Goal: Information Seeking & Learning: Learn about a topic

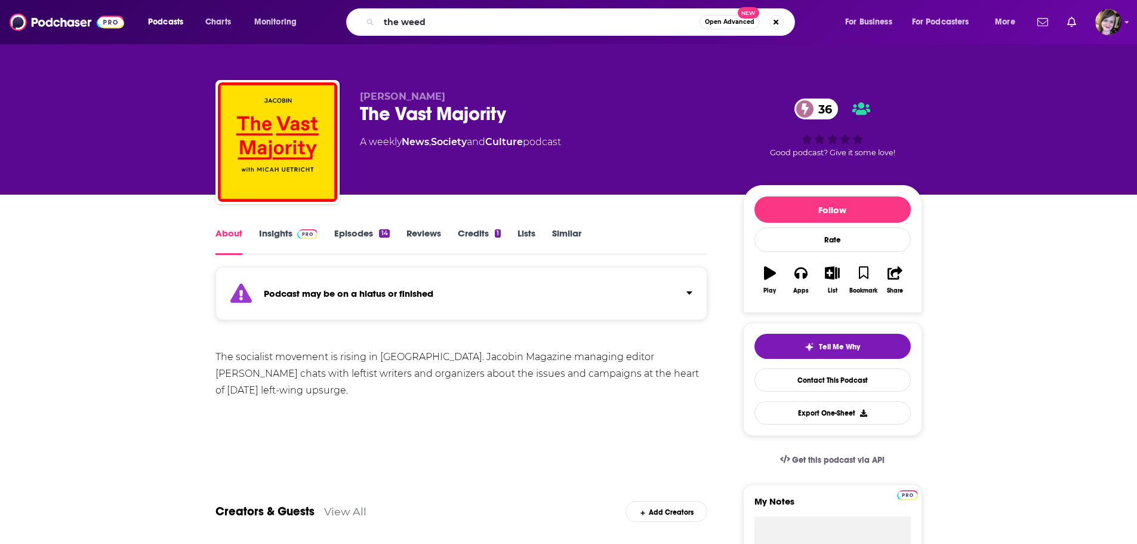
type input "the weeds"
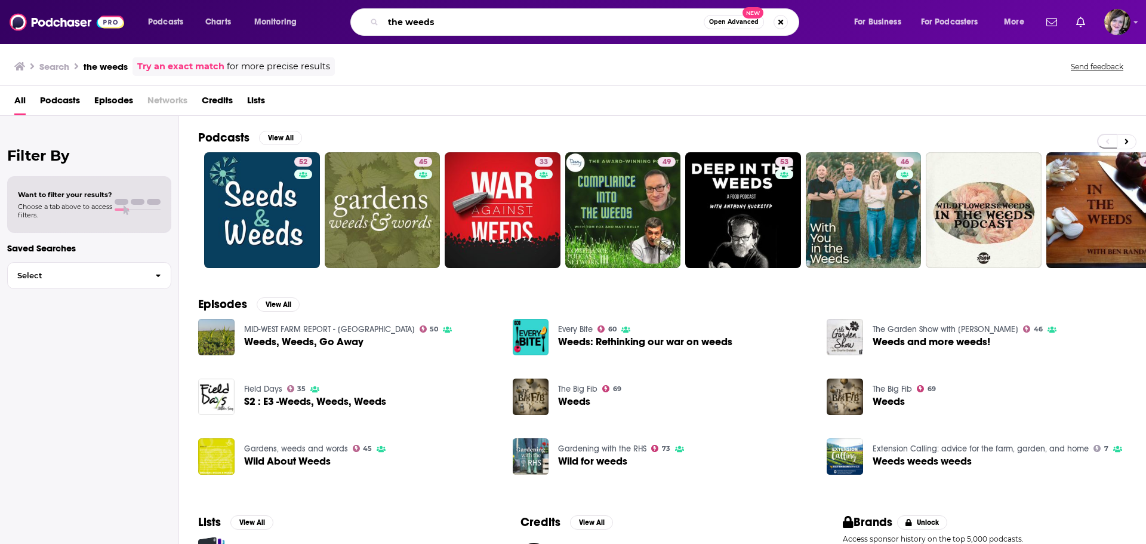
drag, startPoint x: 445, startPoint y: 24, endPoint x: 294, endPoint y: 23, distance: 151.6
click at [294, 23] on div "Podcasts Charts Monitoring the weeds Open Advanced New For Business For Podcast…" at bounding box center [588, 21] width 896 height 27
type input "political gab"
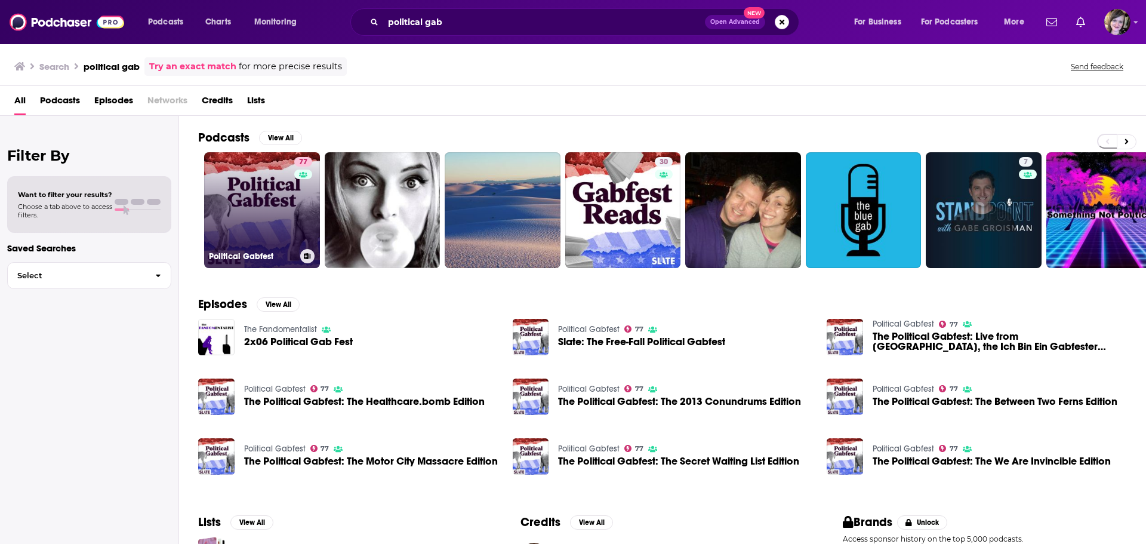
click at [250, 197] on link "77 Political Gabfest" at bounding box center [262, 210] width 116 height 116
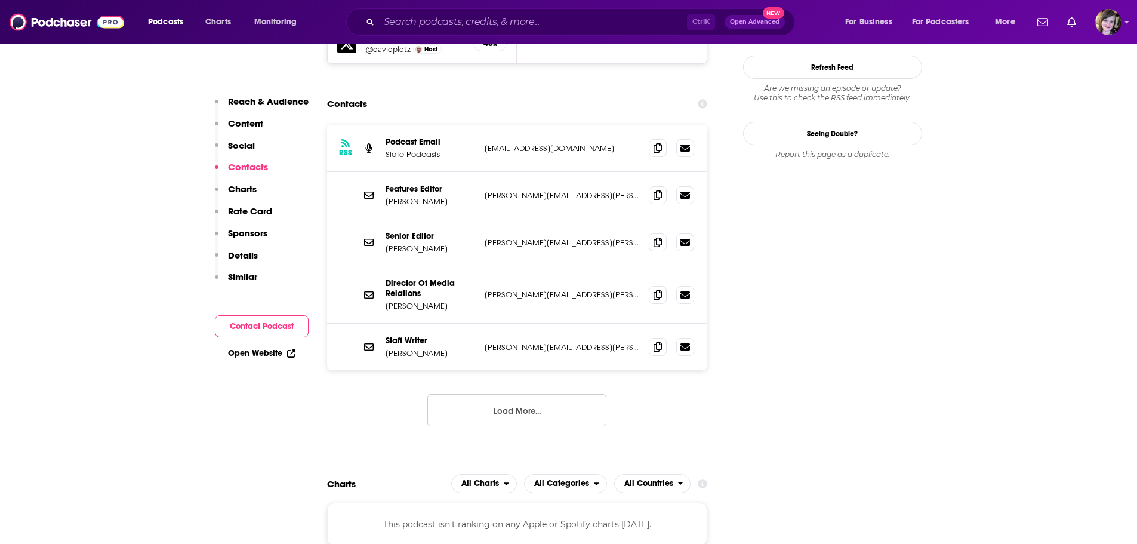
scroll to position [1134, 0]
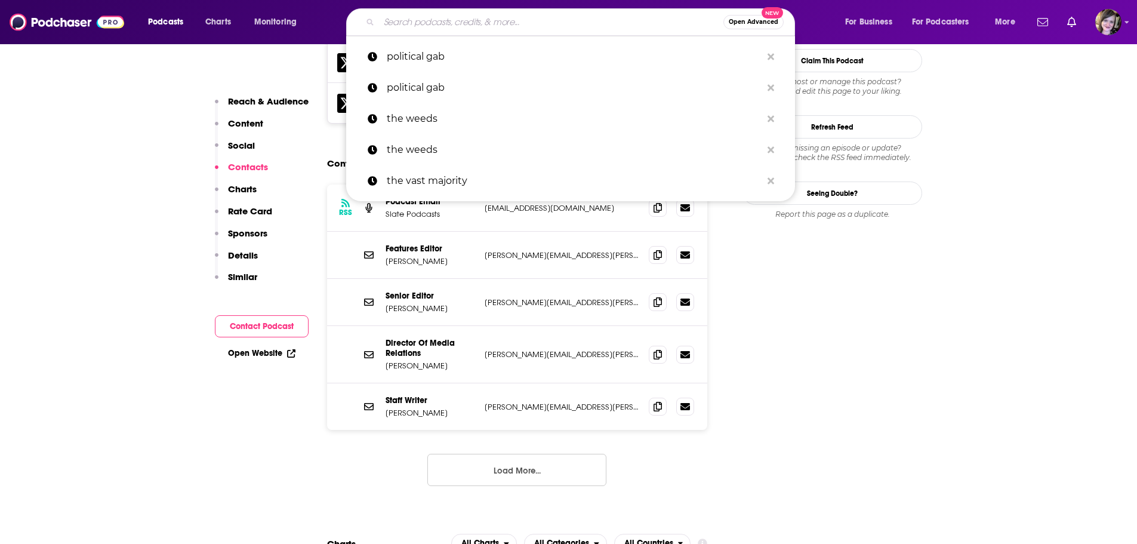
click at [408, 23] on input "Search podcasts, credits, & more..." at bounding box center [551, 22] width 344 height 19
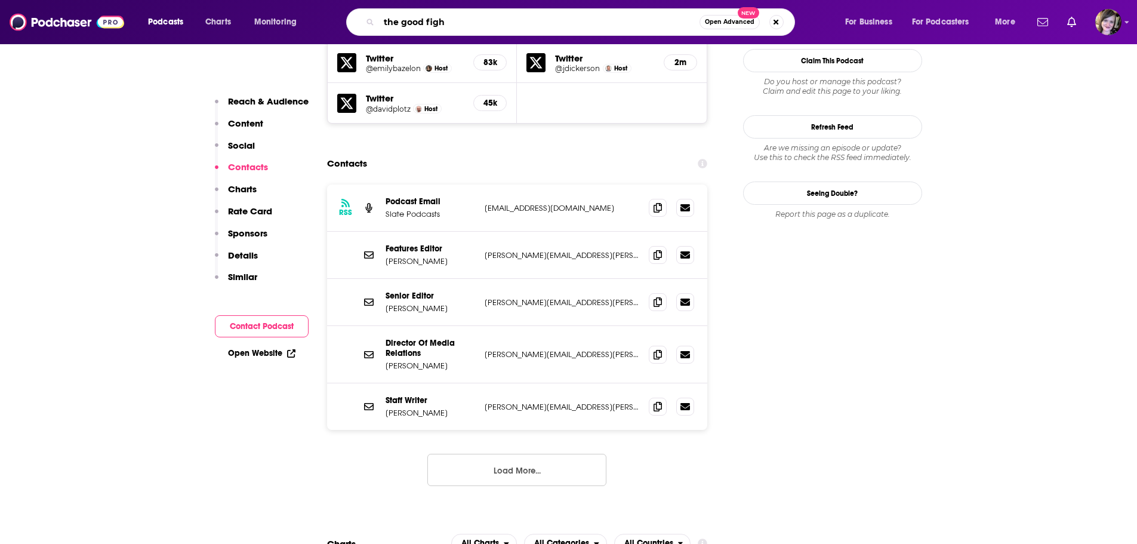
type input "the good fight"
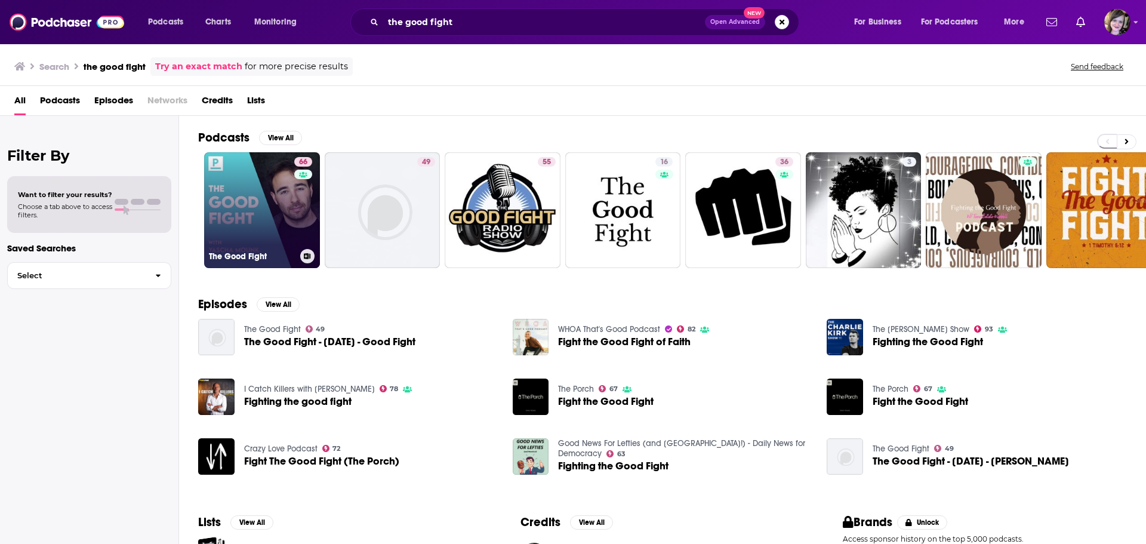
click at [245, 181] on link "66 The Good Fight" at bounding box center [262, 210] width 116 height 116
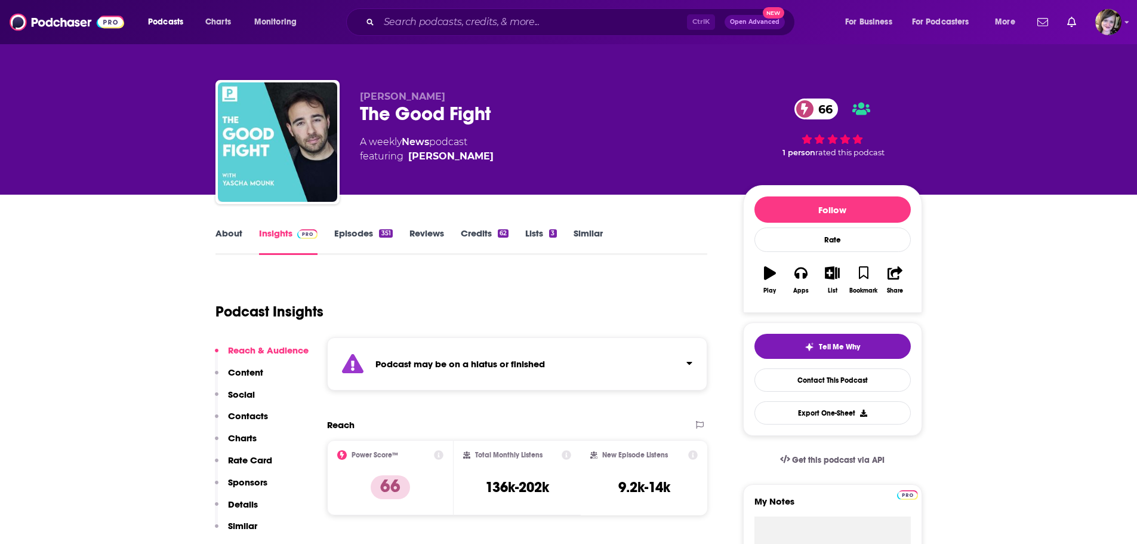
click at [220, 232] on link "About" at bounding box center [228, 240] width 27 height 27
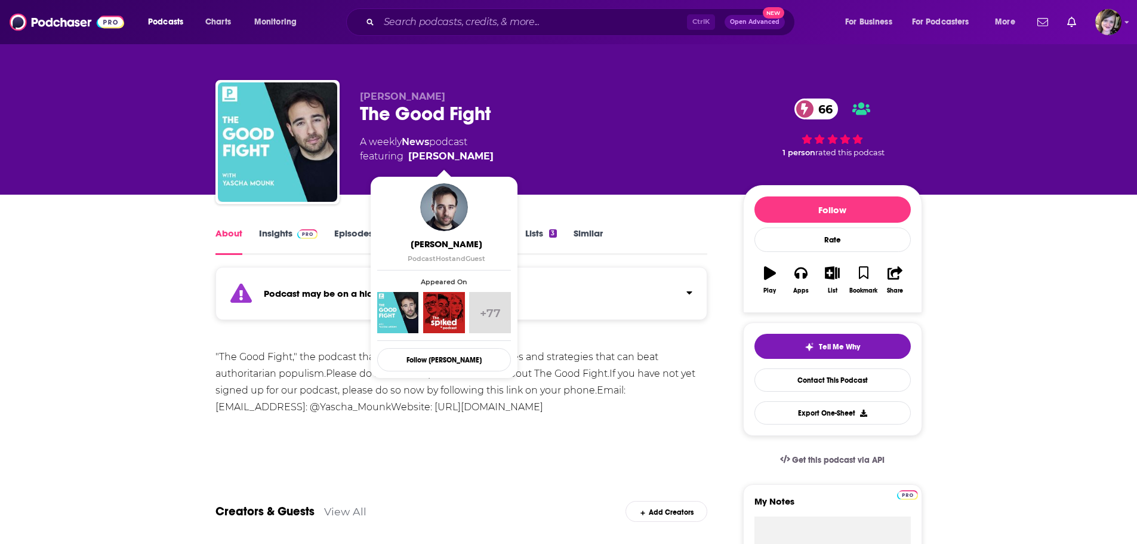
drag, startPoint x: 492, startPoint y: 155, endPoint x: 399, endPoint y: 78, distance: 120.4
click at [477, 150] on div "A weekly News podcast featuring Yascha Mounk" at bounding box center [542, 149] width 364 height 29
copy span "Yascha Mounk"
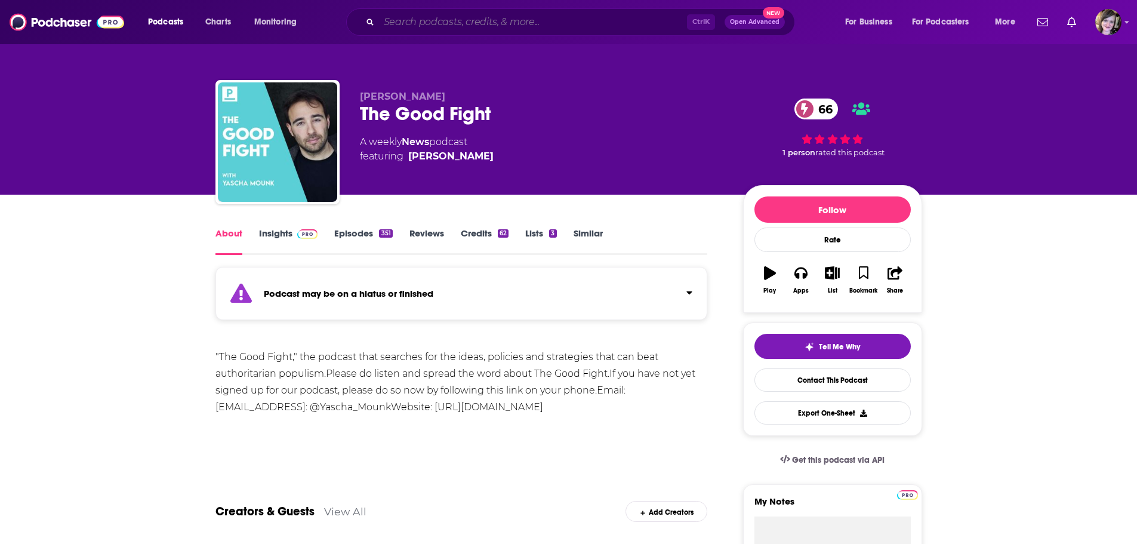
click at [408, 17] on input "Search podcasts, credits, & more..." at bounding box center [533, 22] width 308 height 19
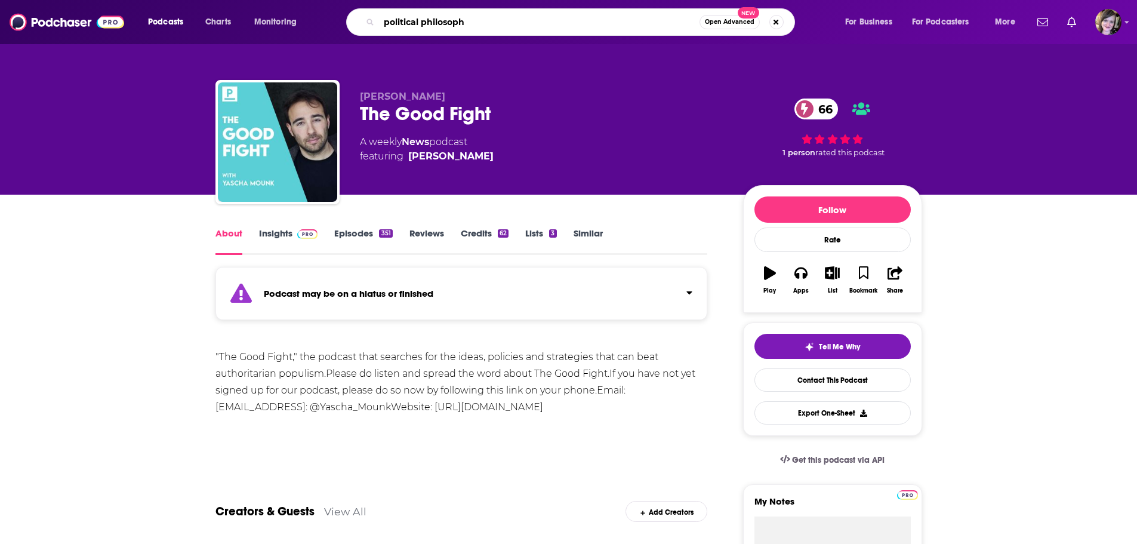
type input "political philosophy"
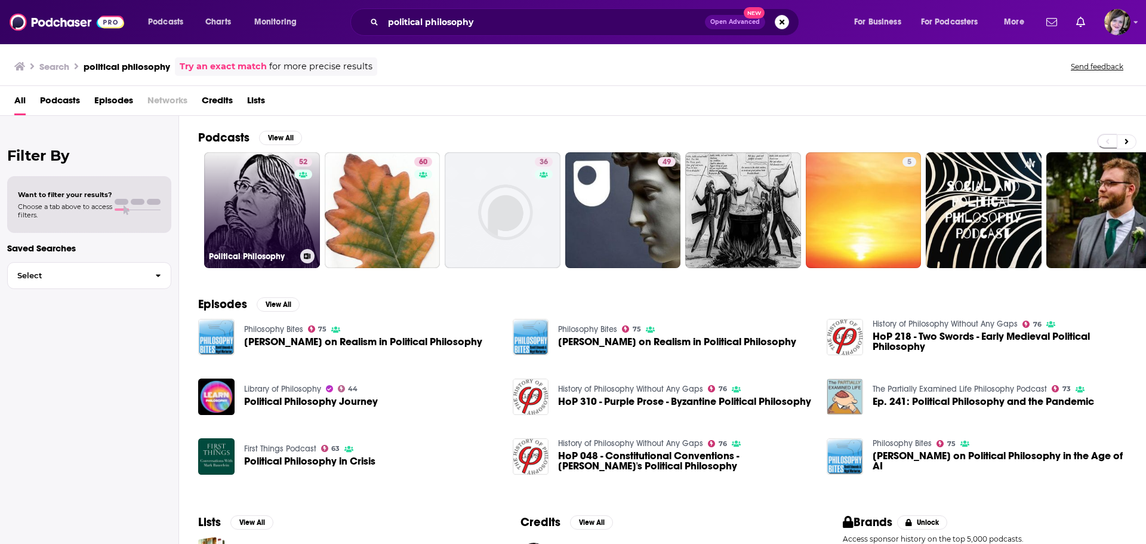
click at [244, 211] on link "52 Political Philosophy" at bounding box center [262, 210] width 116 height 116
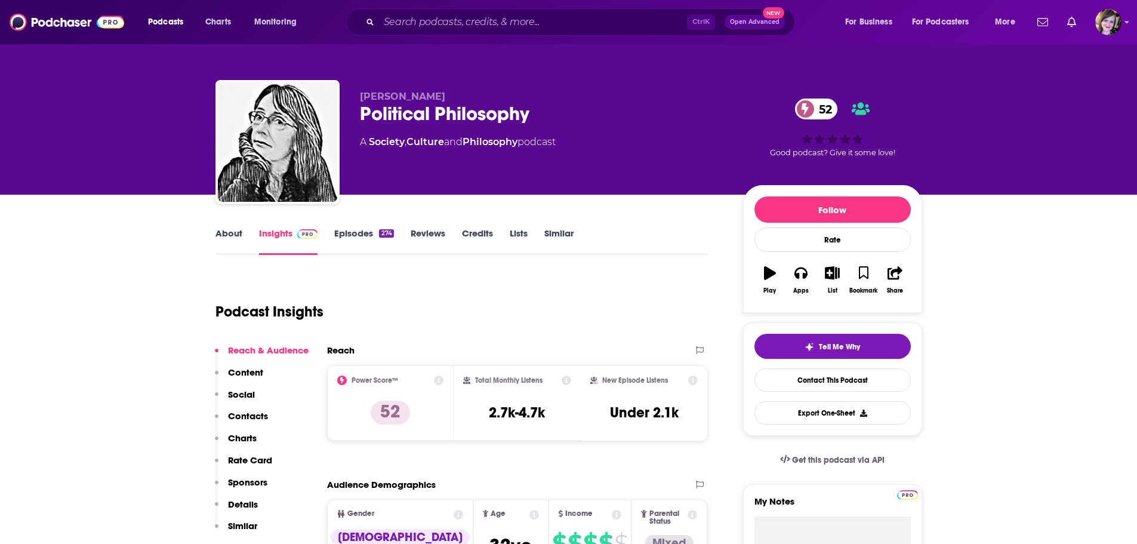
click at [231, 234] on link "About" at bounding box center [228, 240] width 27 height 27
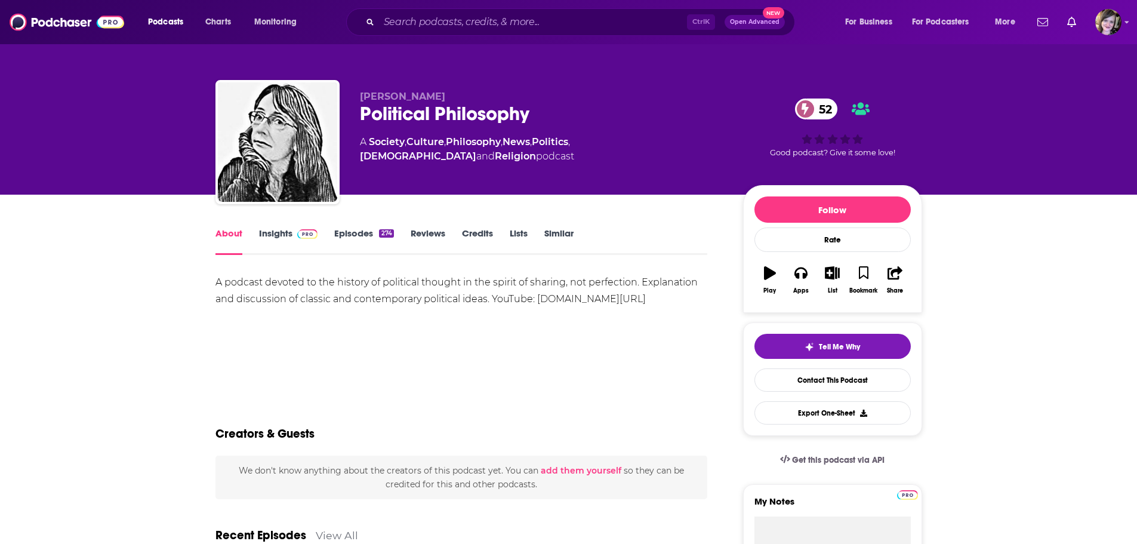
click at [274, 237] on link "Insights" at bounding box center [288, 240] width 59 height 27
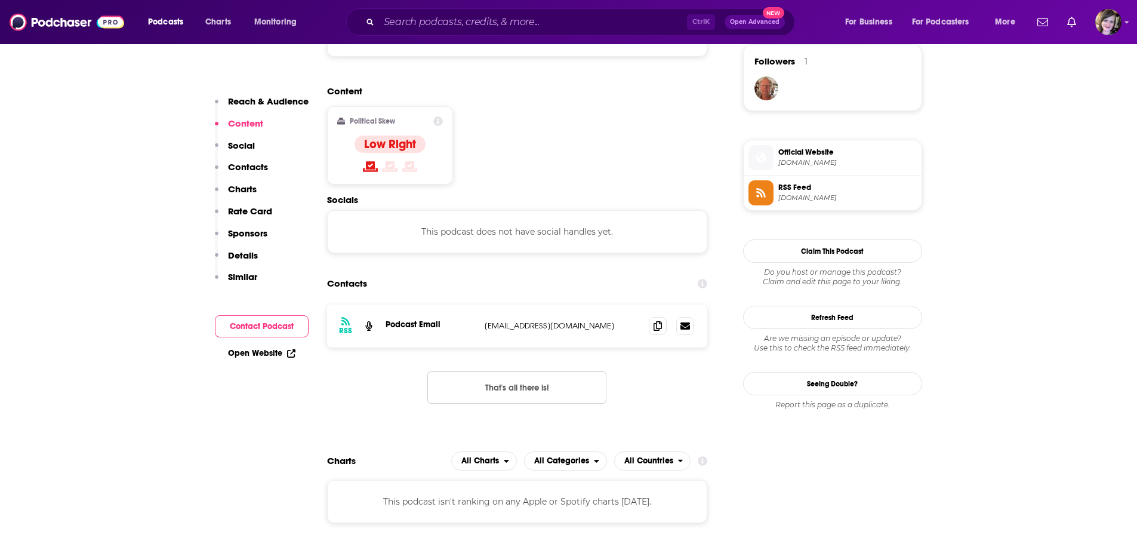
scroll to position [895, 0]
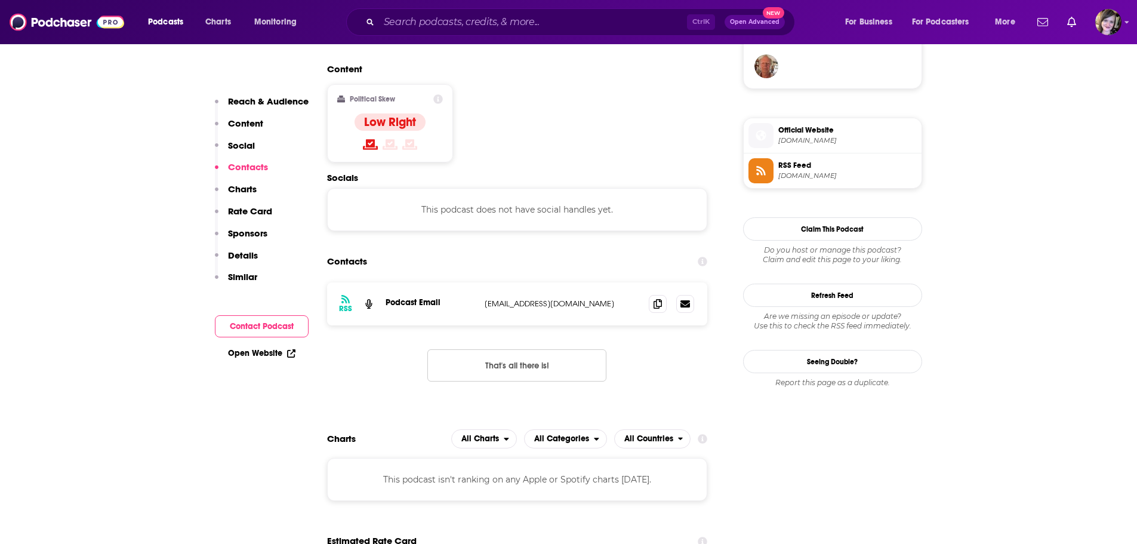
click at [236, 350] on link "Open Website" at bounding box center [261, 353] width 67 height 10
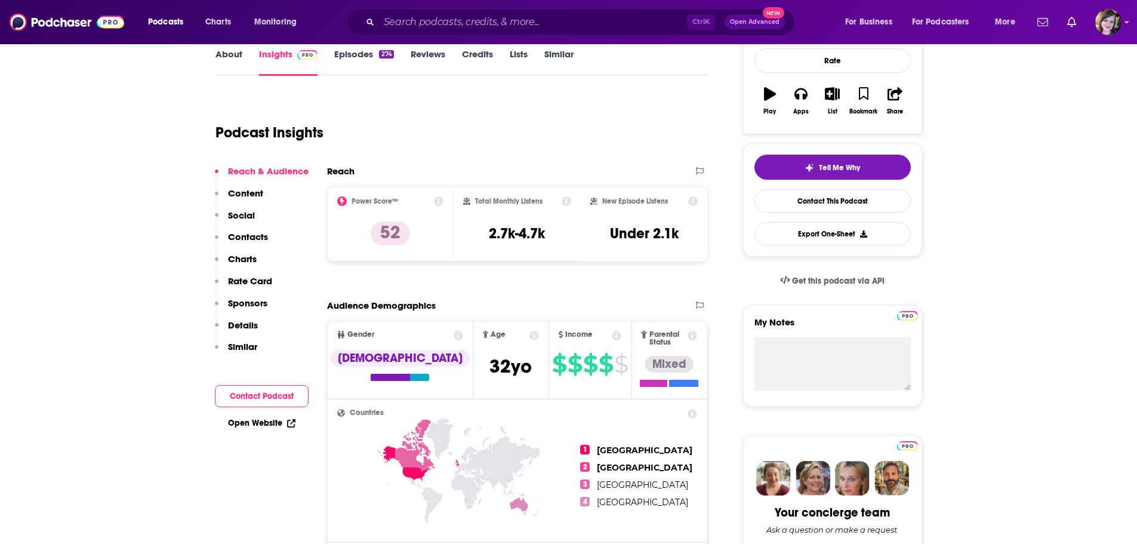
scroll to position [0, 0]
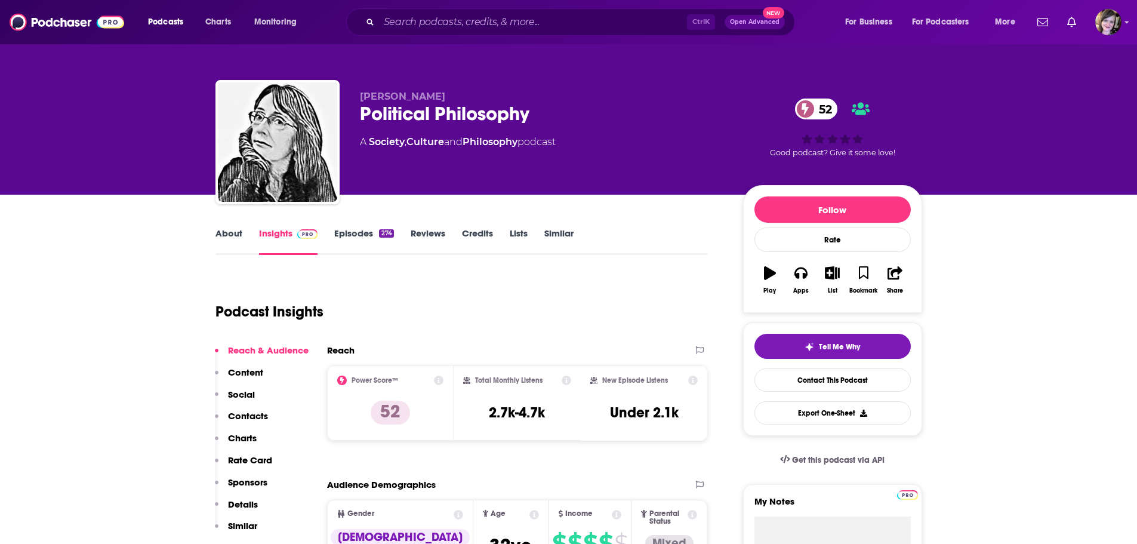
click at [221, 231] on link "About" at bounding box center [228, 240] width 27 height 27
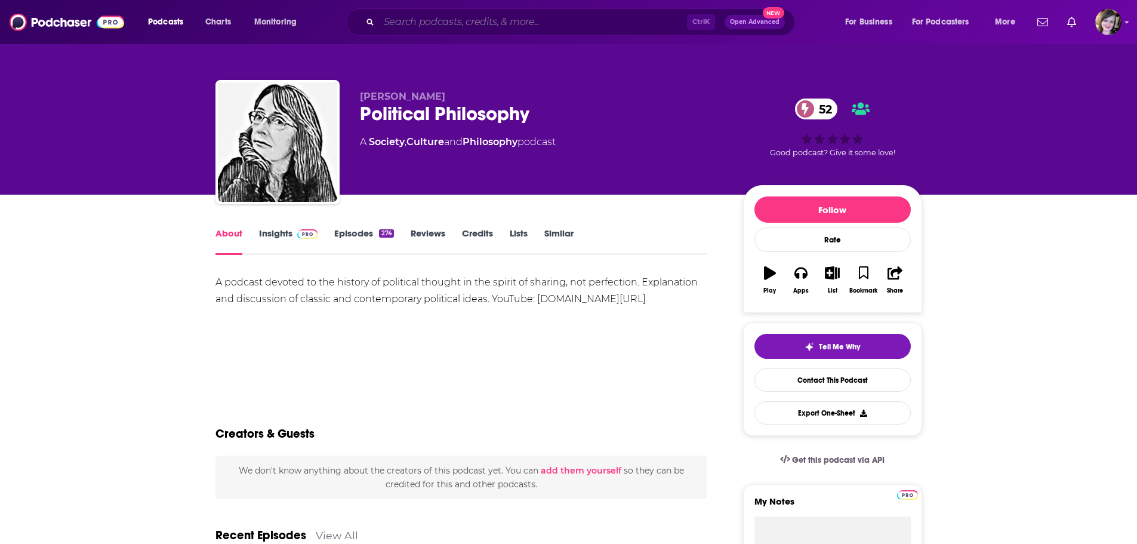
click at [456, 21] on input "Search podcasts, credits, & more..." at bounding box center [533, 22] width 308 height 19
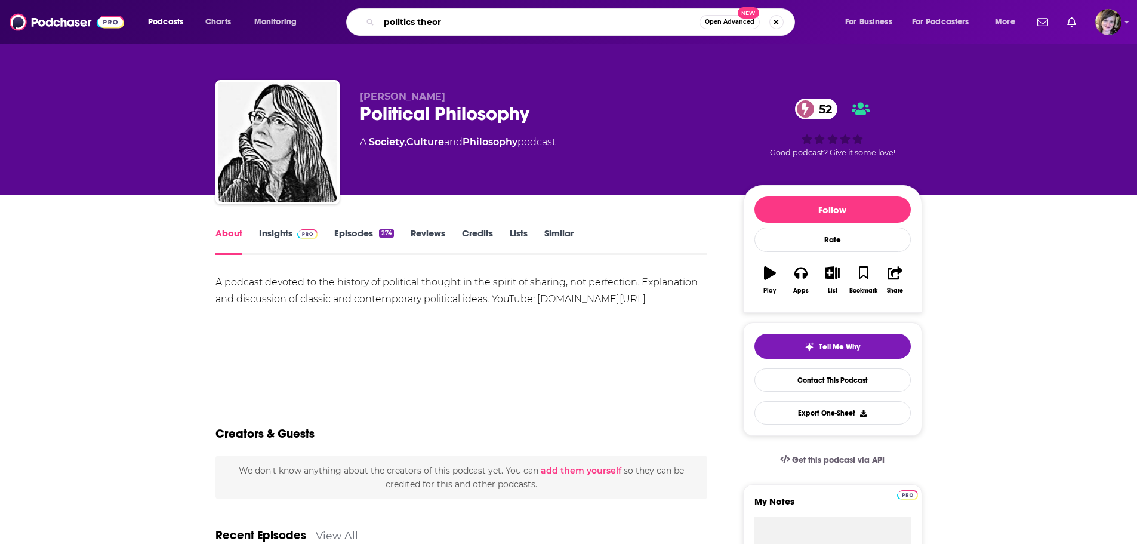
type input "politics theory"
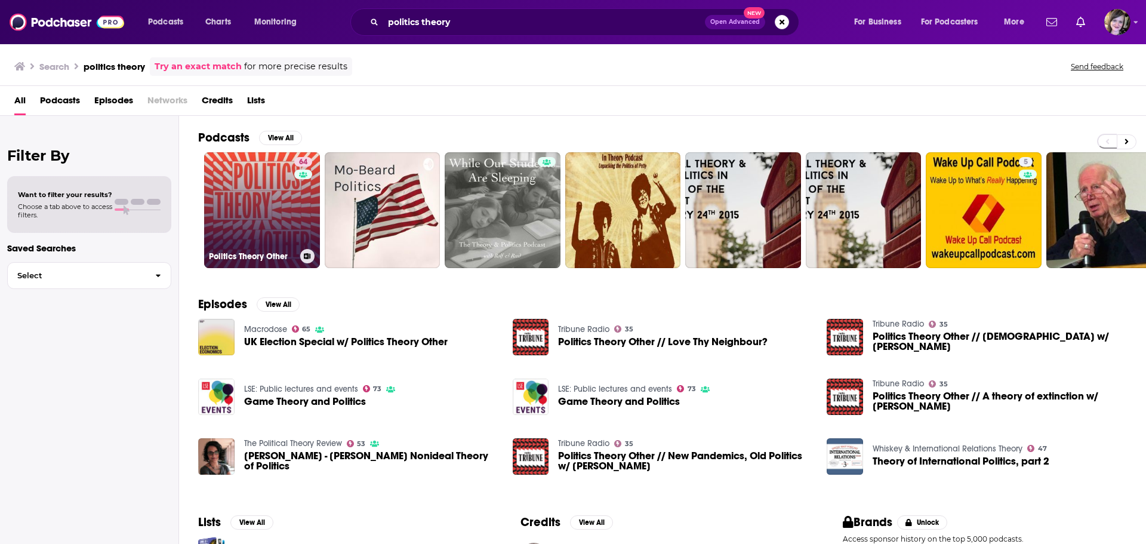
click at [252, 190] on link "64 Politics Theory Other" at bounding box center [262, 210] width 116 height 116
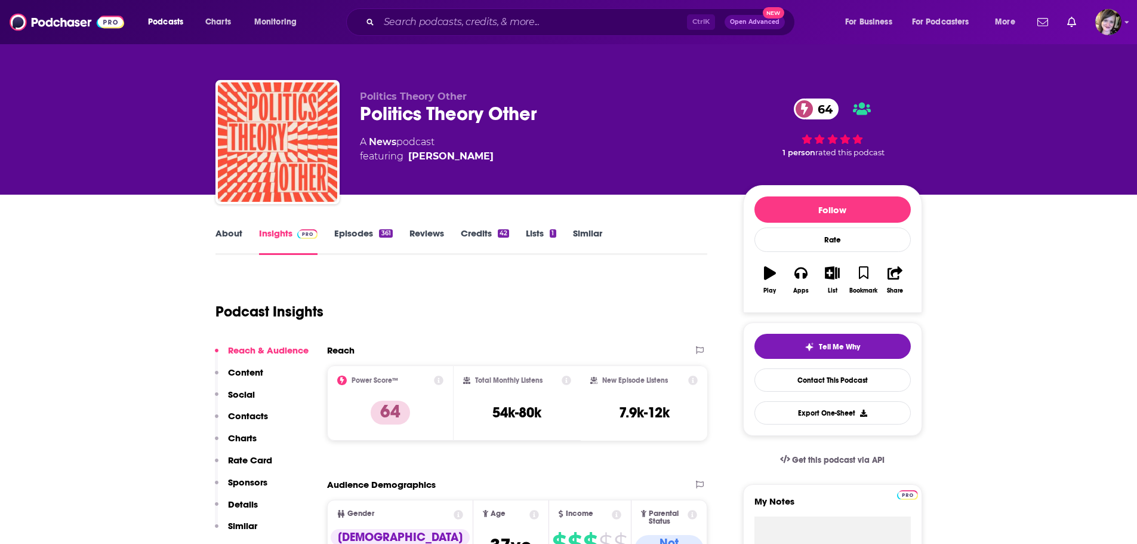
click at [227, 233] on link "About" at bounding box center [228, 240] width 27 height 27
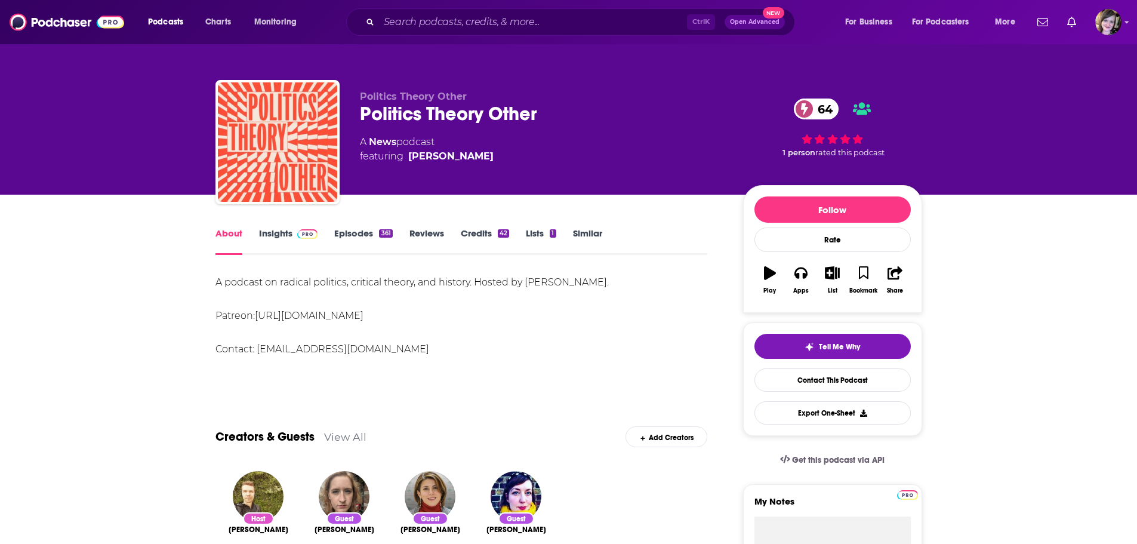
drag, startPoint x: 424, startPoint y: 347, endPoint x: 212, endPoint y: 285, distance: 220.0
copy div "A podcast on radical politics, critical theory, and history. Hosted by Alex Doh…"
click at [273, 234] on link "Insights" at bounding box center [288, 240] width 59 height 27
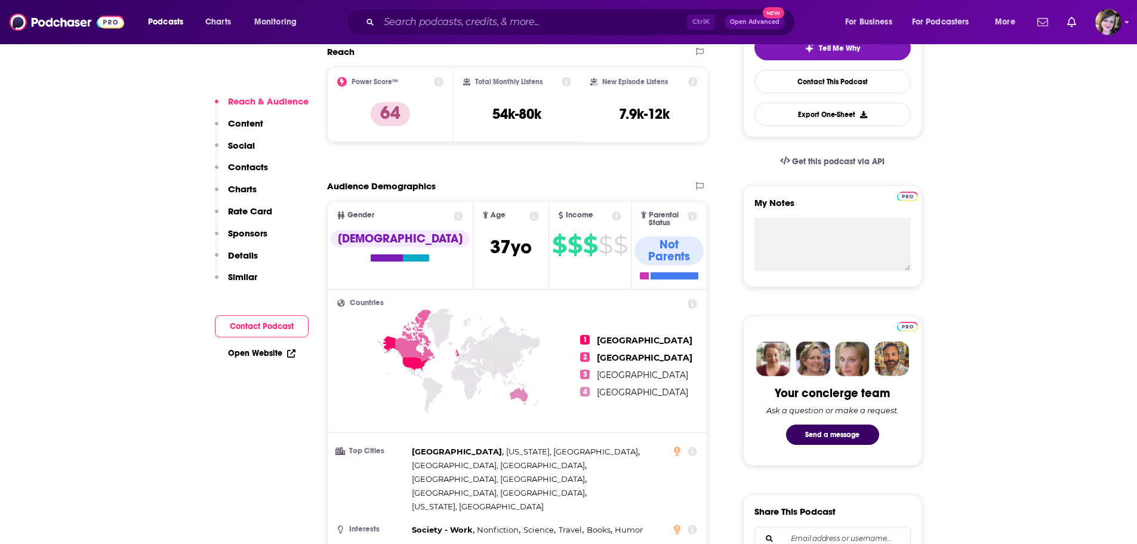
scroll to position [60, 0]
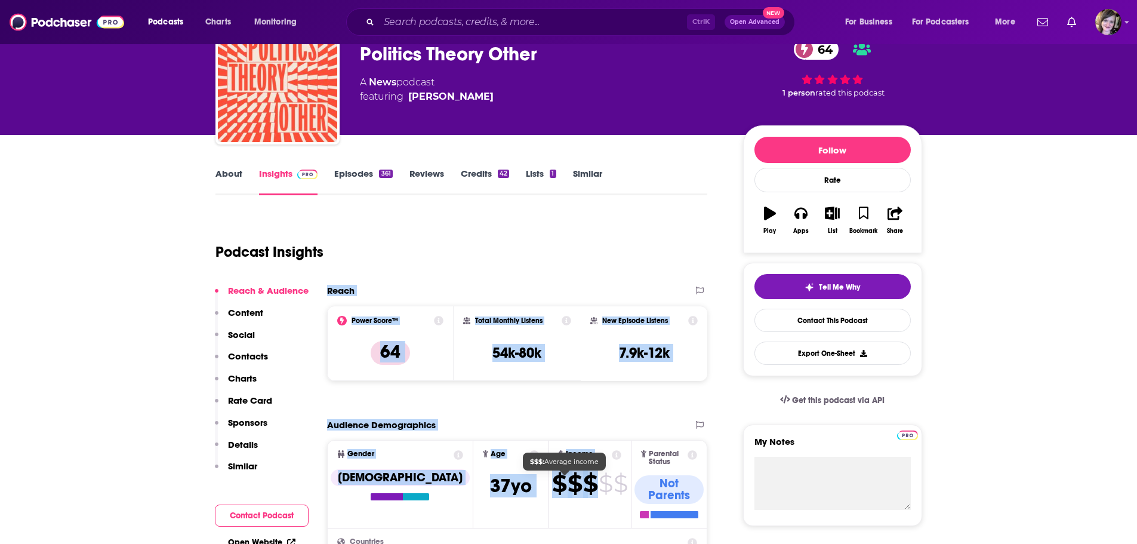
drag, startPoint x: 325, startPoint y: 286, endPoint x: 555, endPoint y: 470, distance: 295.5
copy div "Reach Power Score™ 64 Total Monthly Listens 54k-80k New Episode Listens 7.9k-12…"
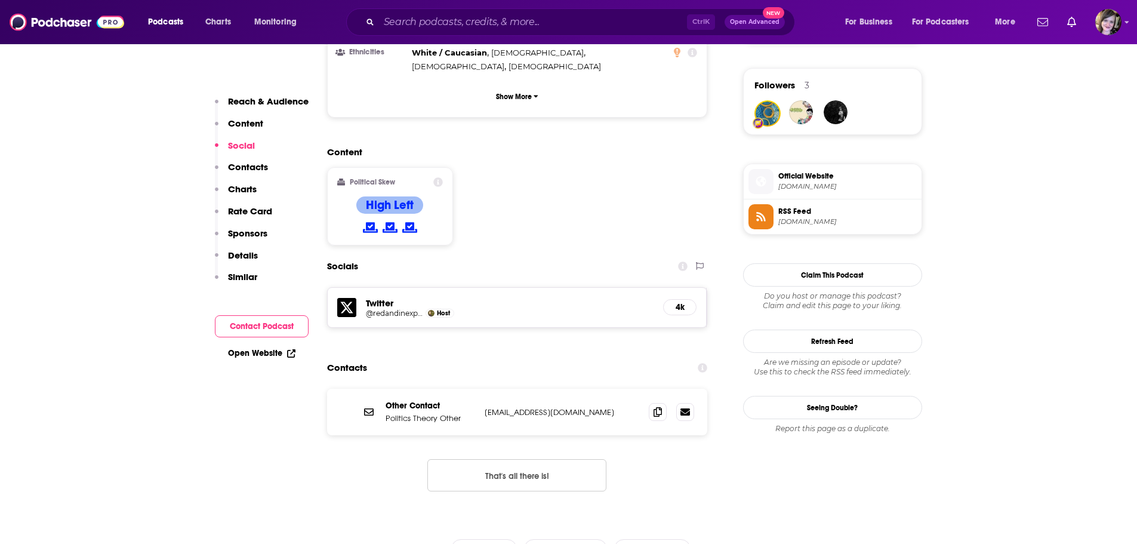
scroll to position [895, 0]
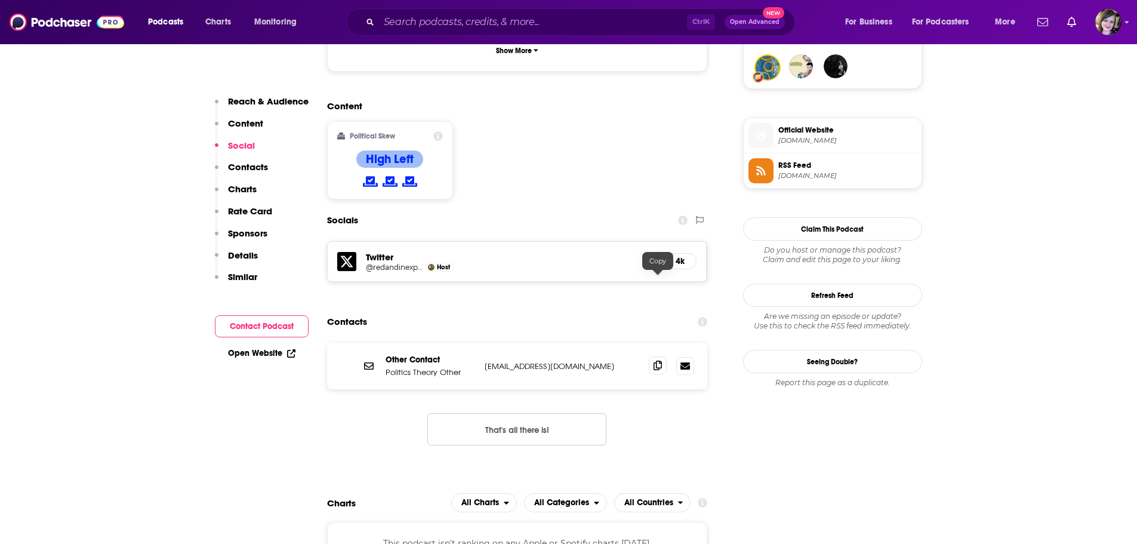
click at [656, 360] on icon at bounding box center [657, 365] width 8 height 10
click at [659, 360] on icon at bounding box center [657, 365] width 8 height 10
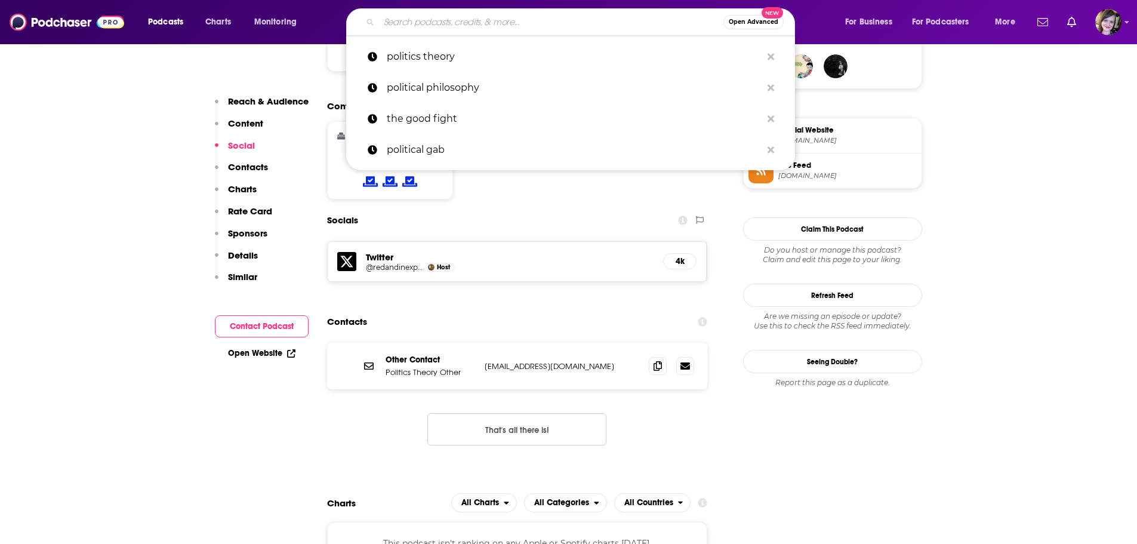
click at [464, 27] on input "Search podcasts, credits, & more..." at bounding box center [551, 22] width 344 height 19
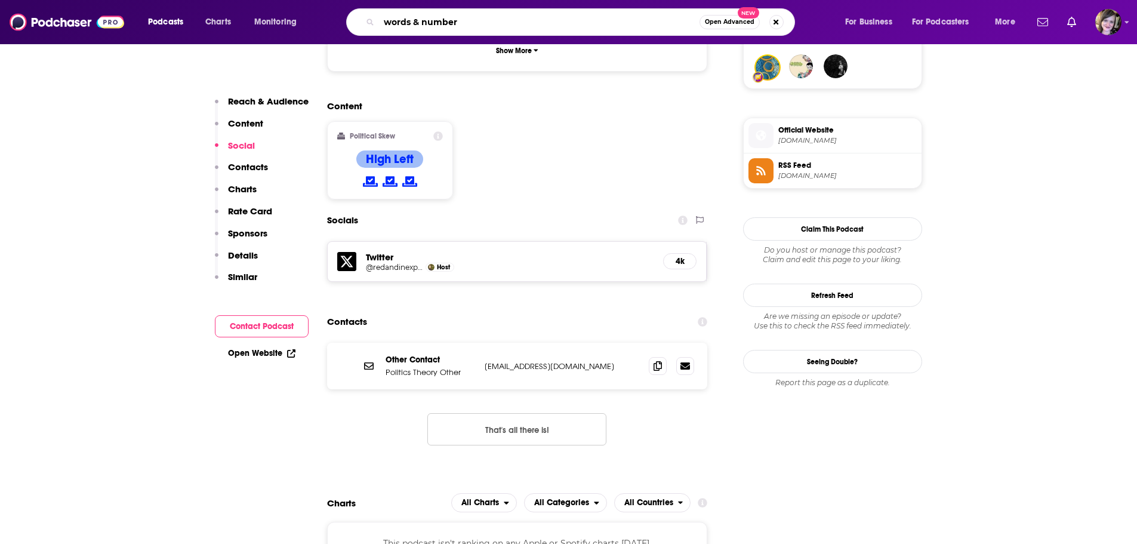
type input "words & numbers"
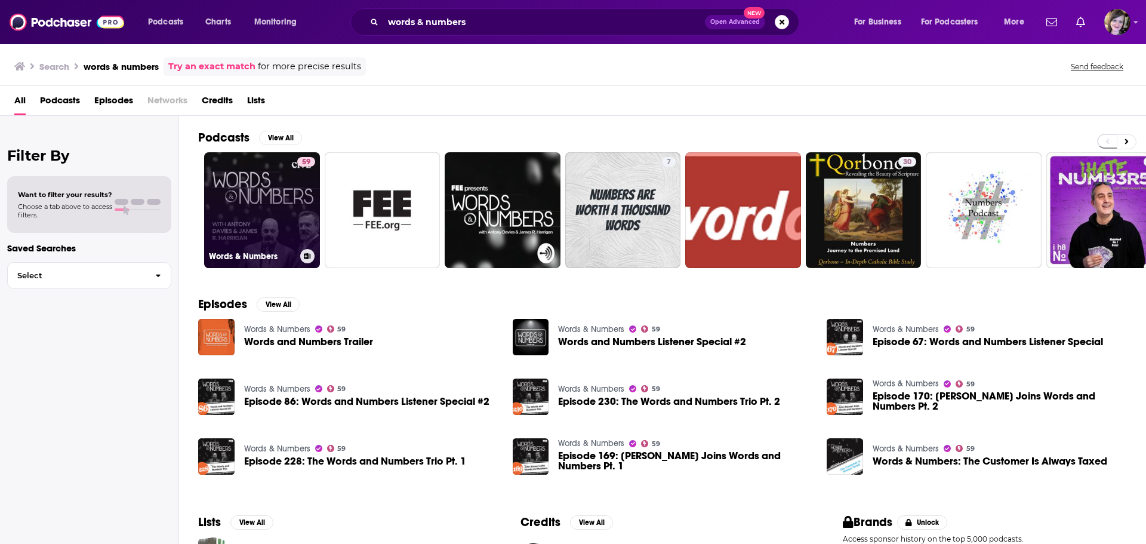
click at [236, 206] on link "59 Words & Numbers" at bounding box center [262, 210] width 116 height 116
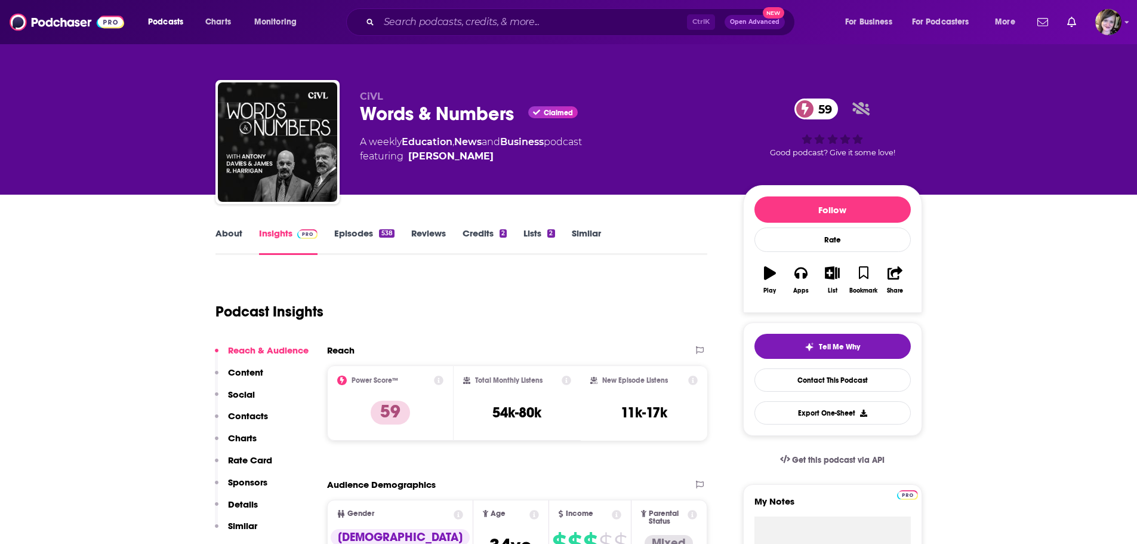
click at [221, 233] on link "About" at bounding box center [228, 240] width 27 height 27
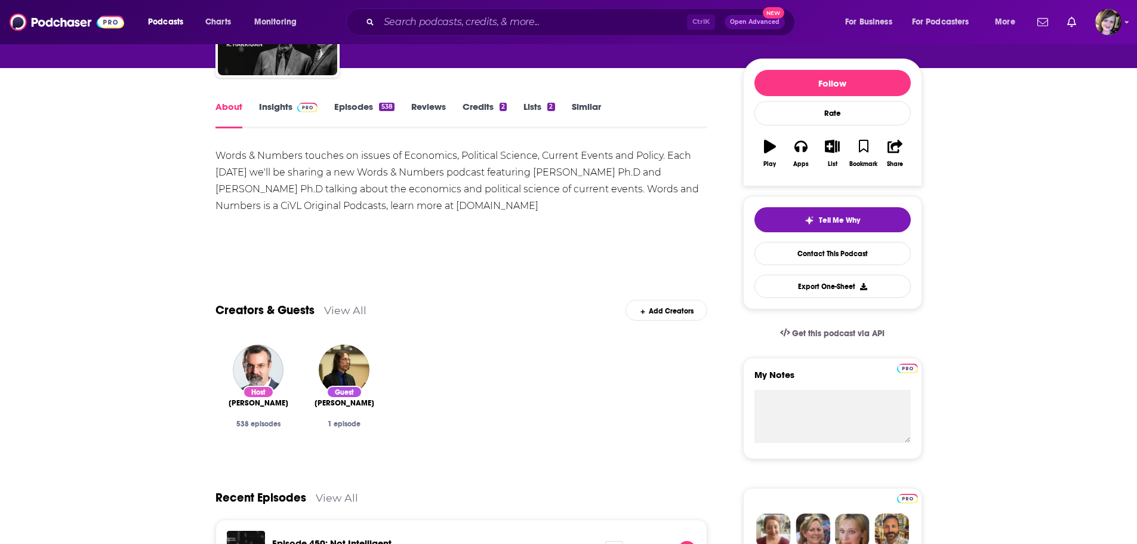
scroll to position [119, 0]
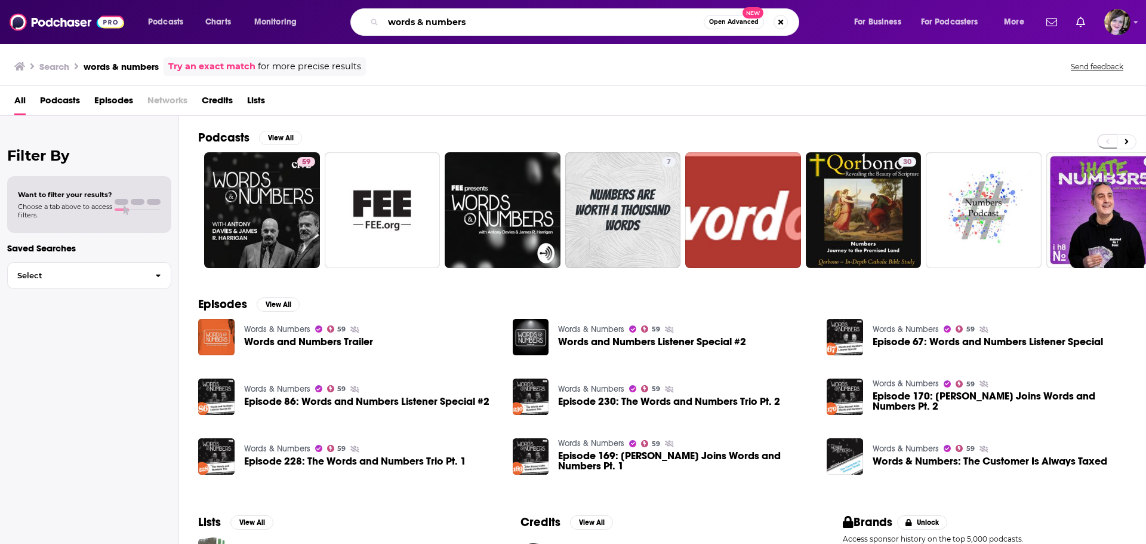
drag, startPoint x: 489, startPoint y: 26, endPoint x: 267, endPoint y: 14, distance: 222.9
click at [269, 14] on div "Podcasts Charts Monitoring words & numbers Open Advanced New For Business For P…" at bounding box center [588, 21] width 896 height 27
type input "science of politics"
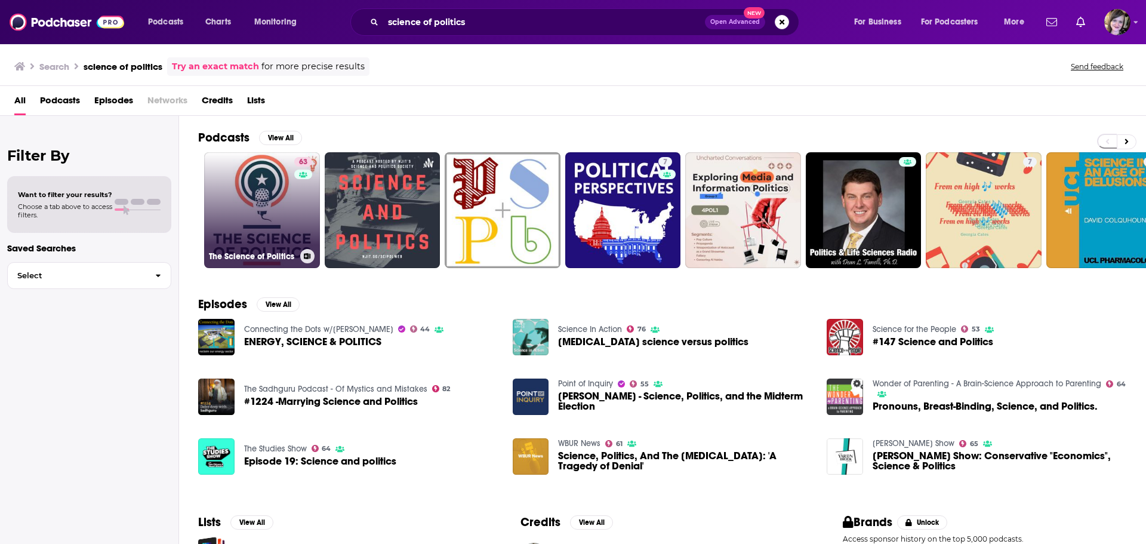
click at [276, 197] on link "63 The Science of Politics" at bounding box center [262, 210] width 116 height 116
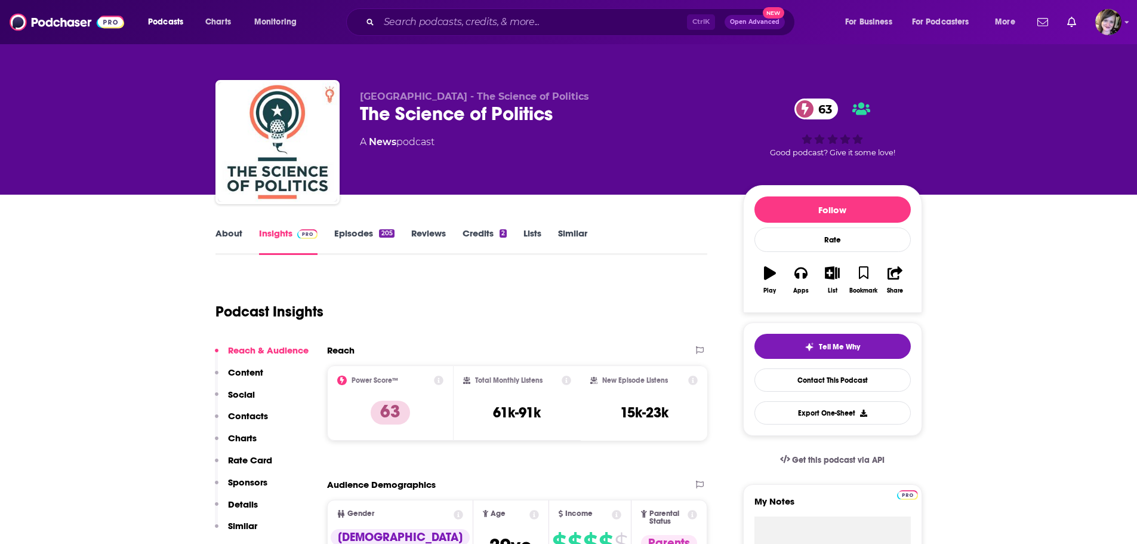
click at [230, 232] on link "About" at bounding box center [228, 240] width 27 height 27
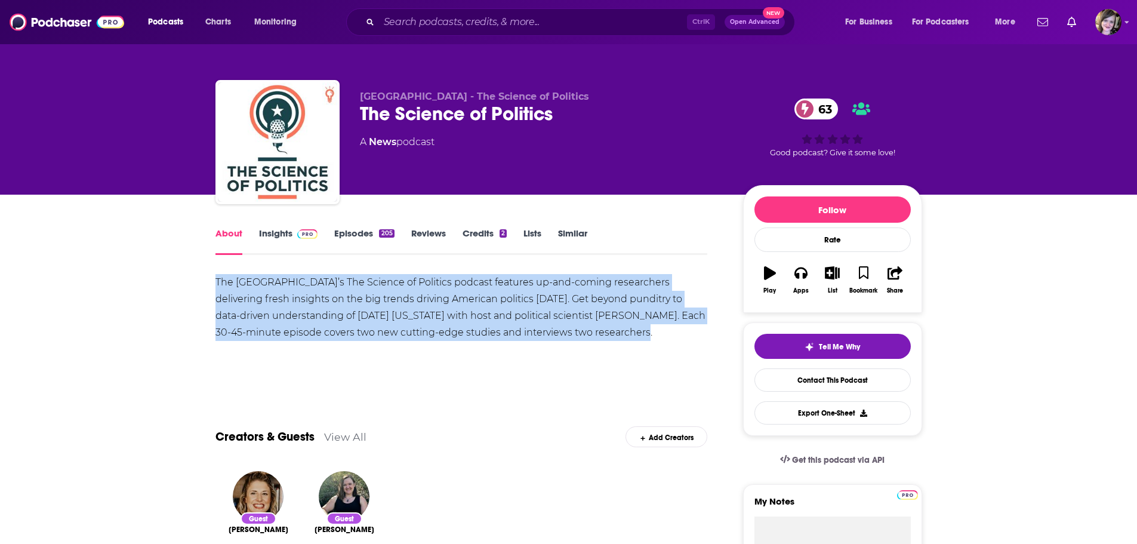
drag, startPoint x: 205, startPoint y: 278, endPoint x: 678, endPoint y: 340, distance: 477.2
copy div "The Niskanen Center’s The Science of Politics podcast features up-and-coming re…"
click at [272, 239] on link "Insights" at bounding box center [288, 240] width 59 height 27
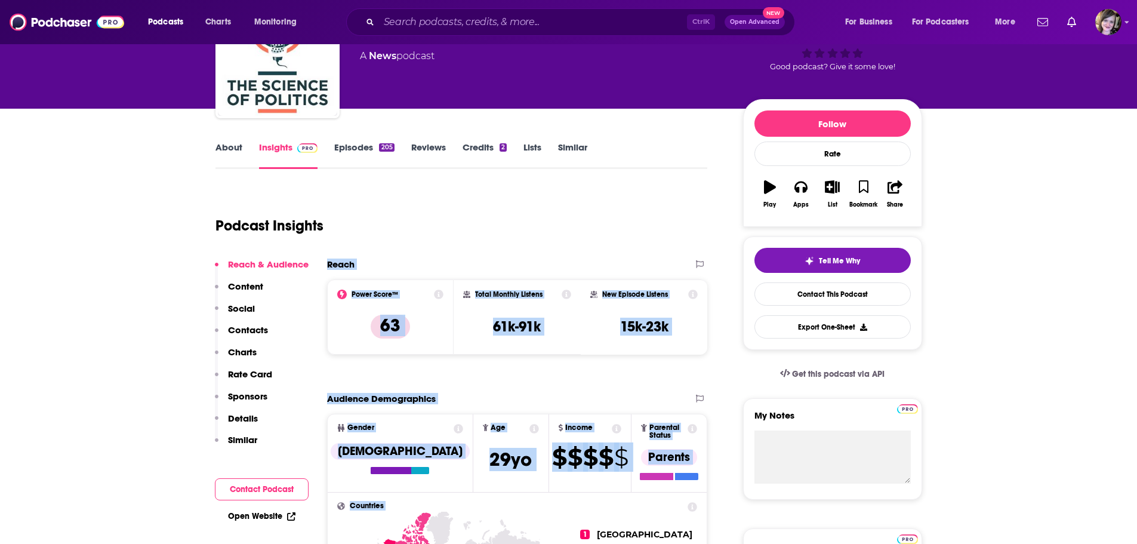
scroll to position [174, 0]
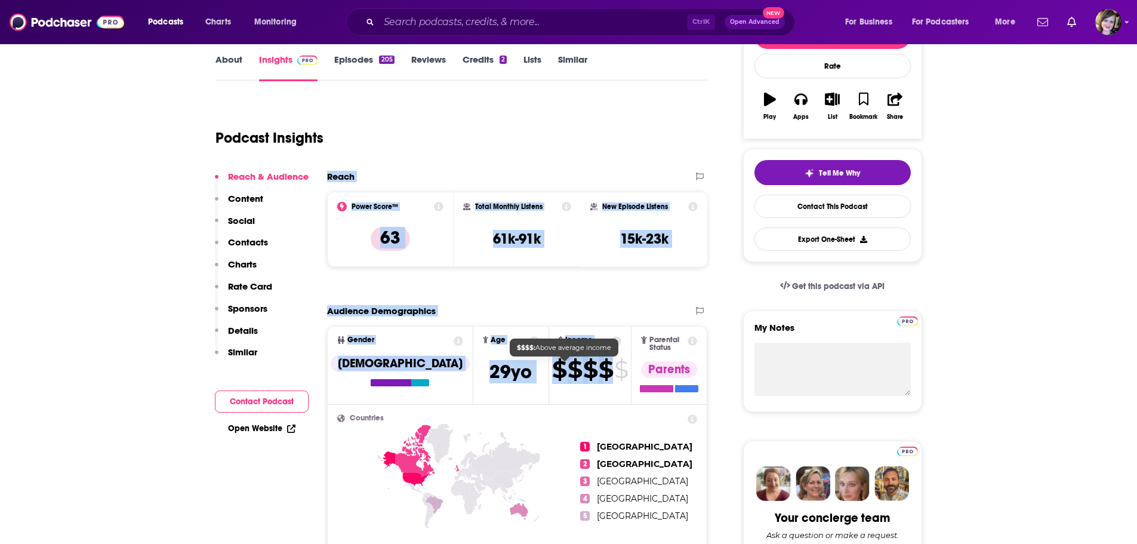
drag, startPoint x: 325, startPoint y: 353, endPoint x: 581, endPoint y: 373, distance: 256.1
copy div "Reach Power Score™ 63 Total Monthly Listens 61k-91k New Episode Listens 15k-23k…"
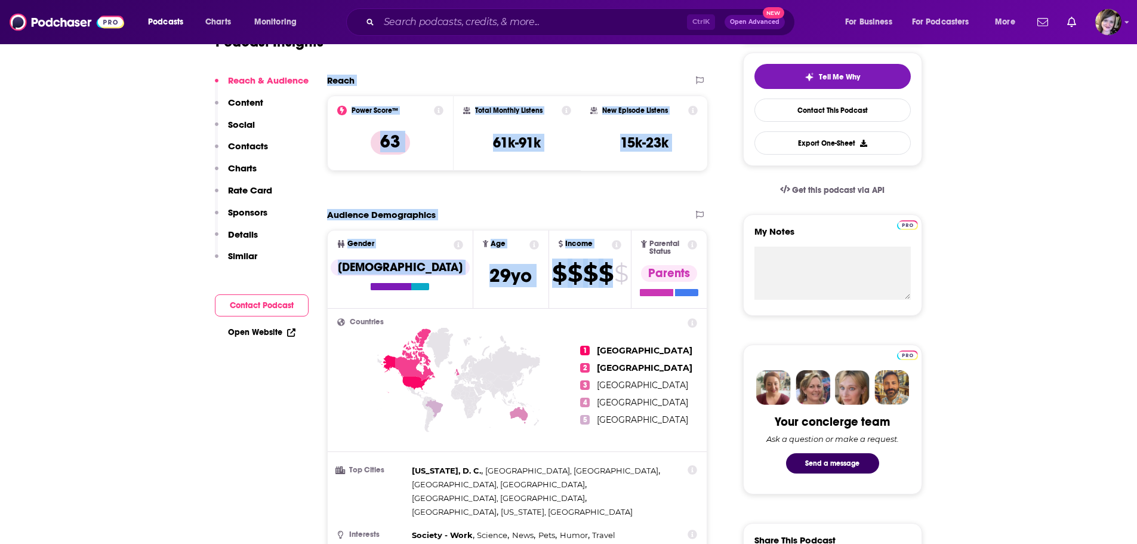
scroll to position [114, 0]
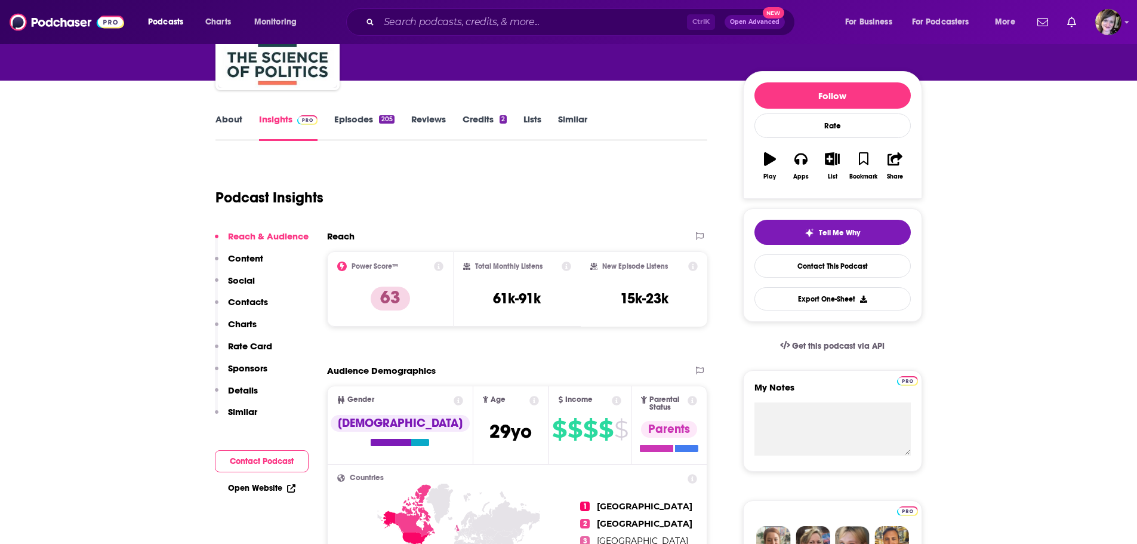
click at [398, 202] on div "Podcast Insights" at bounding box center [456, 190] width 483 height 61
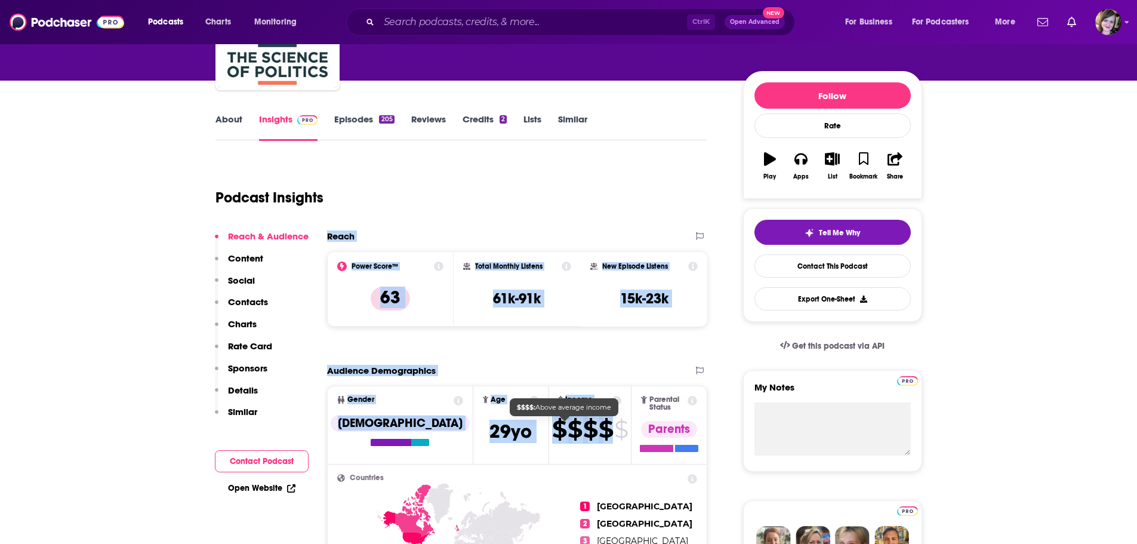
drag, startPoint x: 321, startPoint y: 231, endPoint x: 581, endPoint y: 434, distance: 329.4
copy div "Reach Power Score™ 63 Total Monthly Listens 61k-91k New Episode Listens 15k-23k…"
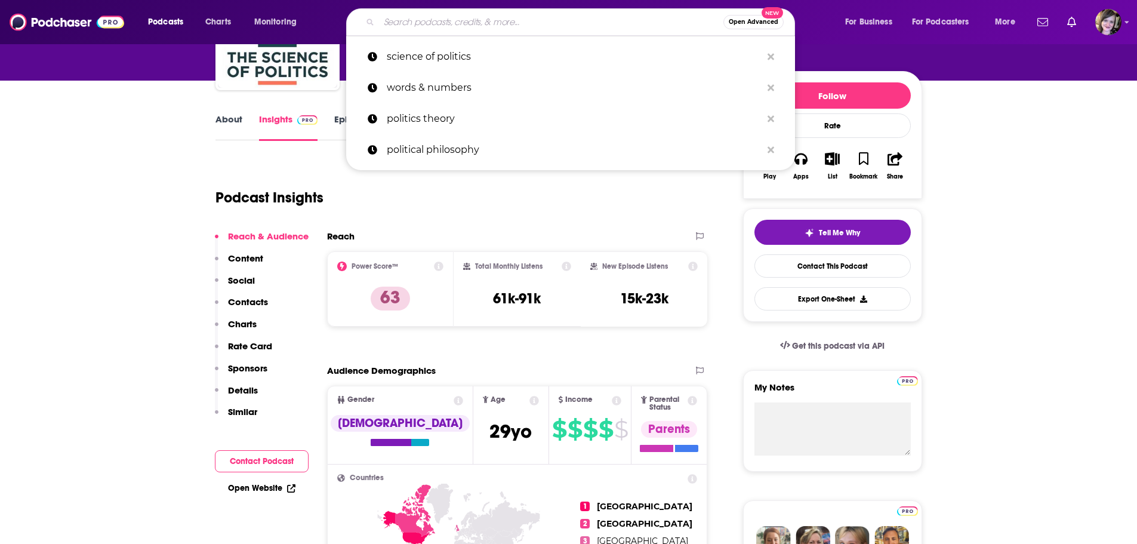
click at [489, 21] on input "Search podcasts, credits, & more..." at bounding box center [551, 22] width 344 height 19
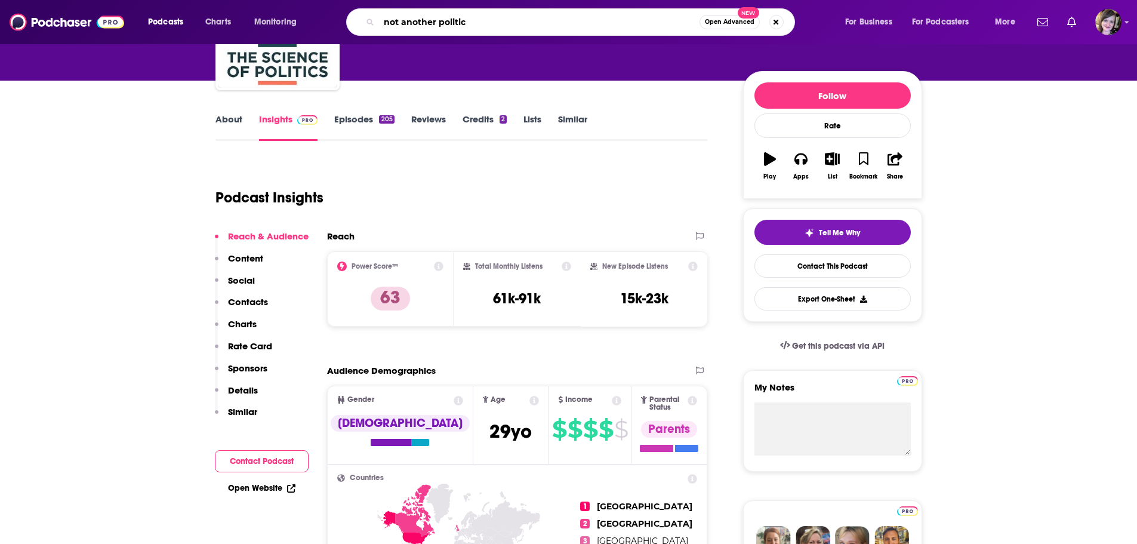
type input "not another politics"
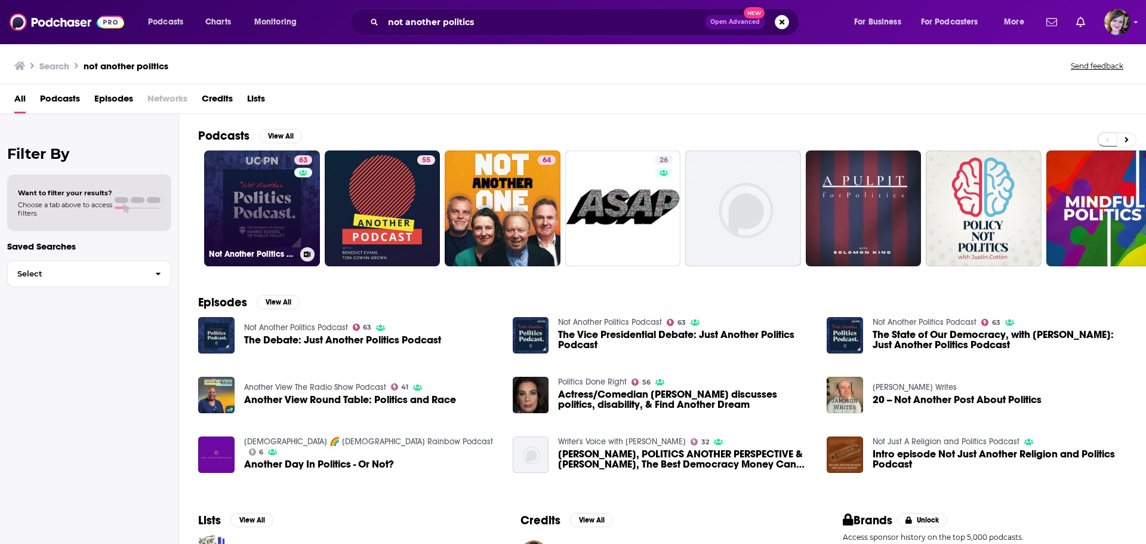
click at [243, 205] on link "63 Not Another Politics Podcast" at bounding box center [262, 208] width 116 height 116
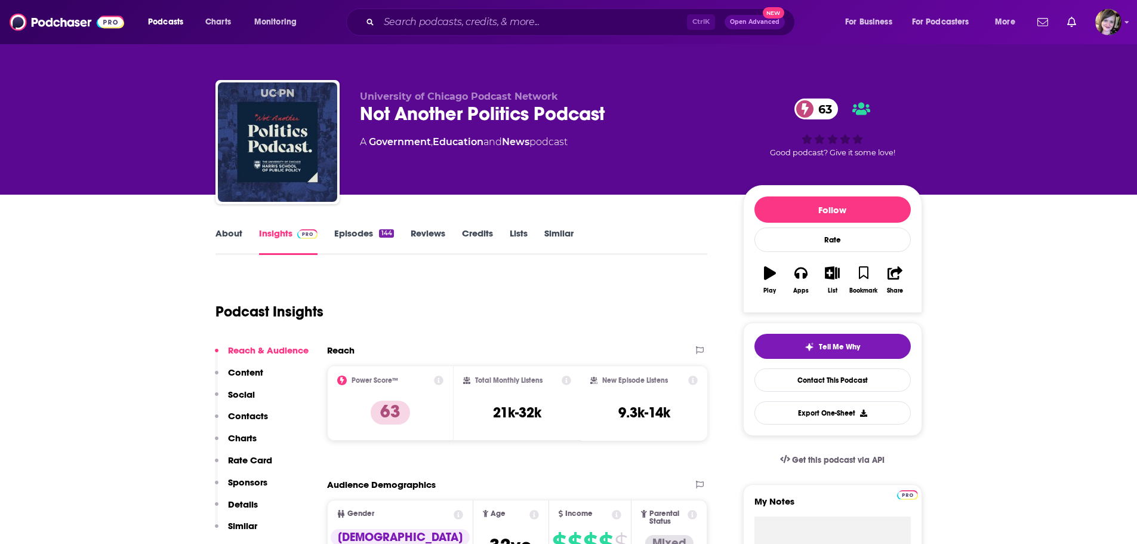
click at [226, 233] on link "About" at bounding box center [228, 240] width 27 height 27
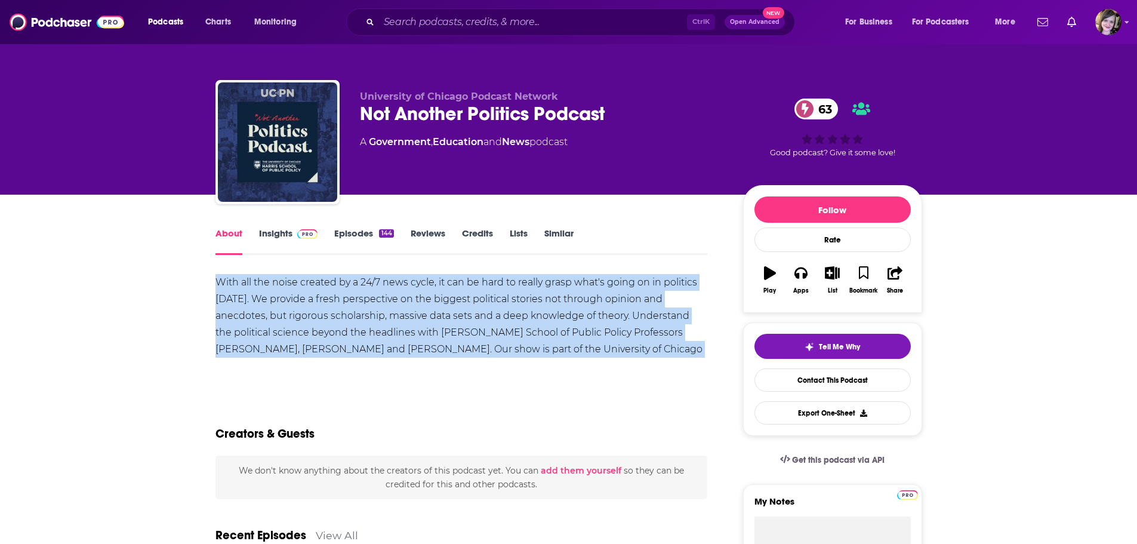
drag, startPoint x: 208, startPoint y: 283, endPoint x: 699, endPoint y: 351, distance: 495.8
copy div "With all the noise created by a 24/7 news cycle, it can be hard to really grasp…"
click at [275, 232] on link "Insights" at bounding box center [288, 240] width 59 height 27
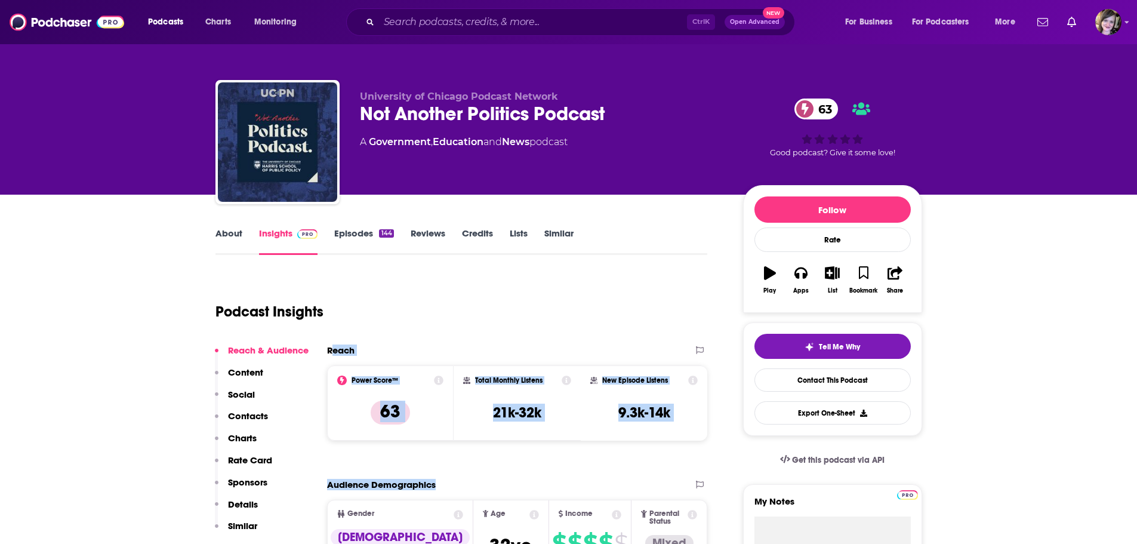
drag, startPoint x: 331, startPoint y: 350, endPoint x: 523, endPoint y: 485, distance: 234.7
click at [365, 344] on div "Reach" at bounding box center [505, 349] width 356 height 11
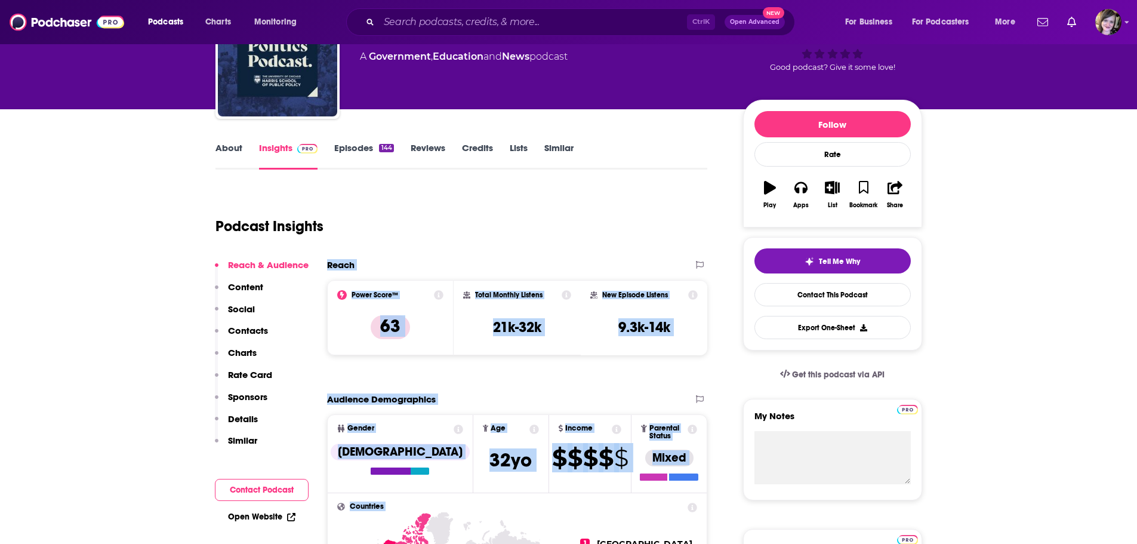
scroll to position [168, 0]
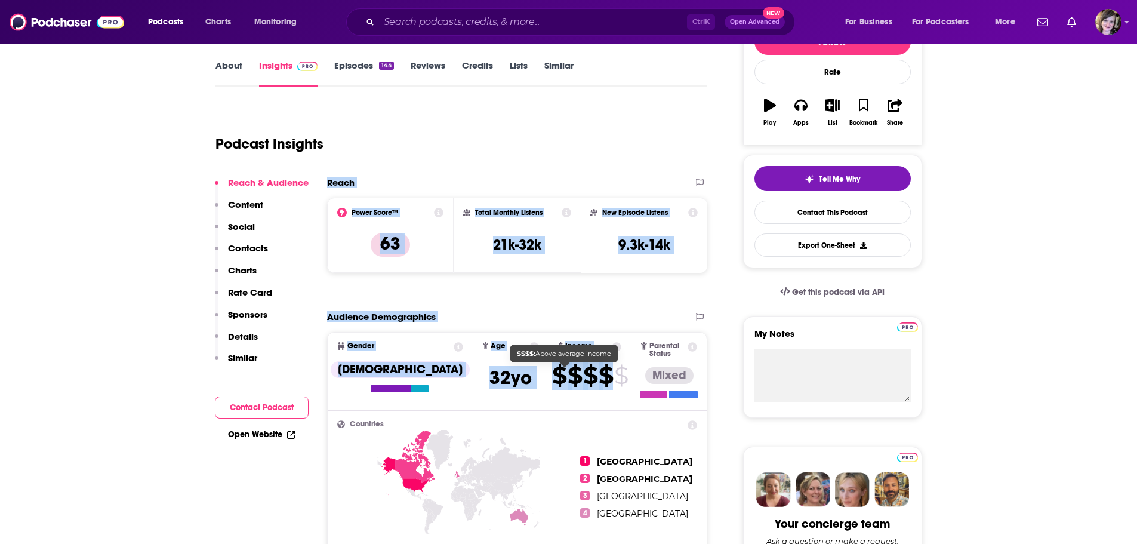
copy div "Reach Power Score™ 63 Total Monthly Listens 21k-32k New Episode Listens 9.3k-14…"
drag, startPoint x: 326, startPoint y: 351, endPoint x: 584, endPoint y: 378, distance: 258.6
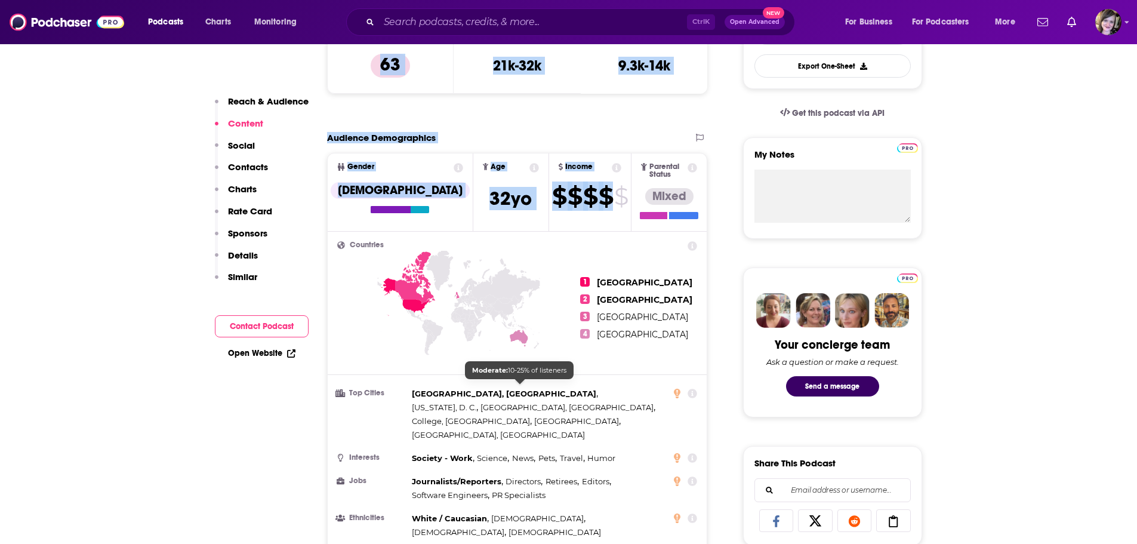
scroll to position [0, 0]
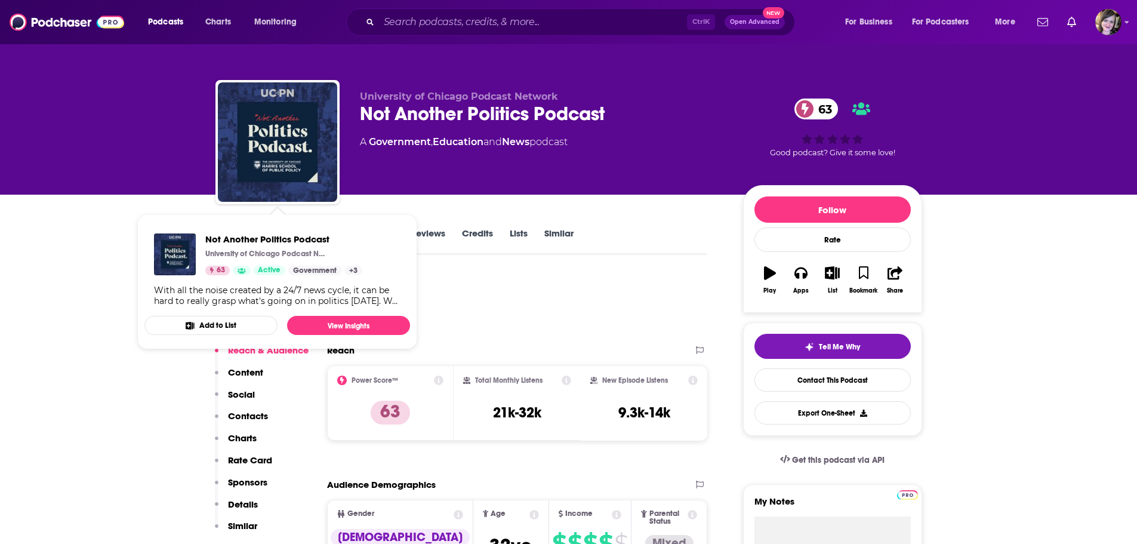
drag, startPoint x: 0, startPoint y: 437, endPoint x: 18, endPoint y: 409, distance: 33.8
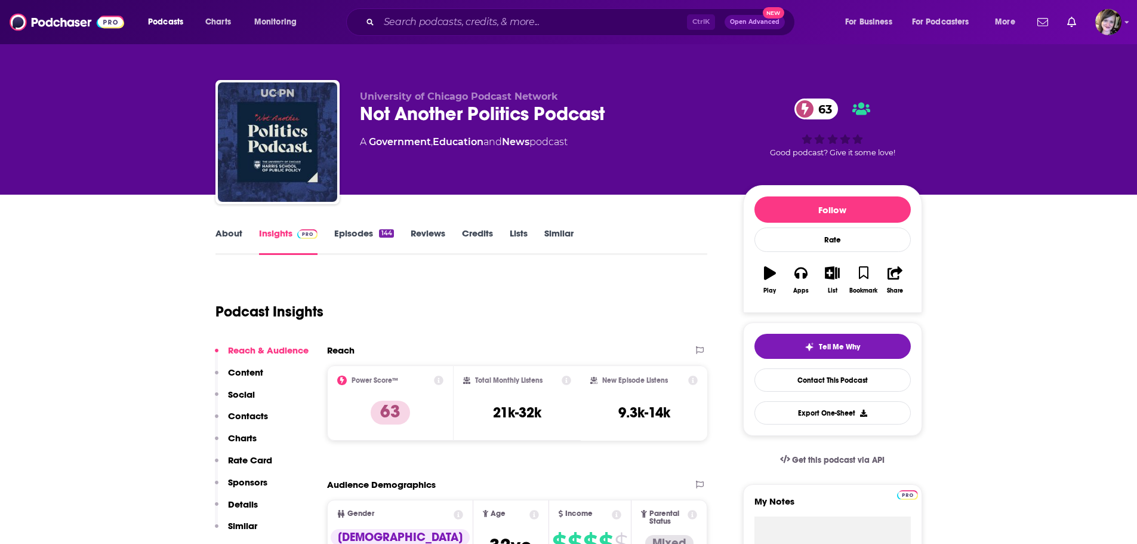
click at [230, 240] on link "About" at bounding box center [228, 240] width 27 height 27
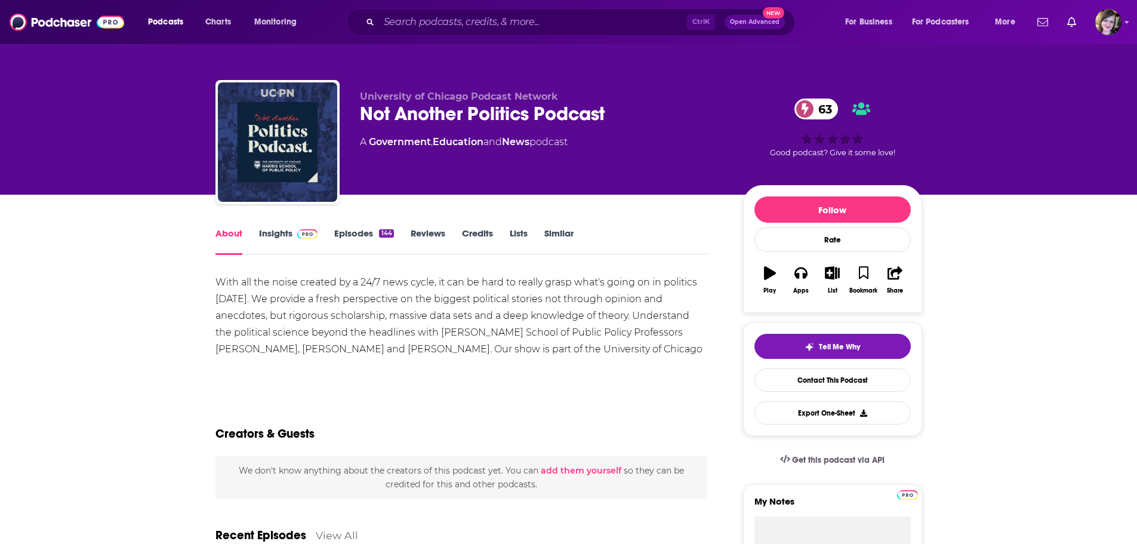
click at [282, 235] on link "Insights" at bounding box center [288, 240] width 59 height 27
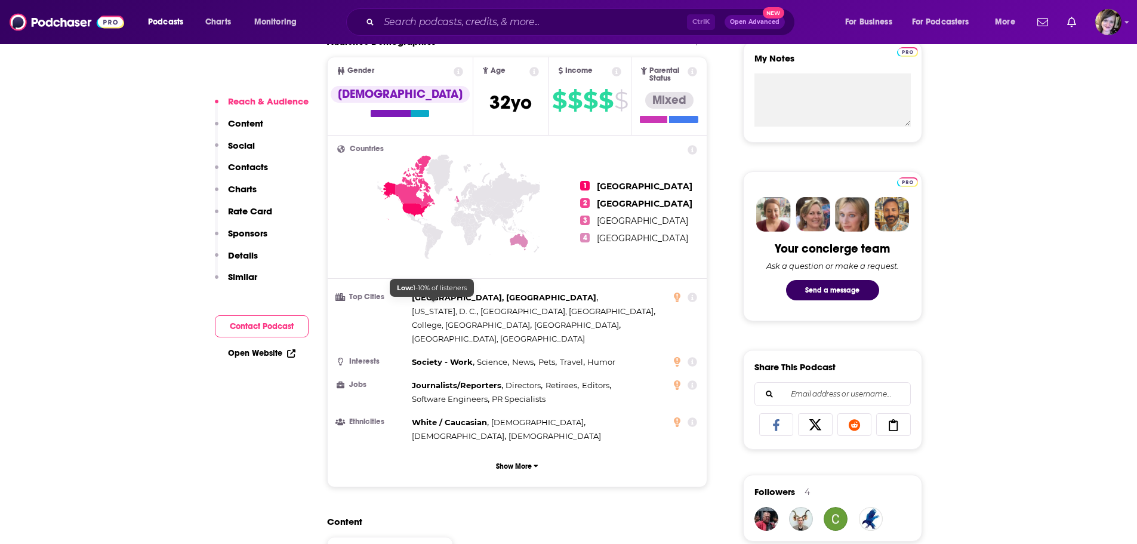
scroll to position [477, 0]
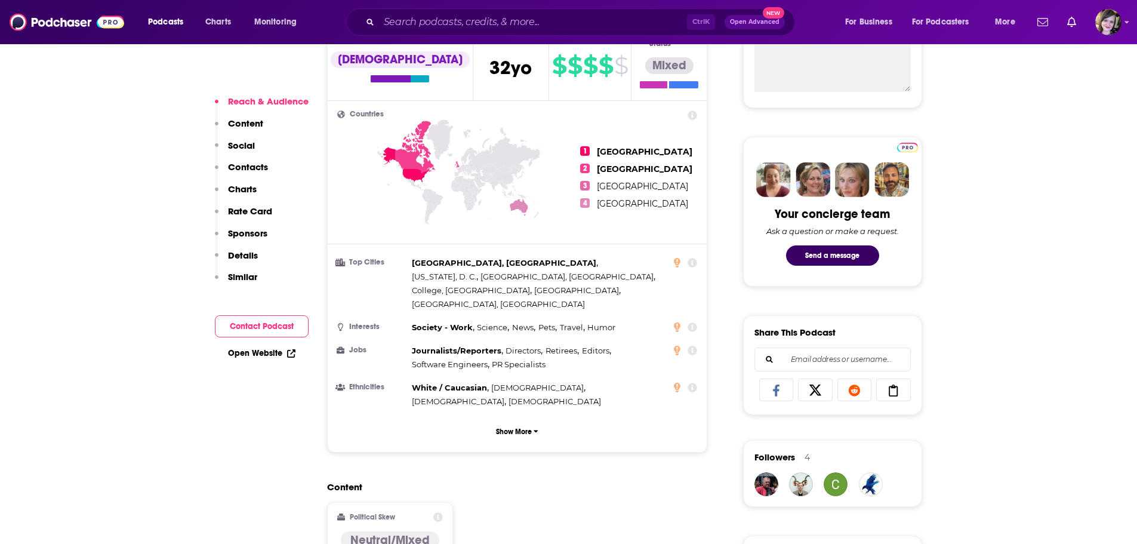
click at [257, 354] on link "Open Website" at bounding box center [261, 353] width 67 height 10
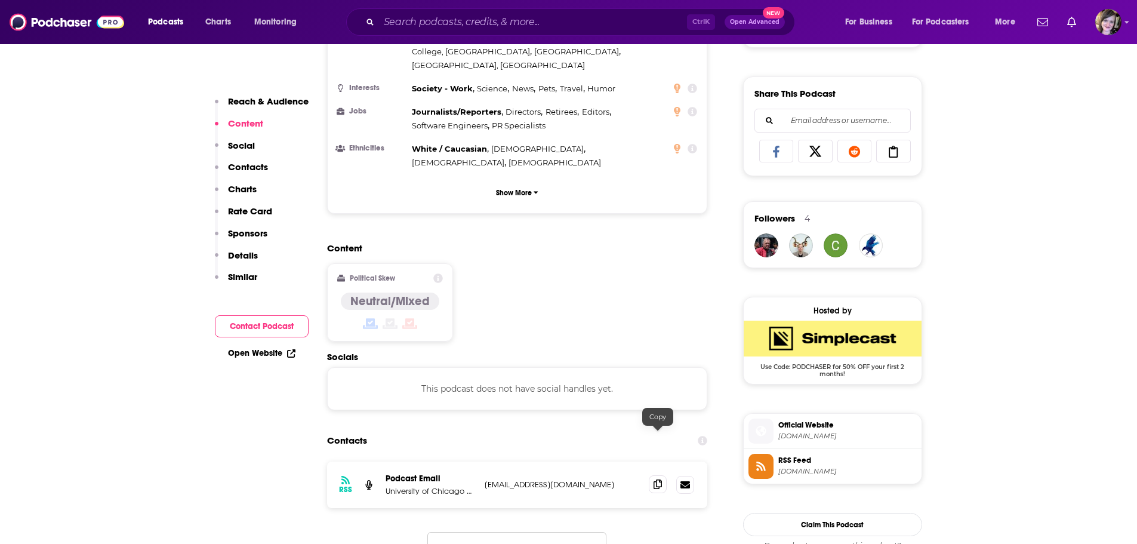
click at [655, 479] on icon at bounding box center [657, 484] width 8 height 10
click at [431, 27] on input "Search podcasts, credits, & more..." at bounding box center [533, 22] width 308 height 19
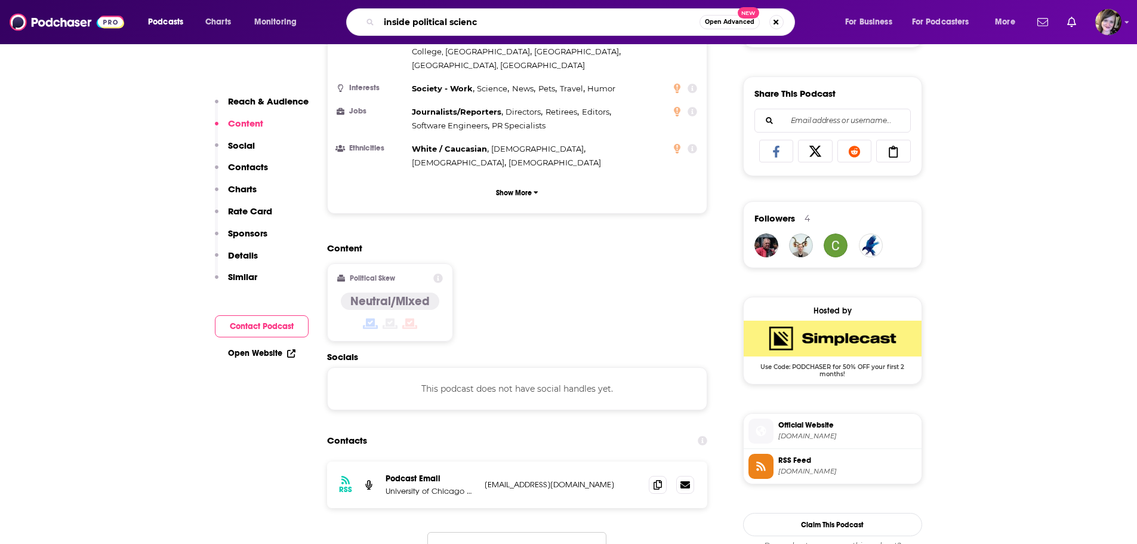
type input "inside political science"
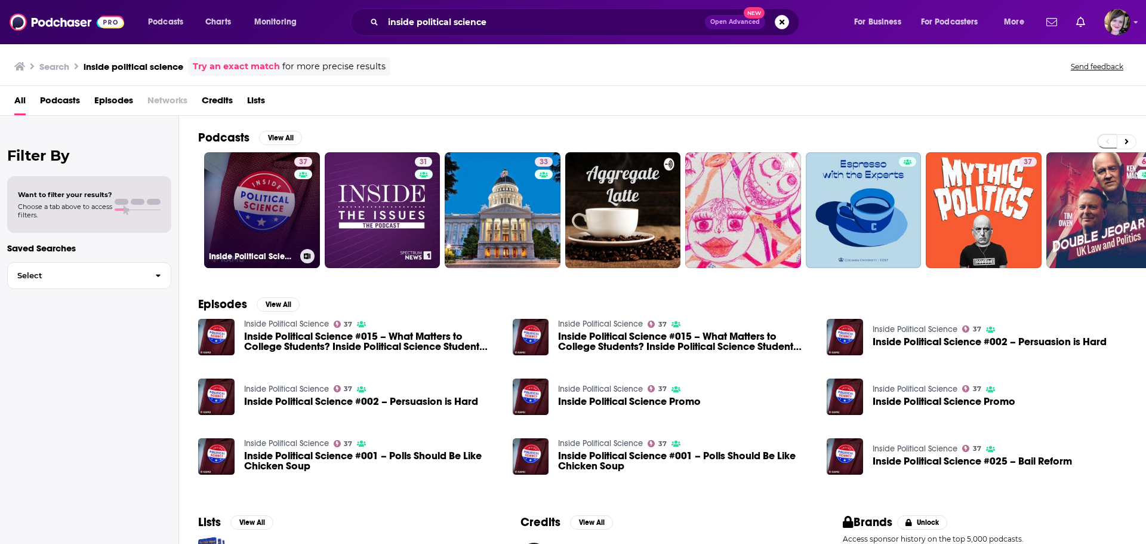
click at [260, 203] on link "37 Inside Political Science" at bounding box center [262, 210] width 116 height 116
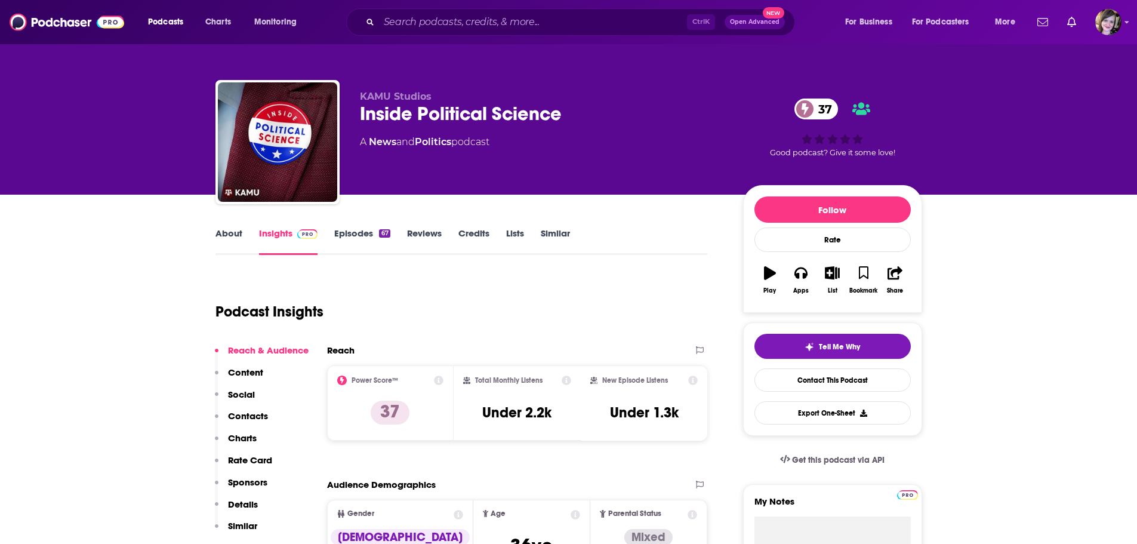
click at [224, 237] on link "About" at bounding box center [228, 240] width 27 height 27
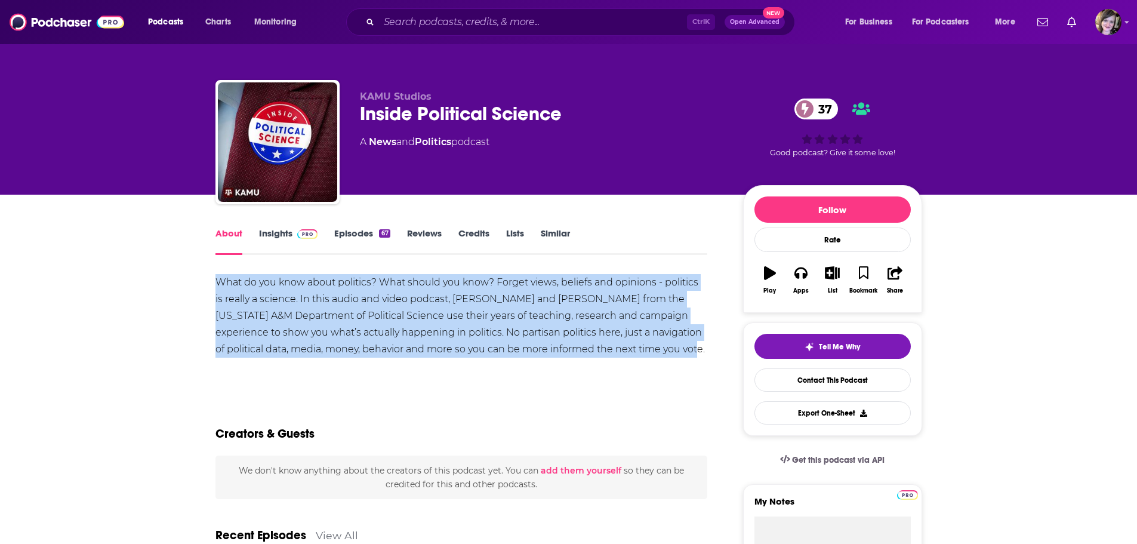
copy div "What do you know about politics? What should you know? Forget views, beliefs an…"
drag, startPoint x: 212, startPoint y: 281, endPoint x: 660, endPoint y: 347, distance: 453.0
click at [276, 232] on link "Insights" at bounding box center [288, 240] width 59 height 27
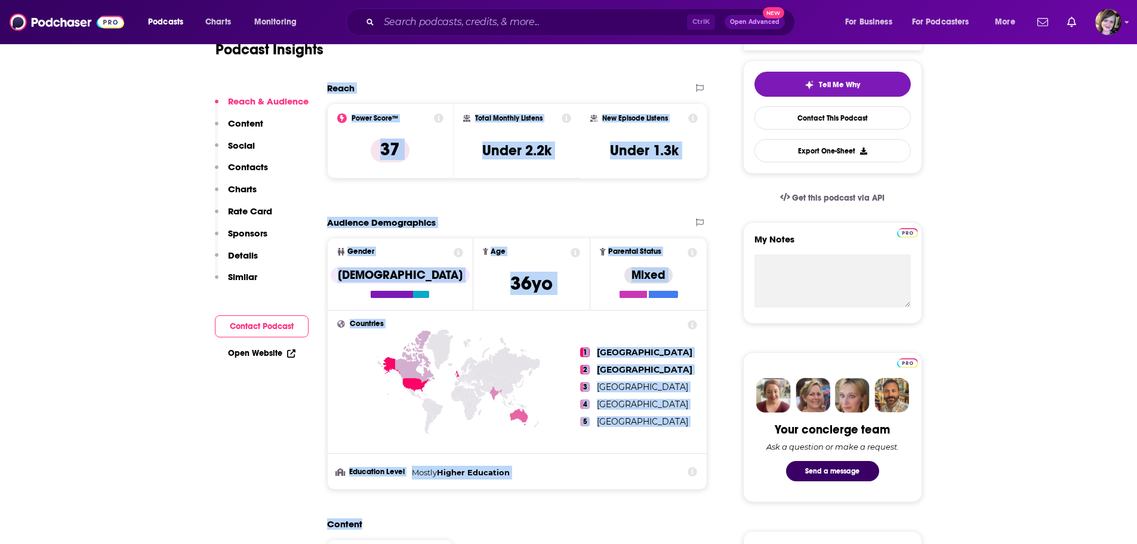
scroll to position [335, 0]
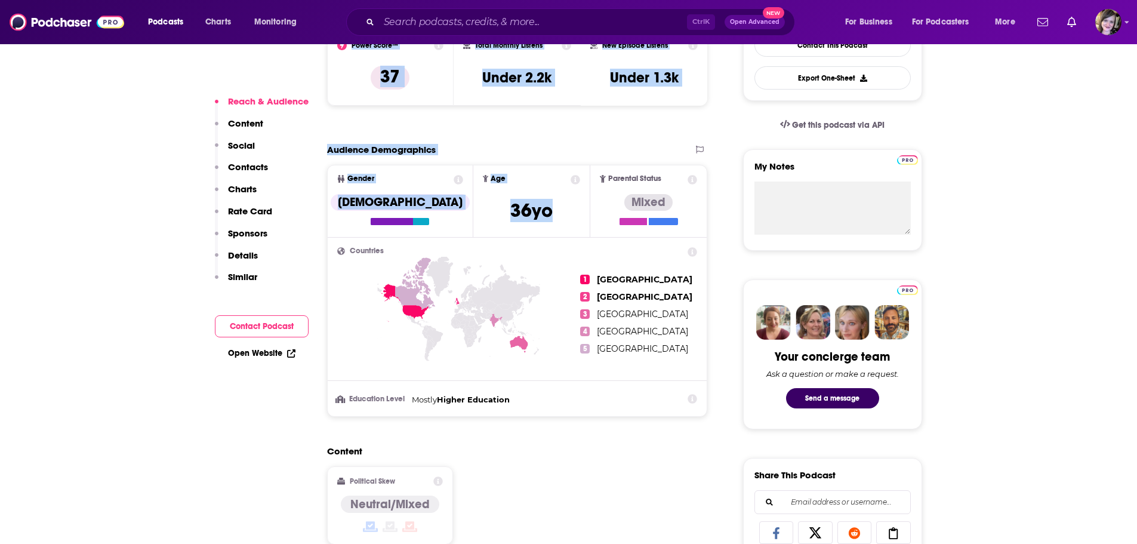
drag, startPoint x: 327, startPoint y: 347, endPoint x: 569, endPoint y: 214, distance: 276.7
copy div "Reach Power Score™ 37 Total Monthly Listens Under 2.2k New Episode Listens Unde…"
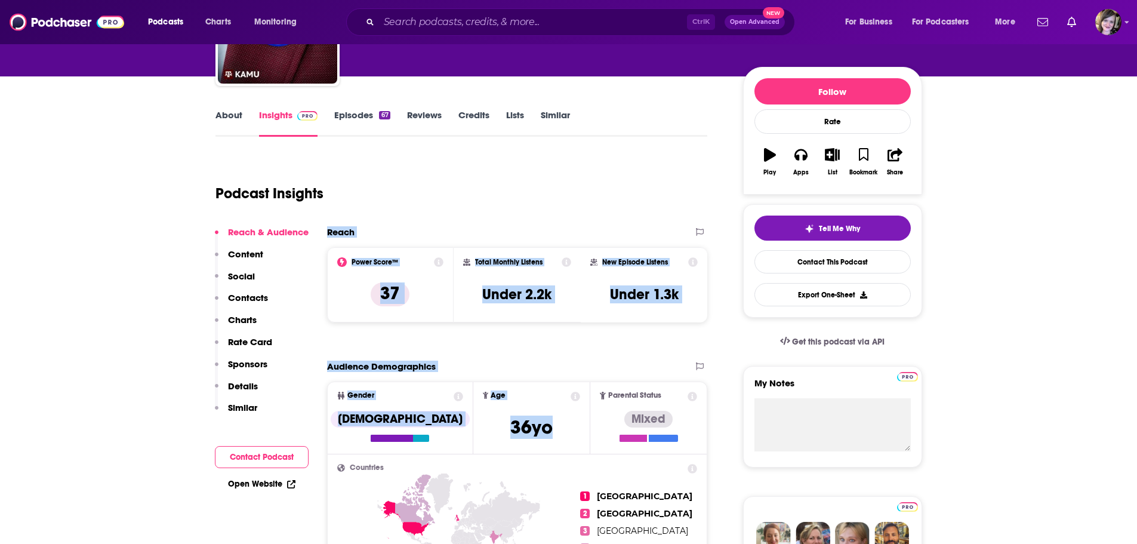
scroll to position [96, 0]
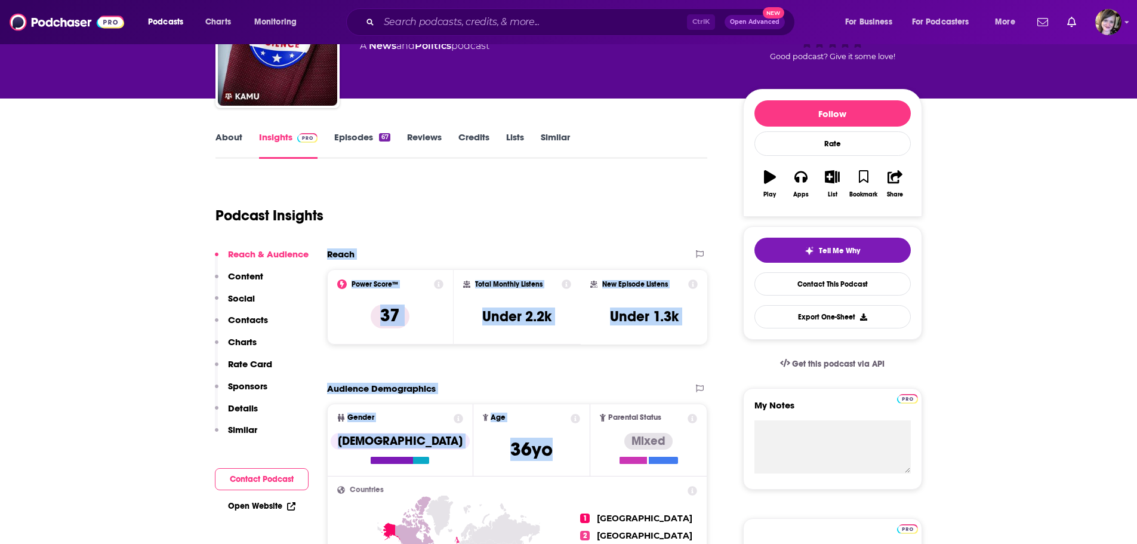
click at [248, 508] on link "Open Website" at bounding box center [261, 506] width 67 height 10
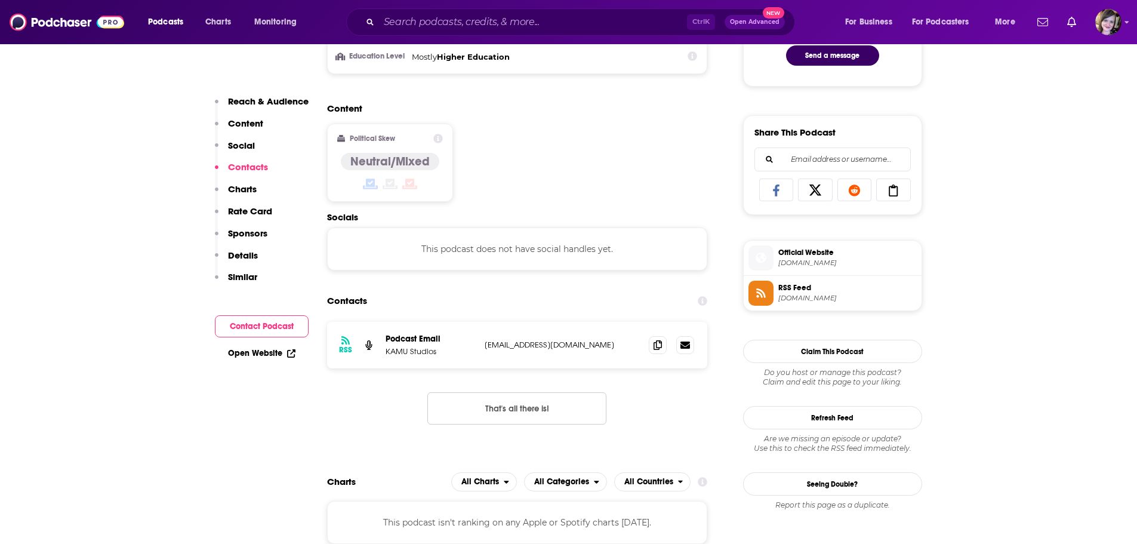
scroll to position [752, 0]
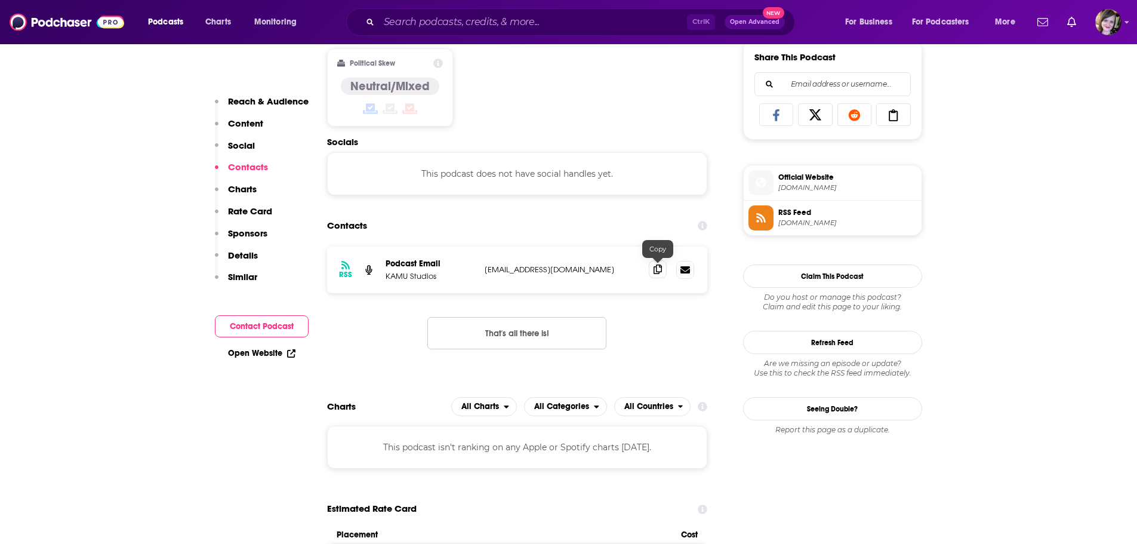
click at [657, 267] on icon at bounding box center [657, 269] width 8 height 10
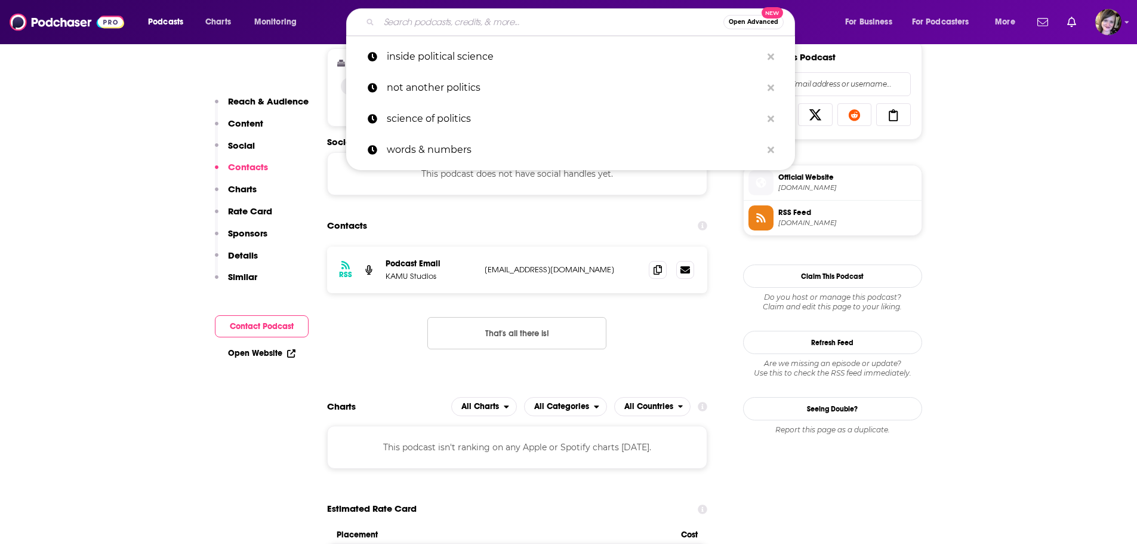
click at [437, 24] on input "Search podcasts, credits, & more..." at bounding box center [551, 22] width 344 height 19
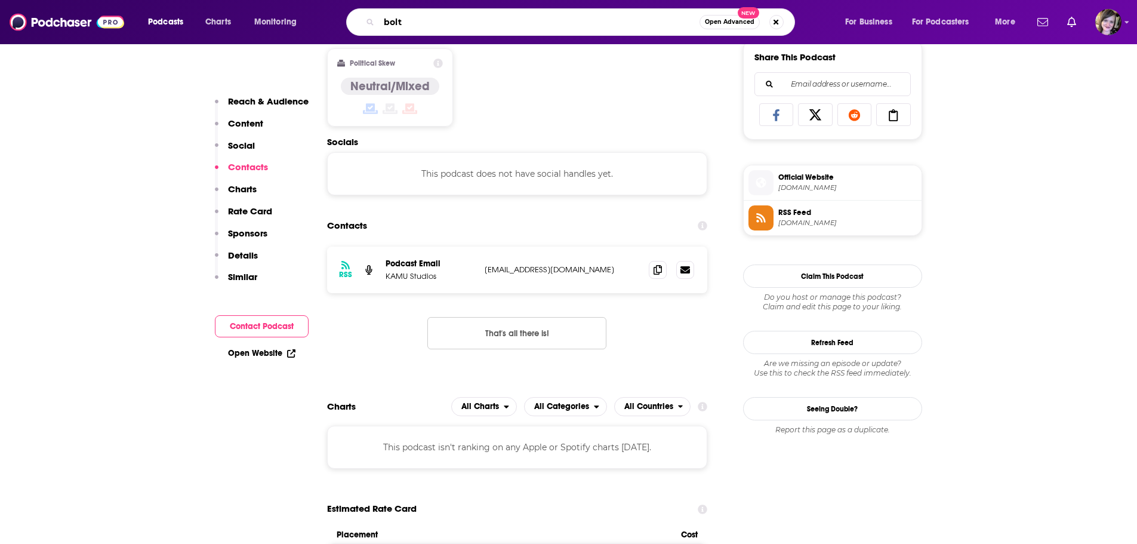
type input "bolts"
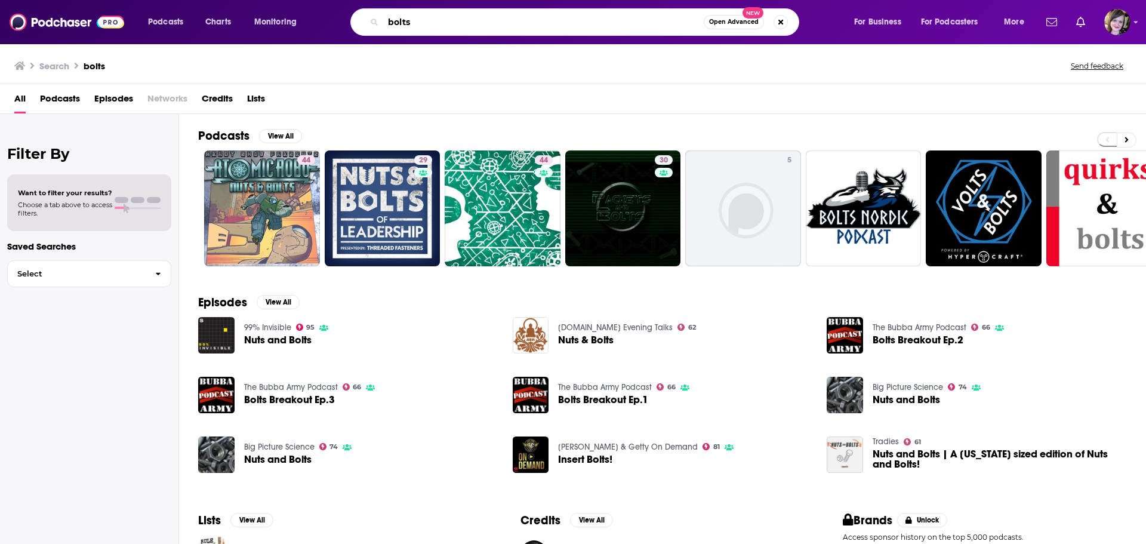
drag, startPoint x: 442, startPoint y: 23, endPoint x: 351, endPoint y: 21, distance: 90.1
click at [351, 21] on div "bolts Open Advanced New" at bounding box center [574, 21] width 449 height 27
type input "hacks on tap"
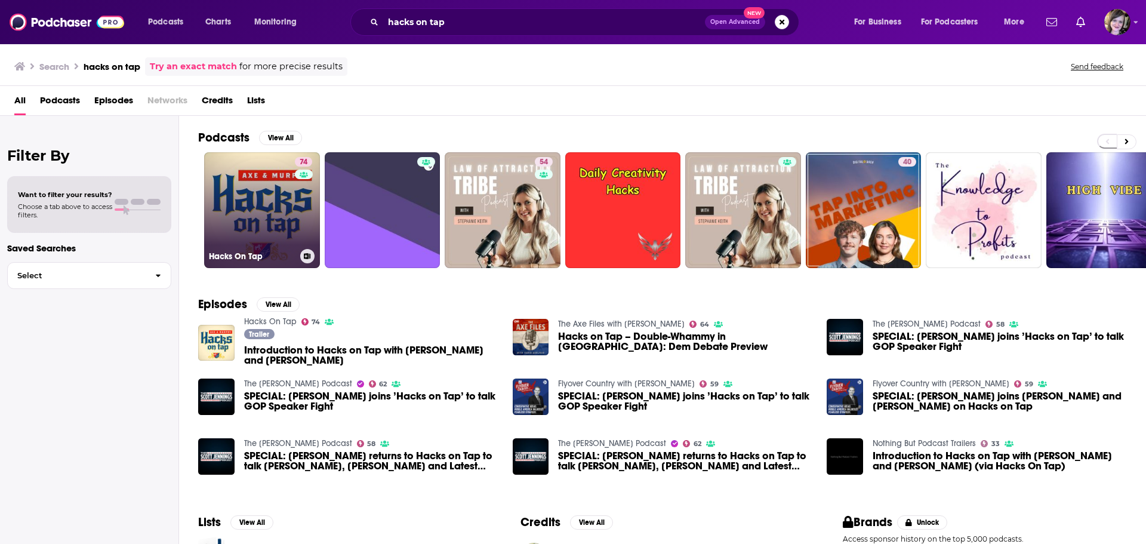
click at [264, 203] on link "74 Hacks On Tap" at bounding box center [262, 210] width 116 height 116
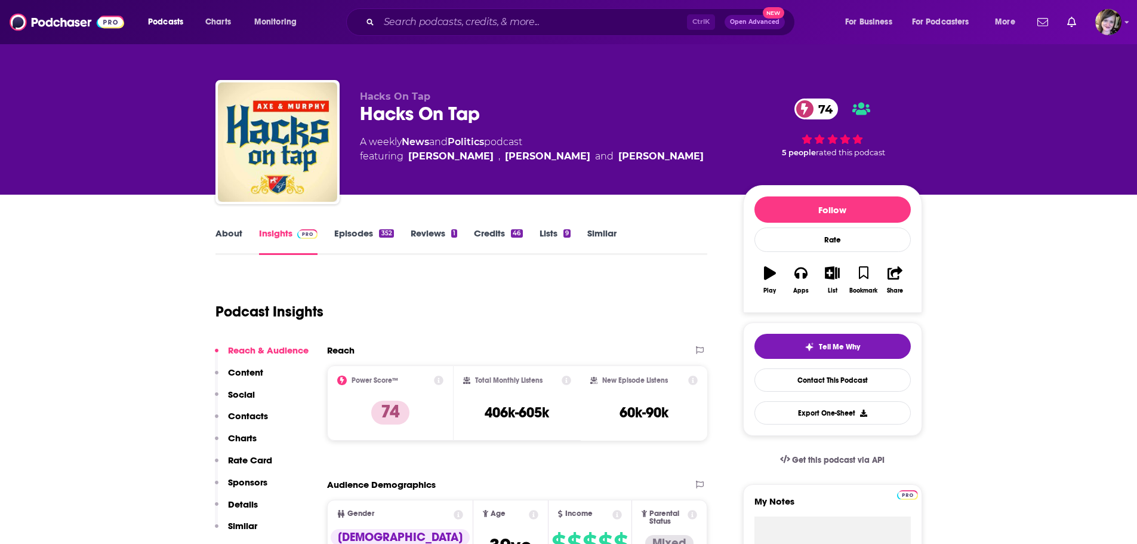
click at [226, 234] on link "About" at bounding box center [228, 240] width 27 height 27
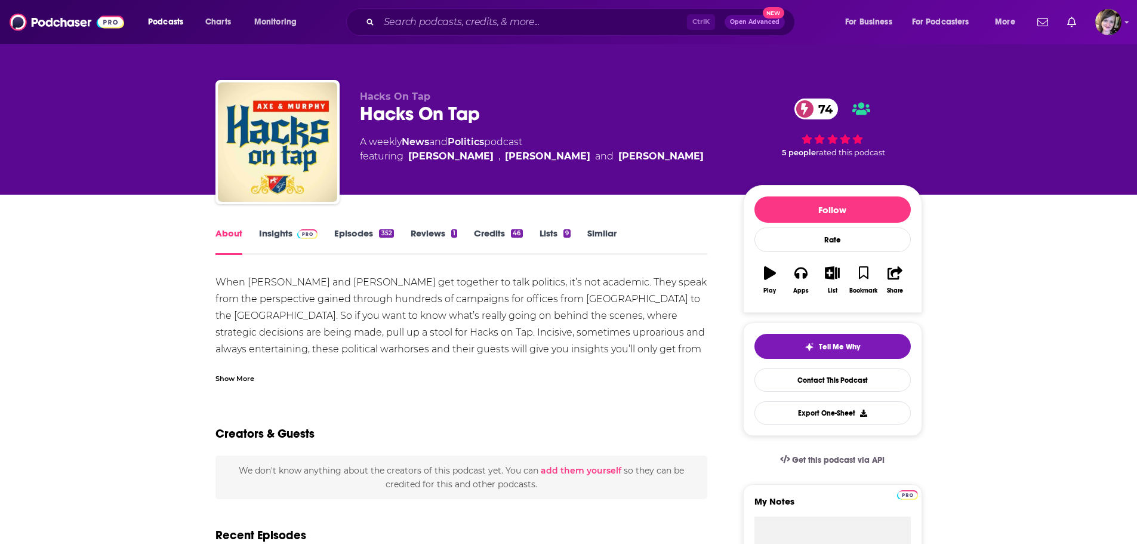
click at [231, 380] on div "Show More" at bounding box center [234, 377] width 39 height 11
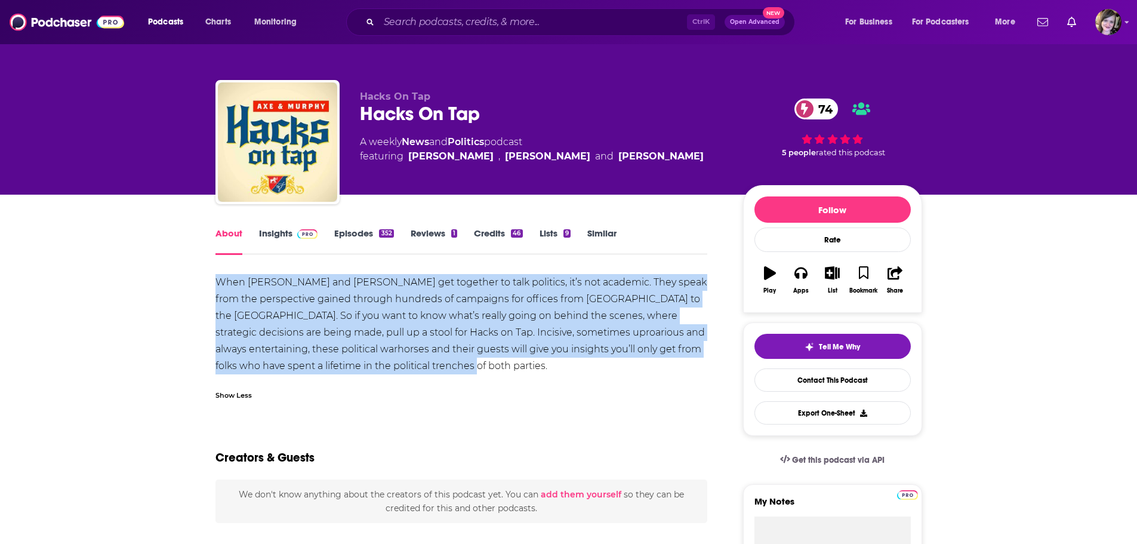
drag, startPoint x: 431, startPoint y: 373, endPoint x: 193, endPoint y: 281, distance: 255.7
click at [277, 232] on link "Insights" at bounding box center [288, 240] width 59 height 27
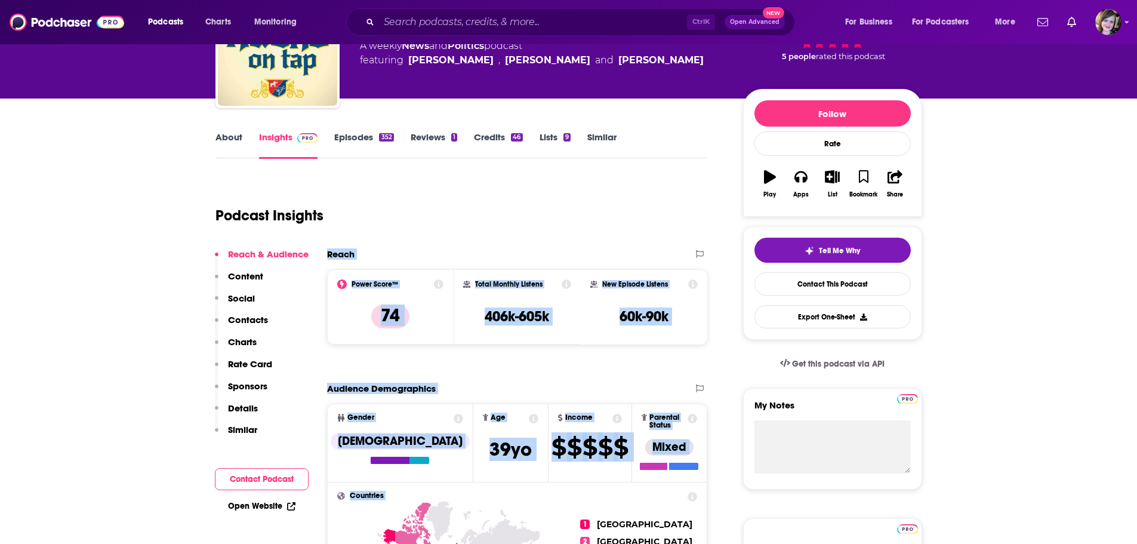
scroll to position [267, 0]
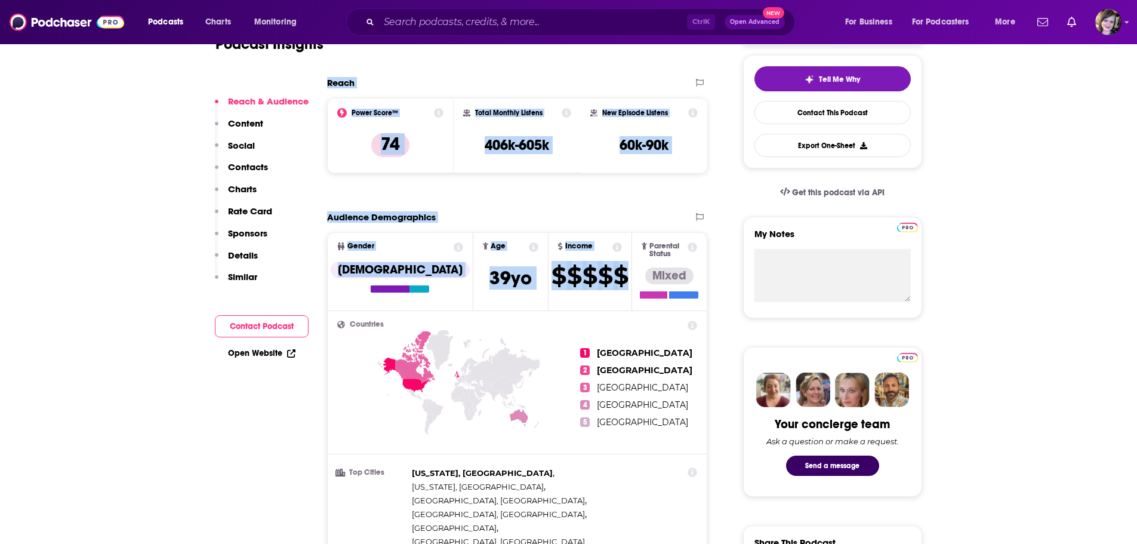
drag, startPoint x: 318, startPoint y: 356, endPoint x: 607, endPoint y: 289, distance: 297.0
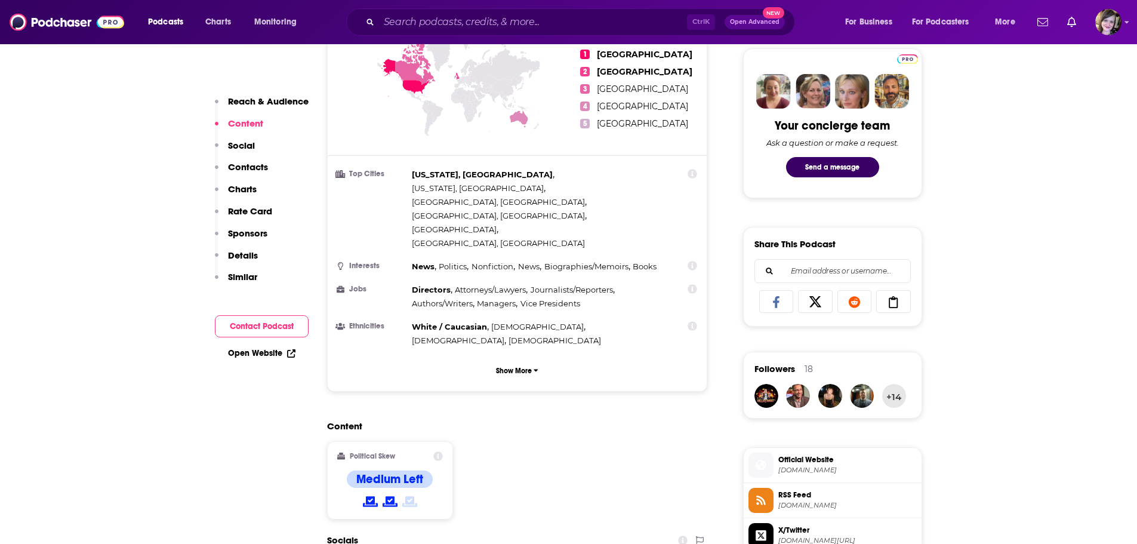
scroll to position [804, 0]
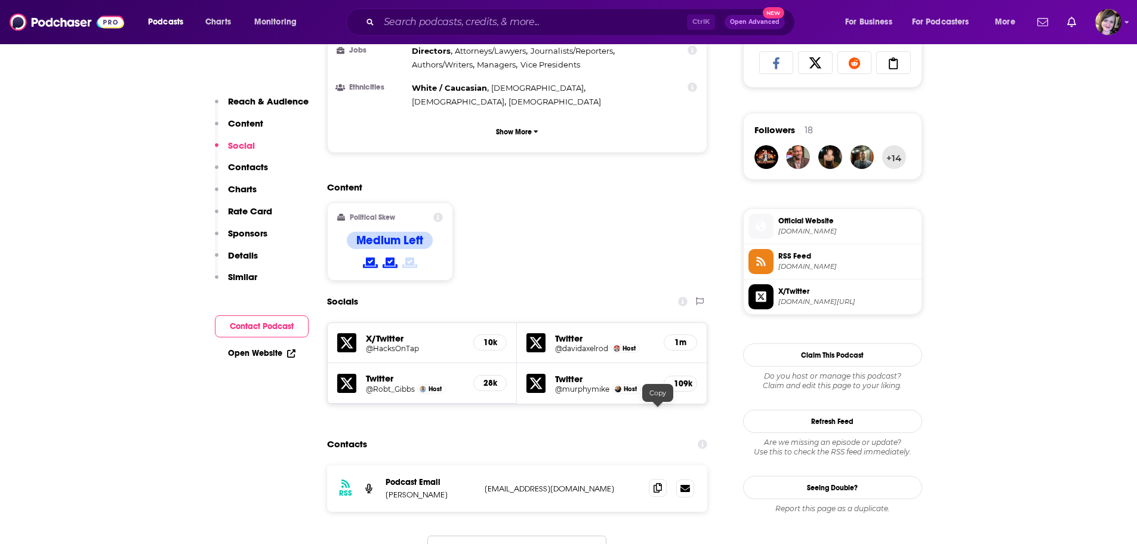
click at [655, 483] on icon at bounding box center [657, 488] width 8 height 10
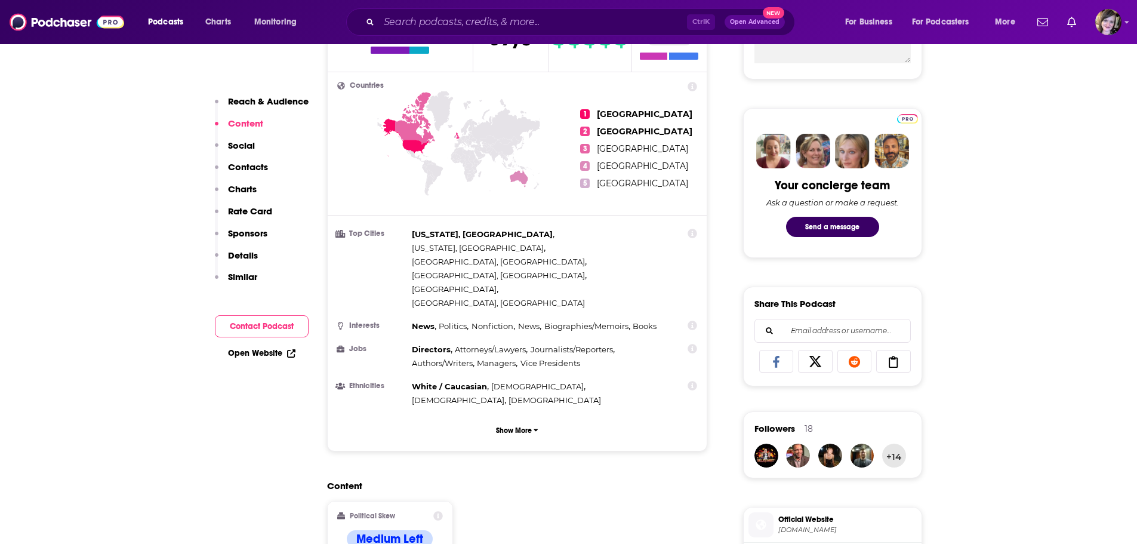
click at [258, 357] on link "Open Website" at bounding box center [261, 353] width 67 height 10
click at [450, 26] on input "Search podcasts, credits, & more..." at bounding box center [533, 22] width 308 height 19
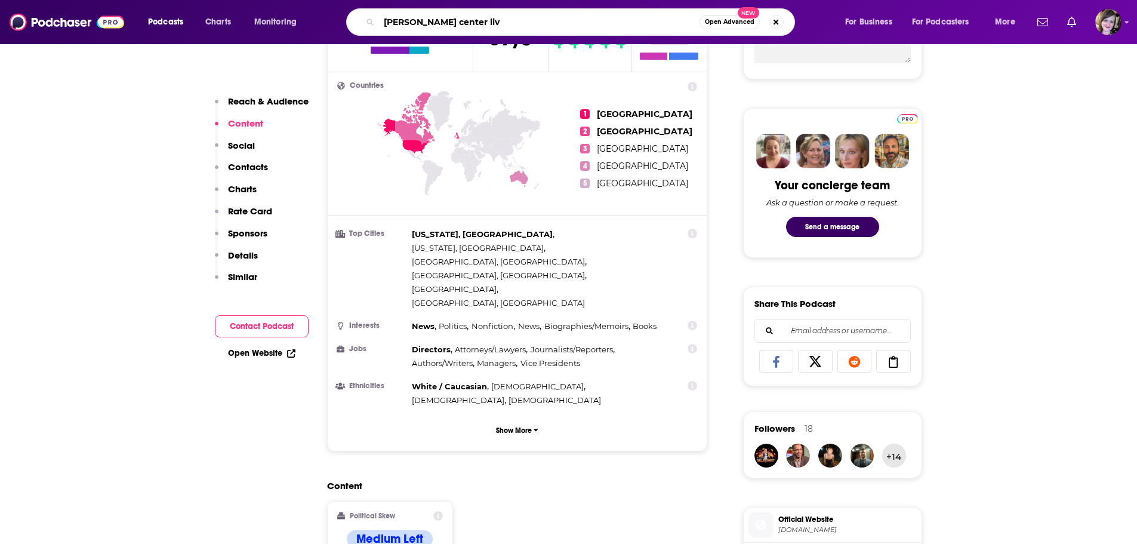
type input "[PERSON_NAME] center live"
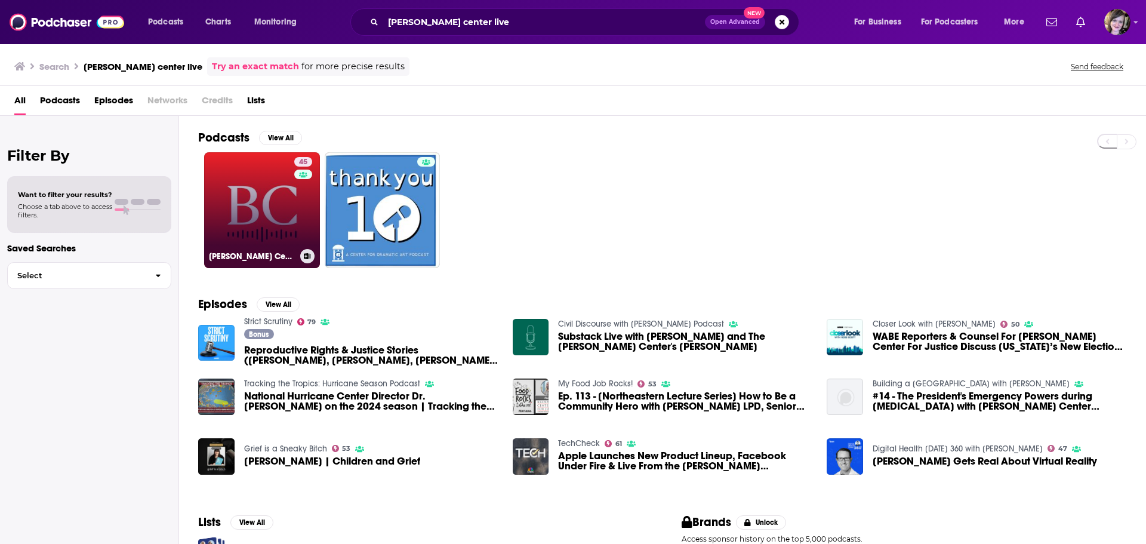
click at [245, 189] on link "45 Brennan Center LIVE" at bounding box center [262, 210] width 116 height 116
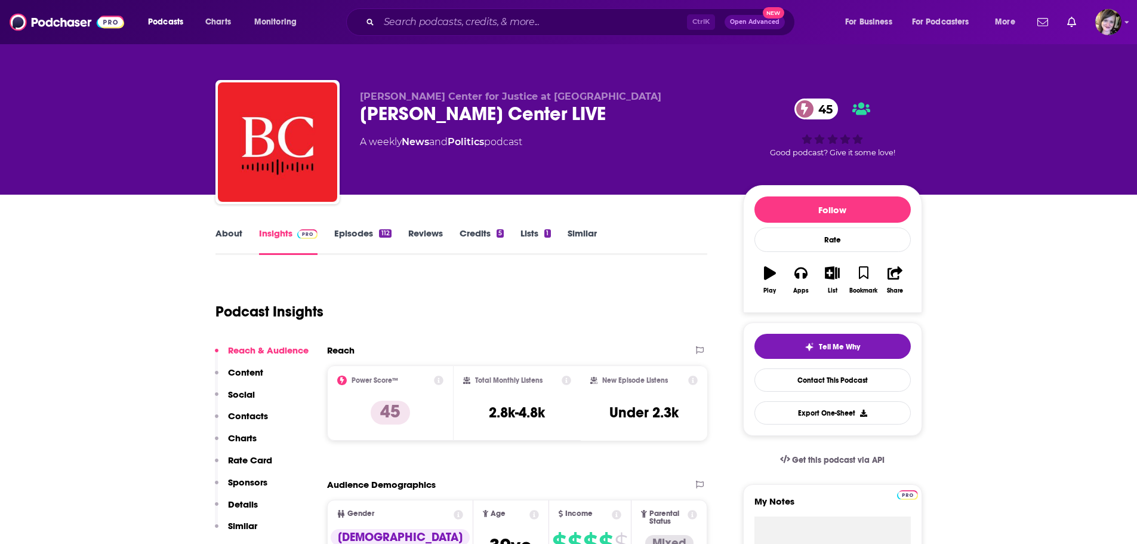
click at [232, 234] on link "About" at bounding box center [228, 240] width 27 height 27
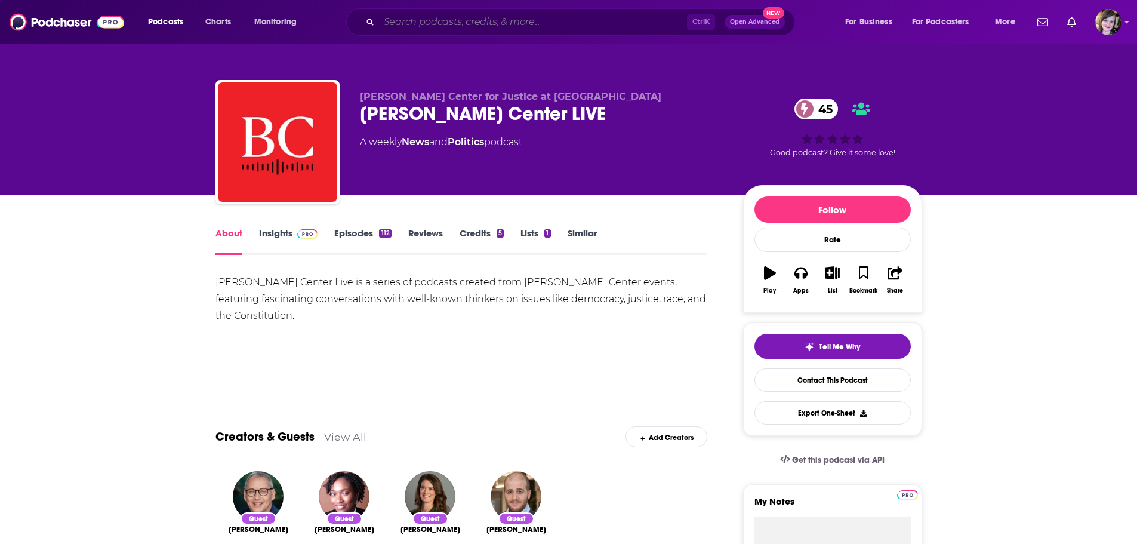
click at [475, 18] on input "Search podcasts, credits, & more..." at bounding box center [533, 22] width 308 height 19
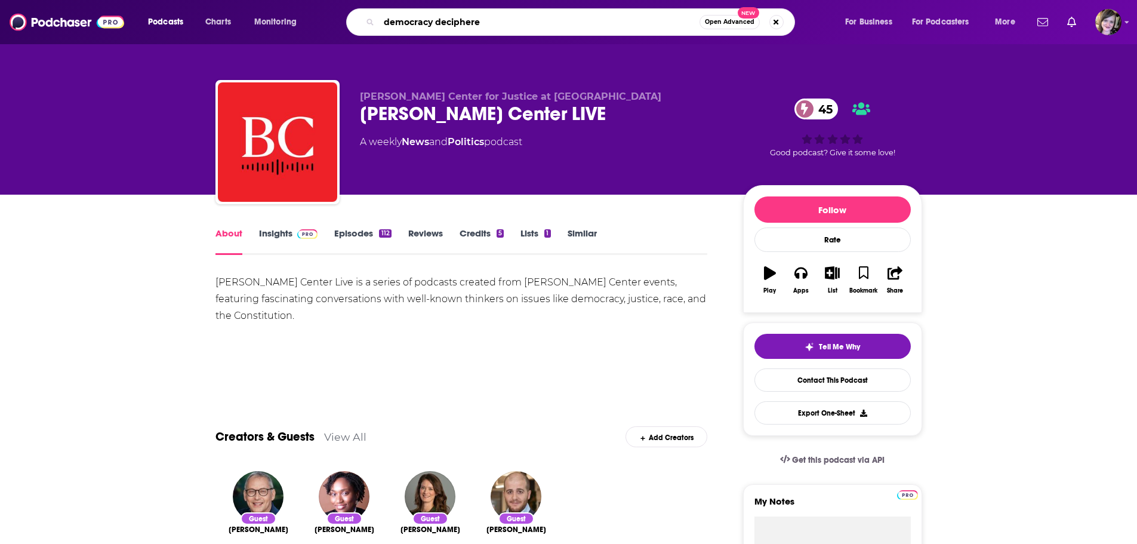
type input "democracy deciphered"
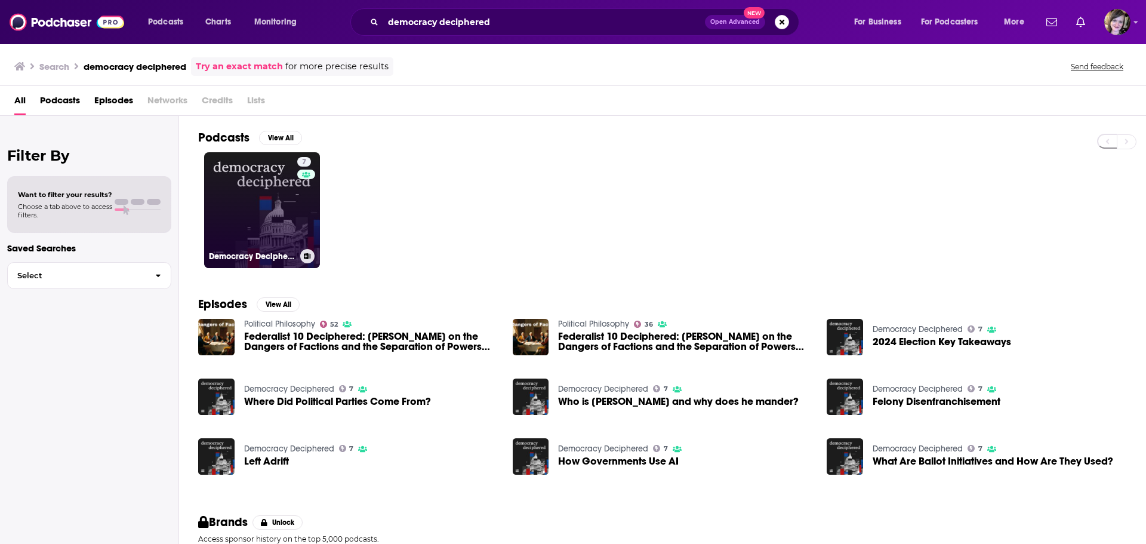
click at [266, 192] on link "7 Democracy Deciphered" at bounding box center [262, 210] width 116 height 116
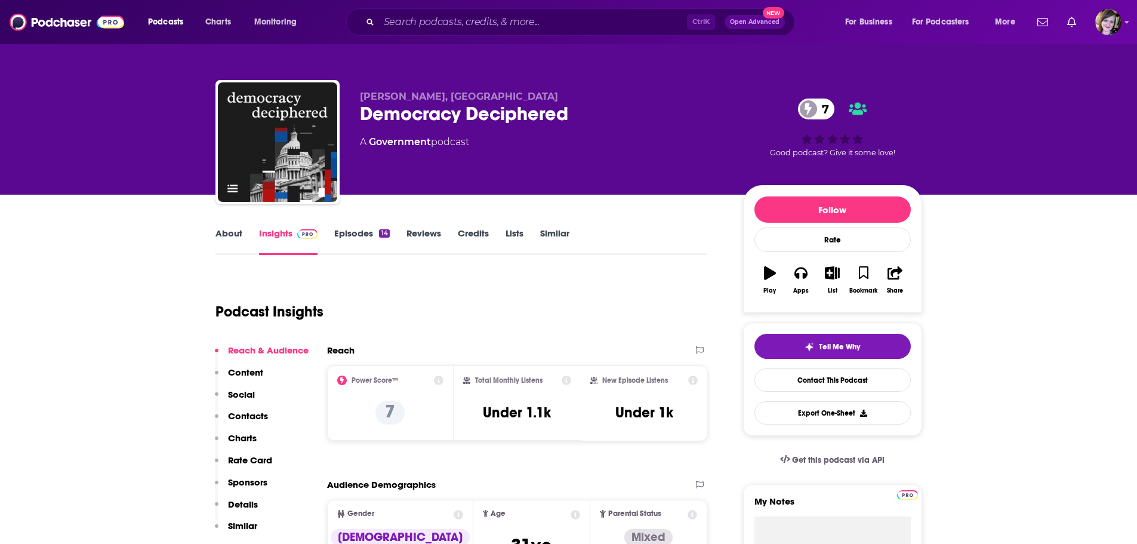
click at [233, 234] on link "About" at bounding box center [228, 240] width 27 height 27
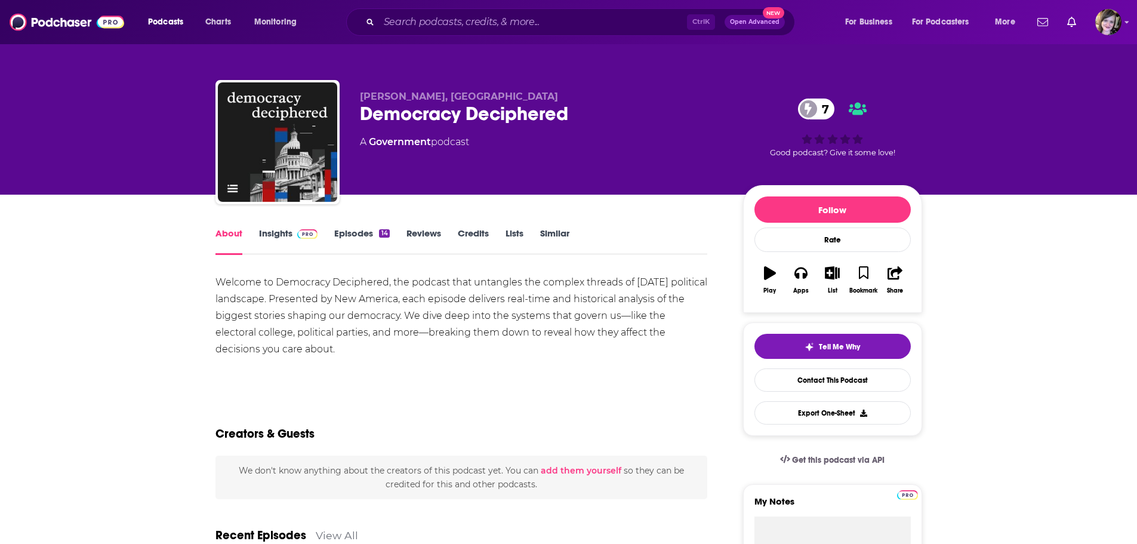
drag, startPoint x: 300, startPoint y: 345, endPoint x: 217, endPoint y: 277, distance: 106.9
click at [217, 277] on div "Welcome to Democracy Deciphered, the podcast that untangles the complex threads…" at bounding box center [461, 316] width 492 height 84
click at [267, 234] on link "Insights" at bounding box center [288, 240] width 59 height 27
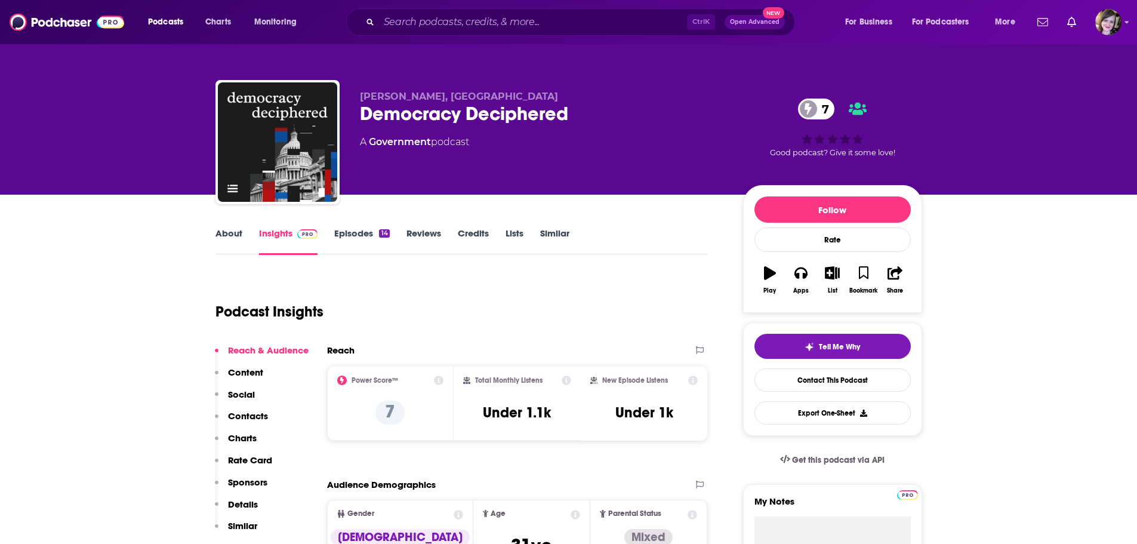
scroll to position [298, 0]
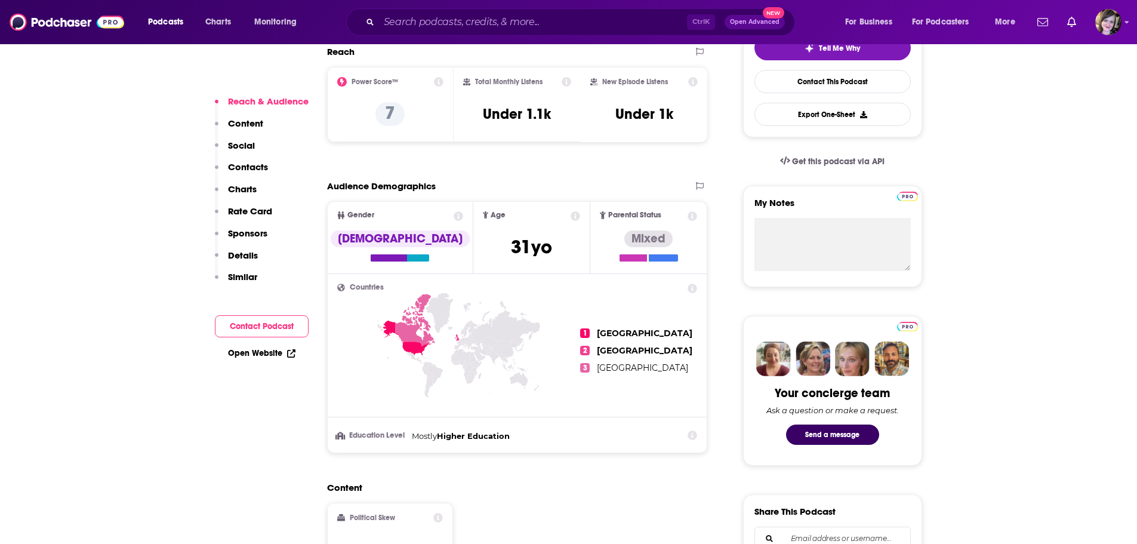
click at [246, 352] on link "Open Website" at bounding box center [261, 353] width 67 height 10
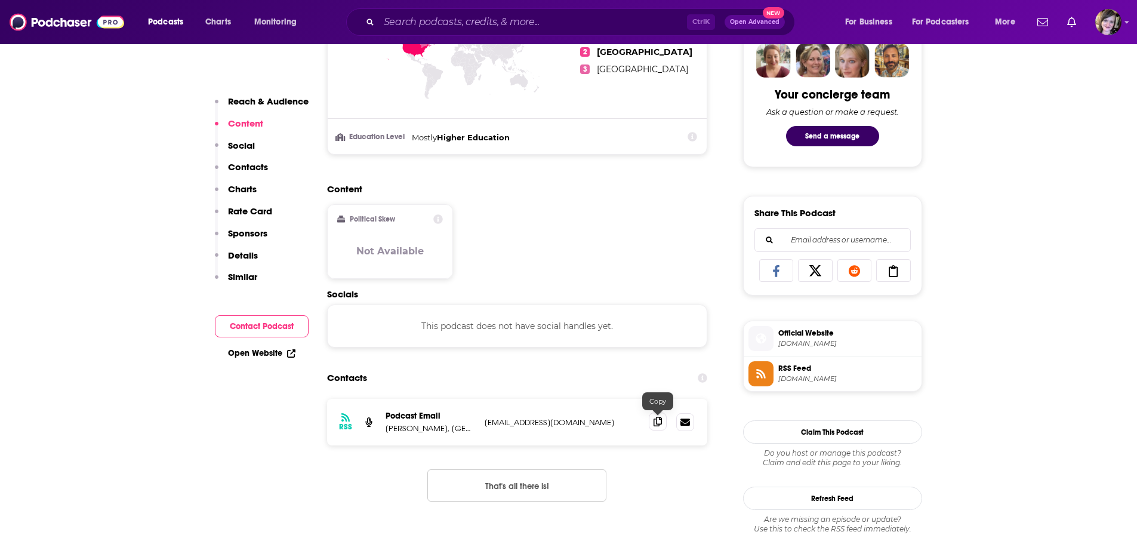
click at [660, 423] on icon at bounding box center [657, 421] width 8 height 10
drag, startPoint x: 467, startPoint y: 25, endPoint x: 461, endPoint y: 33, distance: 9.9
click at [466, 25] on input "Search podcasts, credits, & more..." at bounding box center [533, 22] width 308 height 19
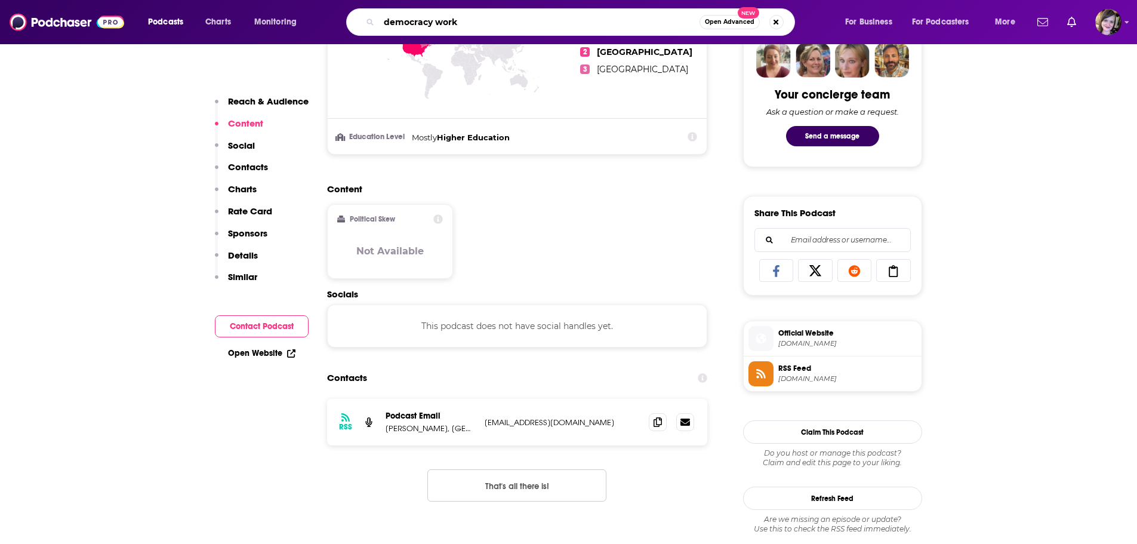
type input "democracy works"
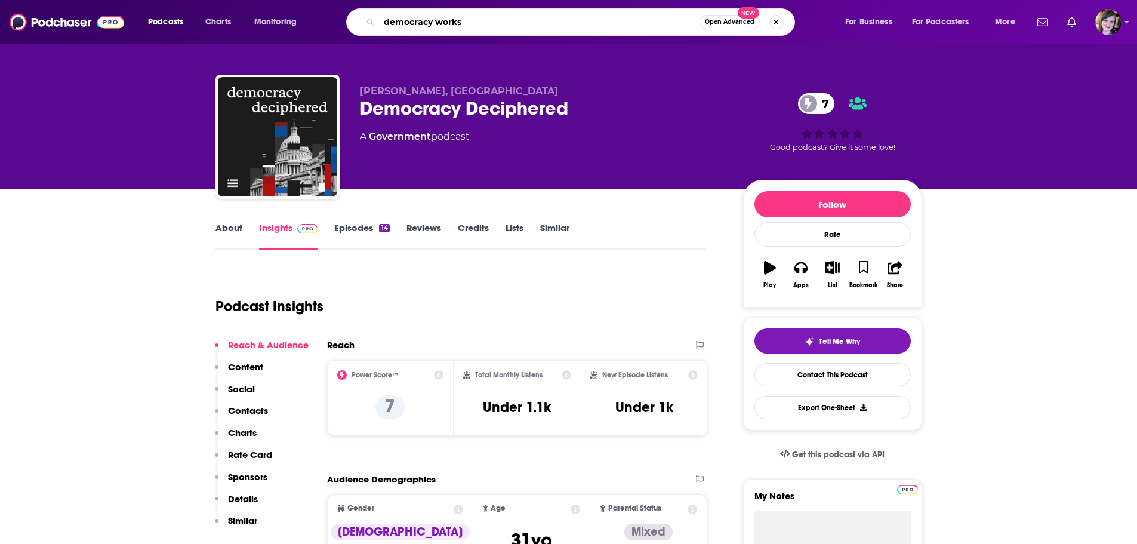
scroll to position [0, 0]
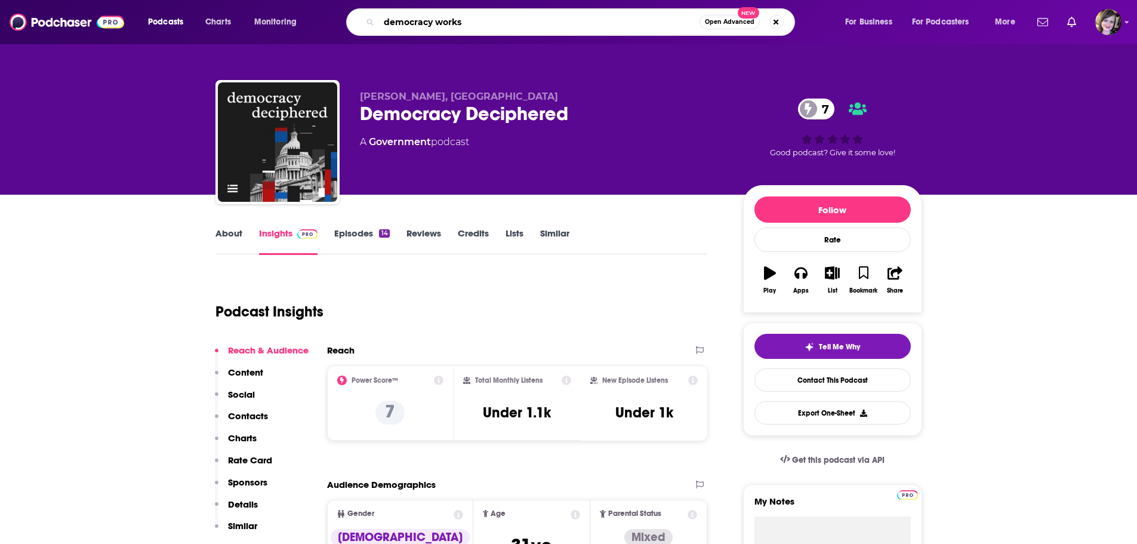
click at [514, 21] on input "democracy works" at bounding box center [539, 22] width 320 height 19
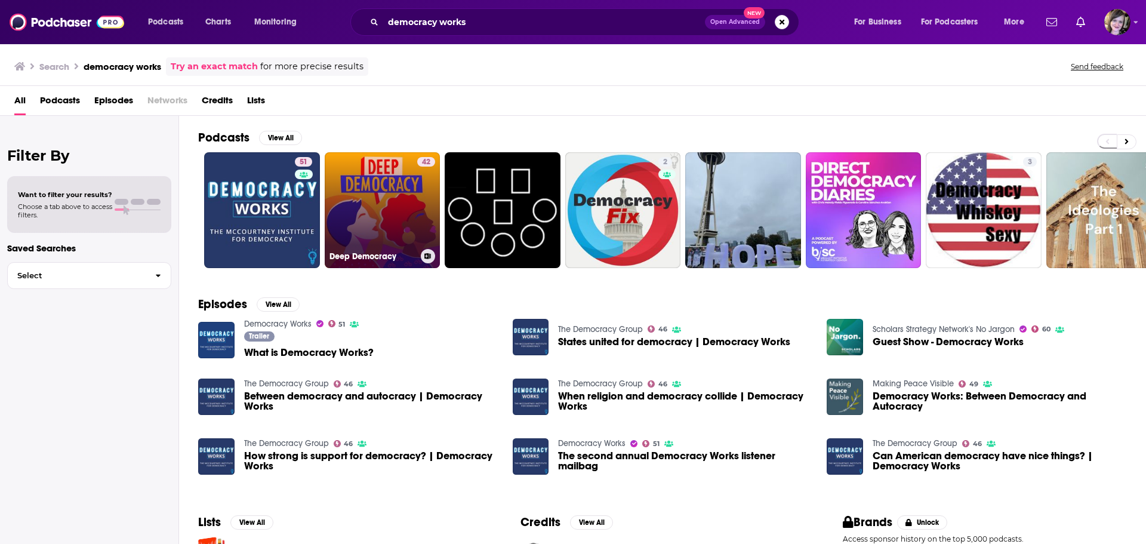
click at [374, 203] on link "42 Deep Democracy" at bounding box center [383, 210] width 116 height 116
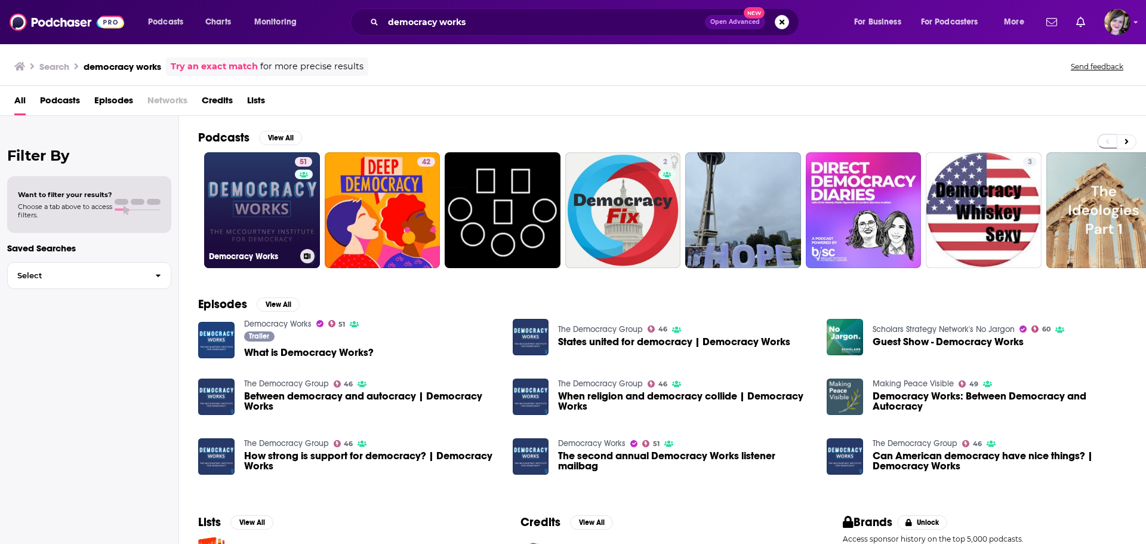
click at [228, 203] on link "51 Democracy Works" at bounding box center [262, 210] width 116 height 116
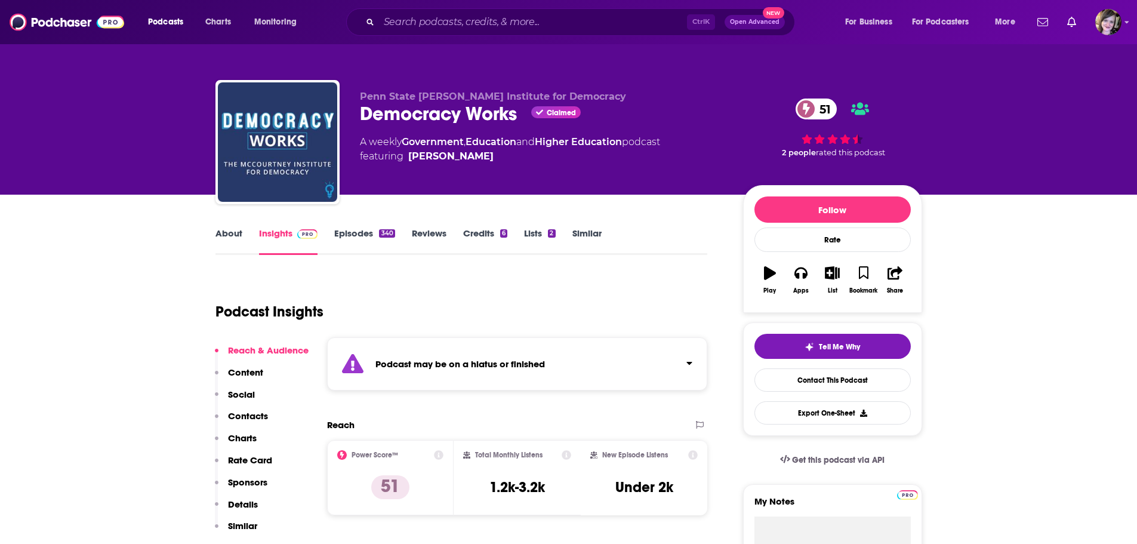
click at [226, 234] on link "About" at bounding box center [228, 240] width 27 height 27
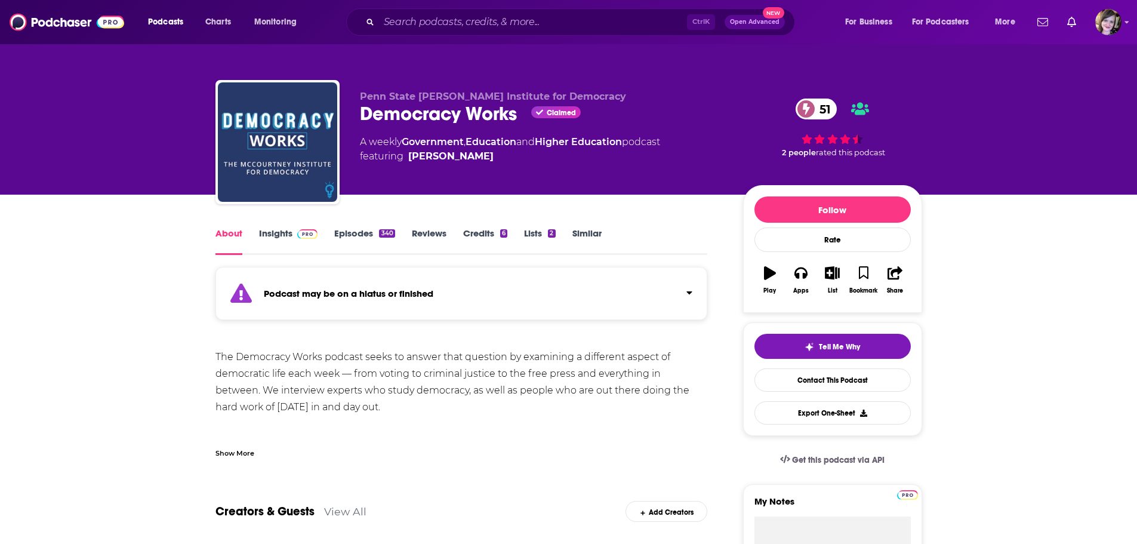
drag, startPoint x: 381, startPoint y: 406, endPoint x: 222, endPoint y: 439, distance: 162.1
click at [226, 451] on div "Show More" at bounding box center [234, 451] width 39 height 11
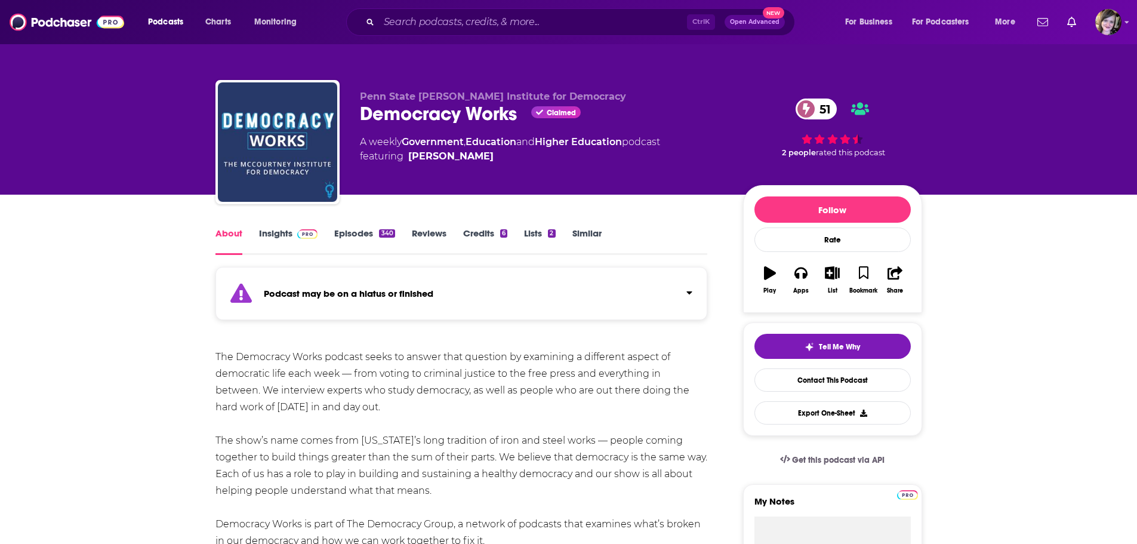
scroll to position [239, 0]
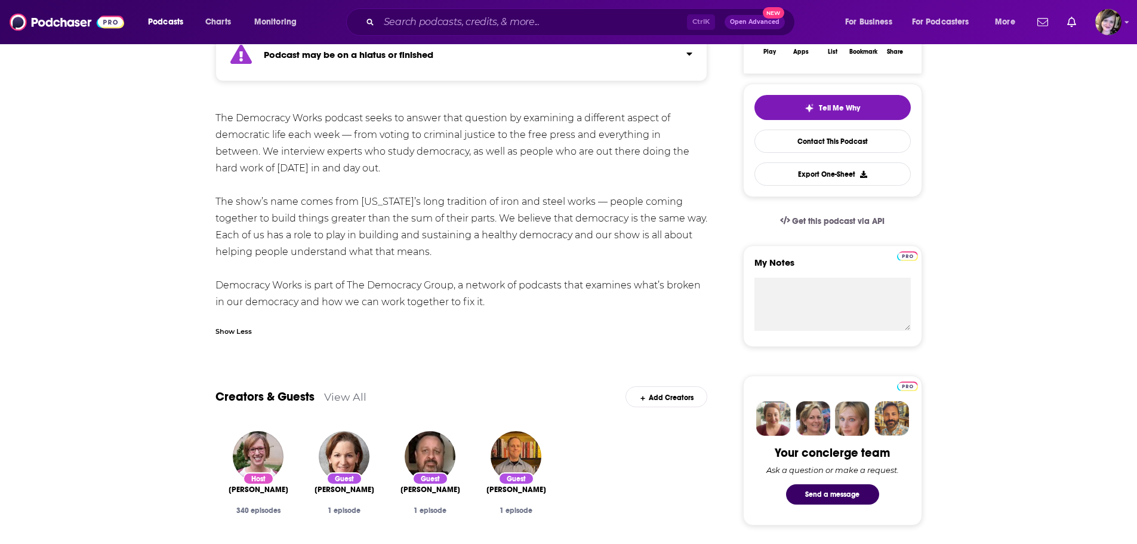
drag, startPoint x: 493, startPoint y: 297, endPoint x: 195, endPoint y: 119, distance: 347.3
copy div "The Democracy Works podcast seeks to answer that question by examining a differ…"
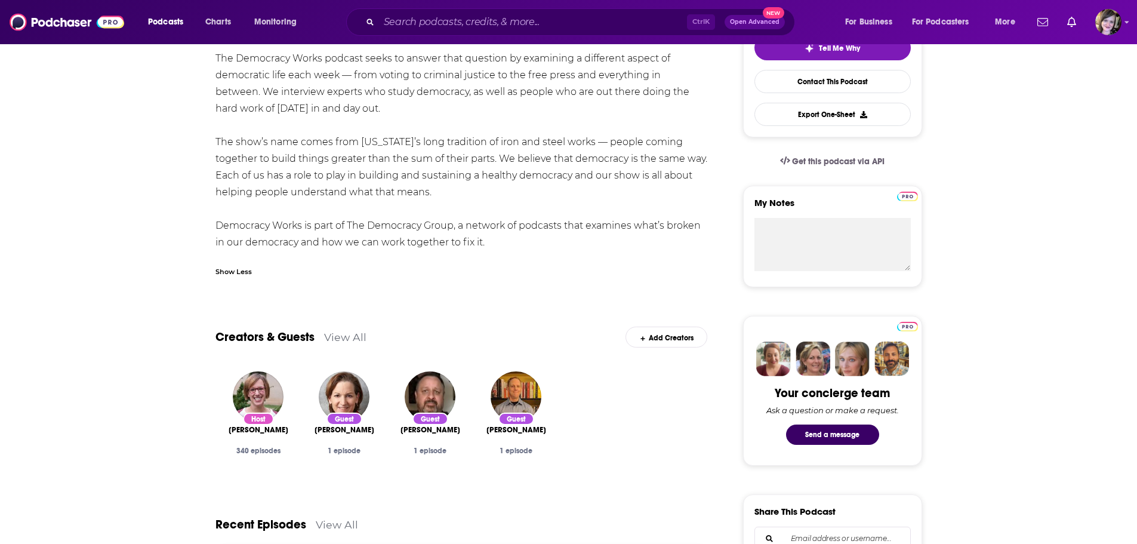
scroll to position [0, 0]
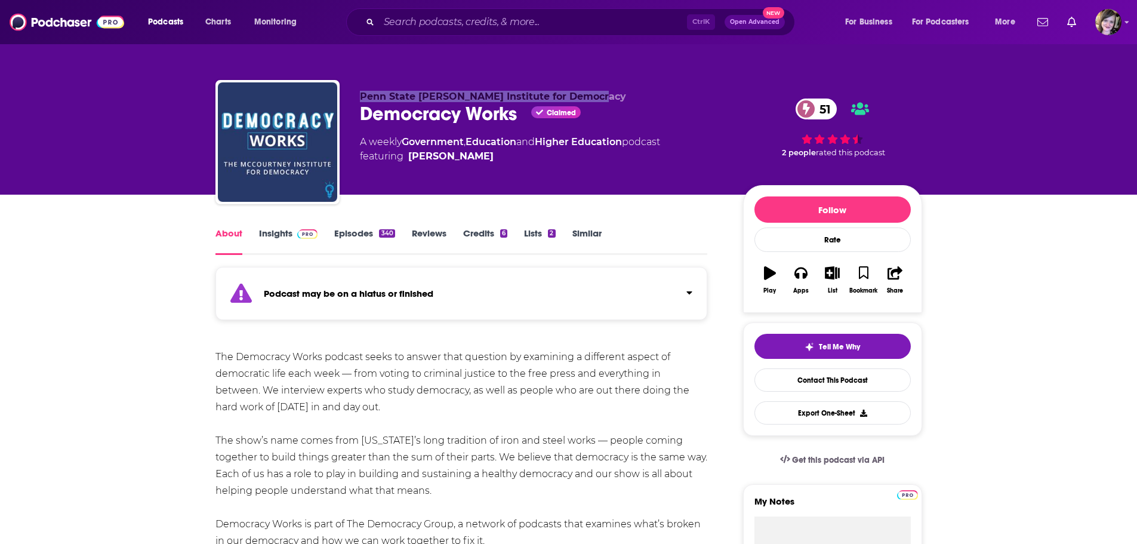
drag, startPoint x: 354, startPoint y: 94, endPoint x: 606, endPoint y: 85, distance: 251.9
click at [606, 85] on div "Penn State [PERSON_NAME] Institute for Democracy Democracy Works Claimed 51 A w…" at bounding box center [568, 144] width 706 height 129
copy span "Penn State [PERSON_NAME] Institute for Democracy"
copy div "A weekly Government , Education and Higher Education podcast featuring [PERSON_…"
drag, startPoint x: 351, startPoint y: 135, endPoint x: 496, endPoint y: 165, distance: 148.5
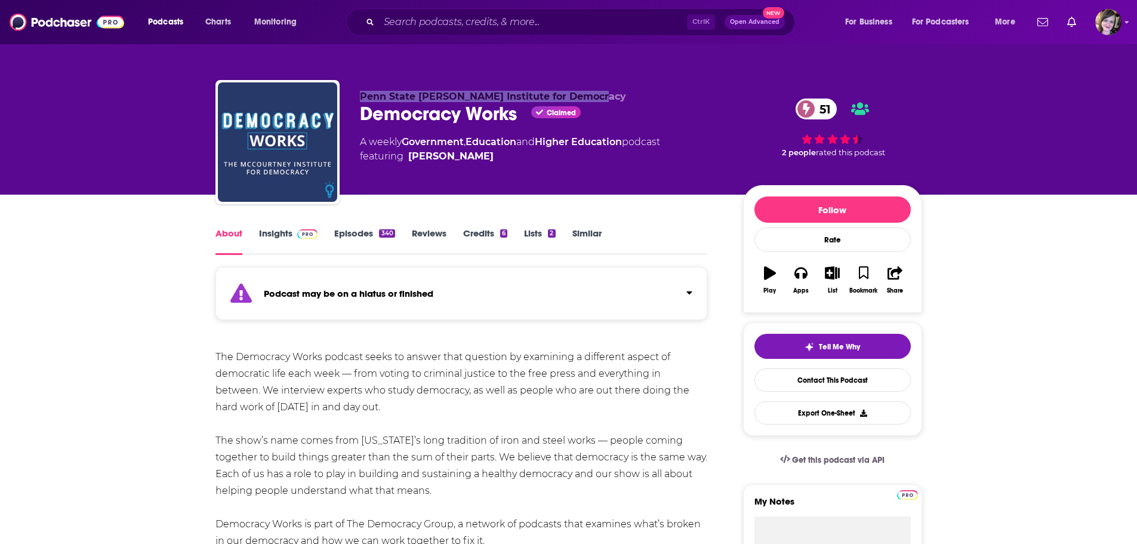
click at [496, 165] on div "Penn State [PERSON_NAME] Institute for Democracy Democracy Works Claimed 51 A w…" at bounding box center [568, 144] width 706 height 129
click at [285, 230] on link "Insights" at bounding box center [288, 240] width 59 height 27
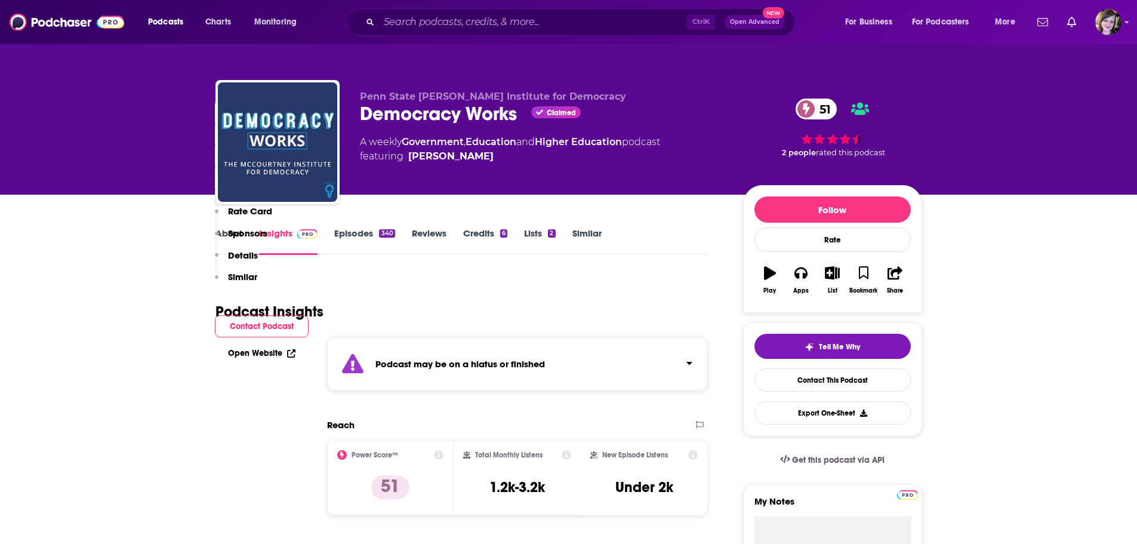
scroll to position [298, 0]
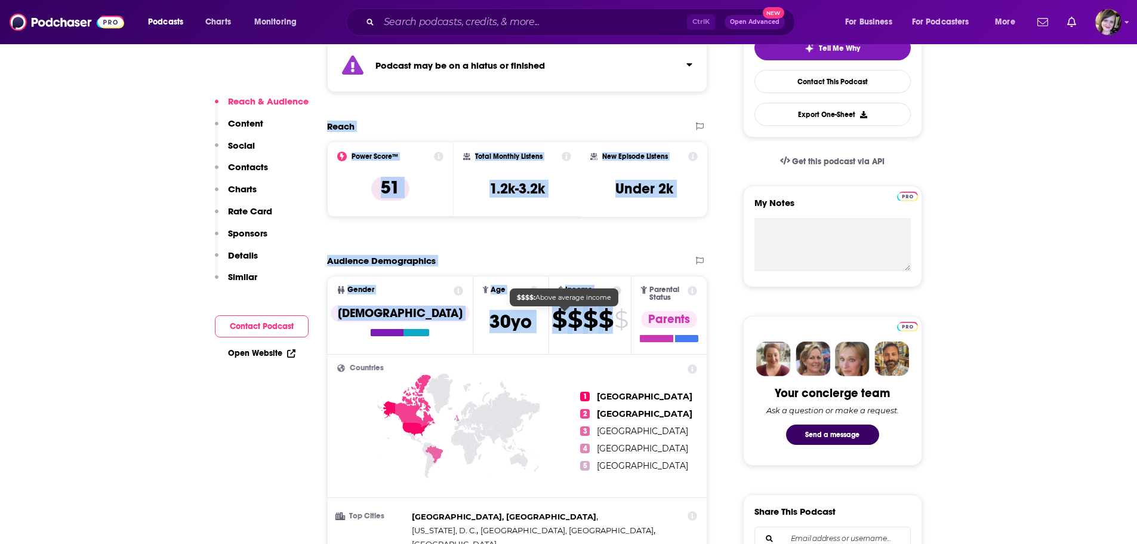
drag, startPoint x: 379, startPoint y: 161, endPoint x: 582, endPoint y: 323, distance: 259.8
copy div "Reach Power Score™ 51 Total Monthly Listens 1.2k-3.2k New Episode Listens Under…"
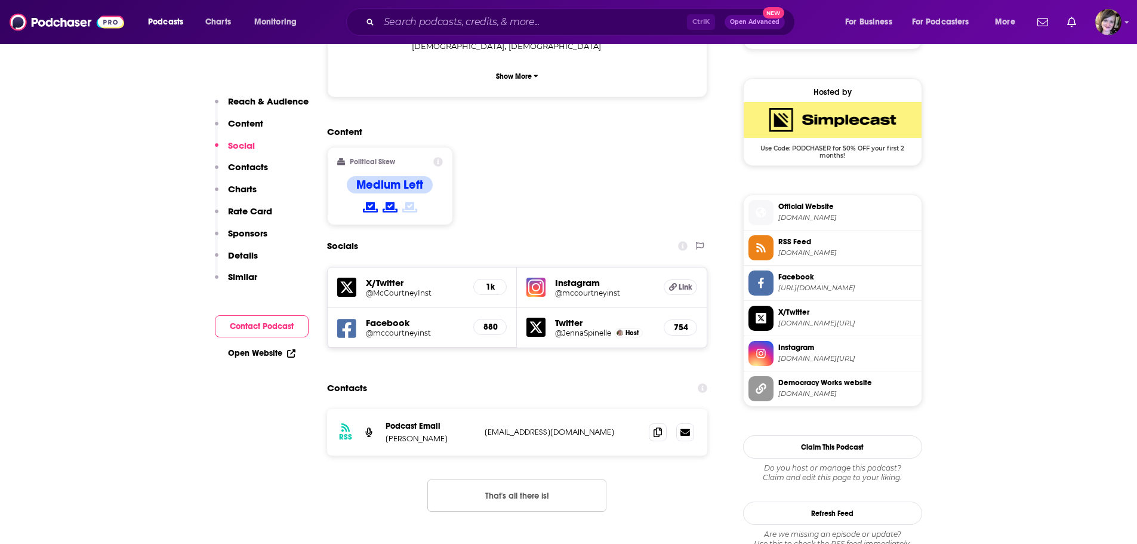
scroll to position [955, 0]
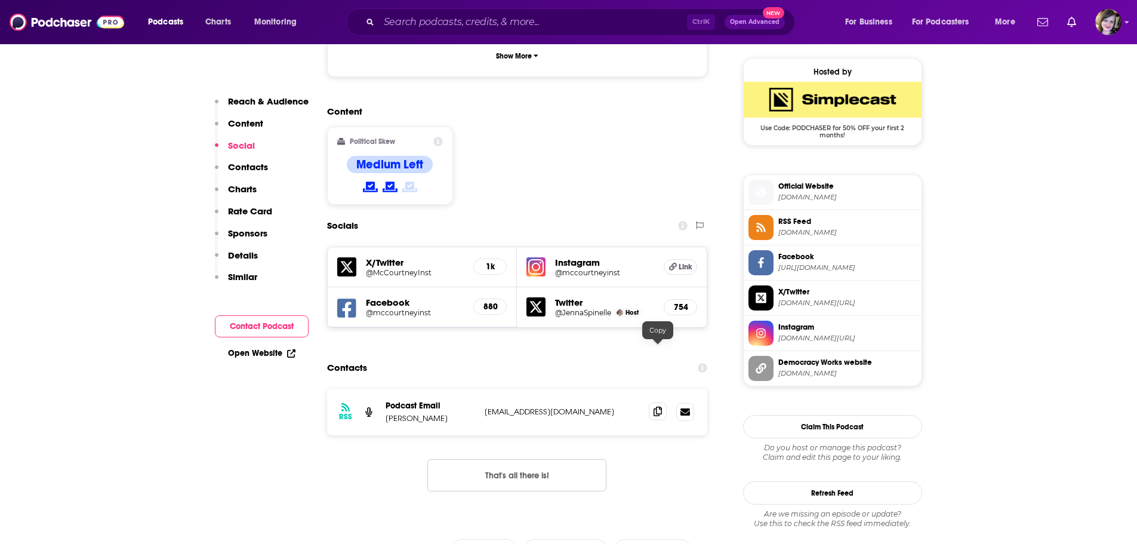
click at [657, 406] on icon at bounding box center [657, 411] width 8 height 10
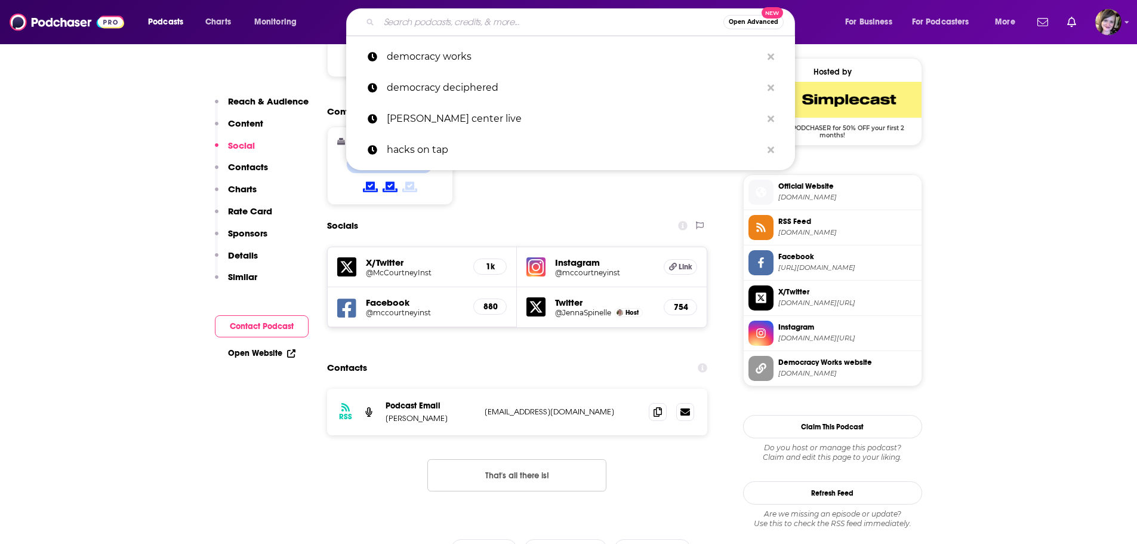
click at [398, 20] on input "Search podcasts, credits, & more..." at bounding box center [551, 22] width 344 height 19
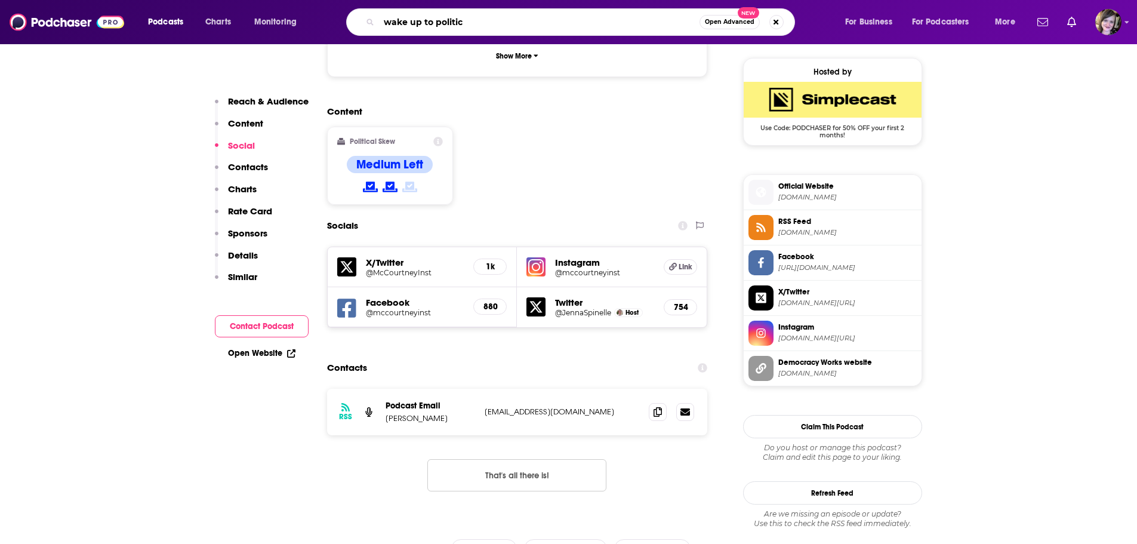
type input "wake up to politics"
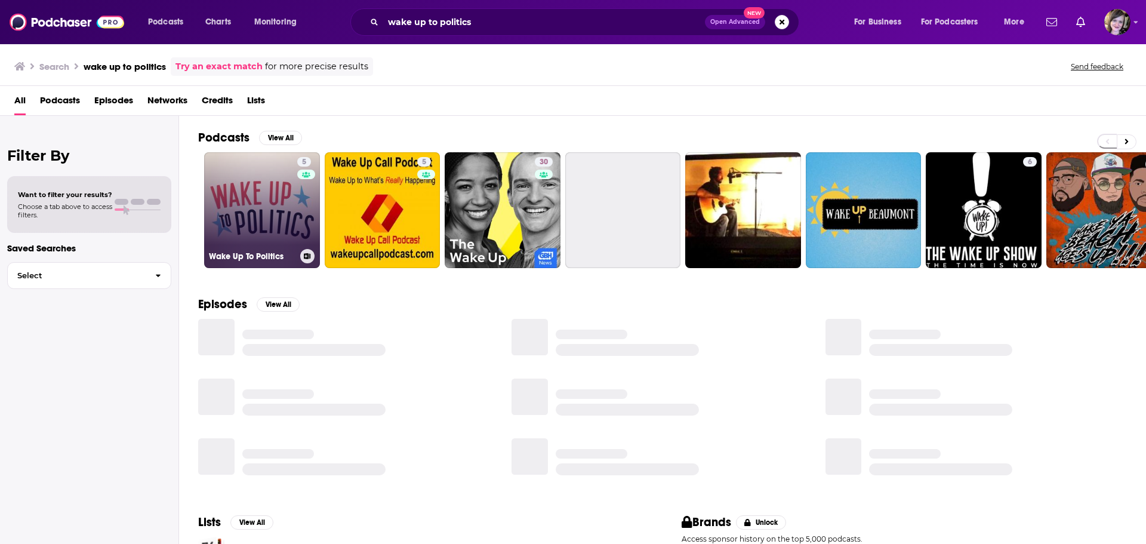
click at [237, 209] on link "5 Wake Up To Politics" at bounding box center [262, 210] width 116 height 116
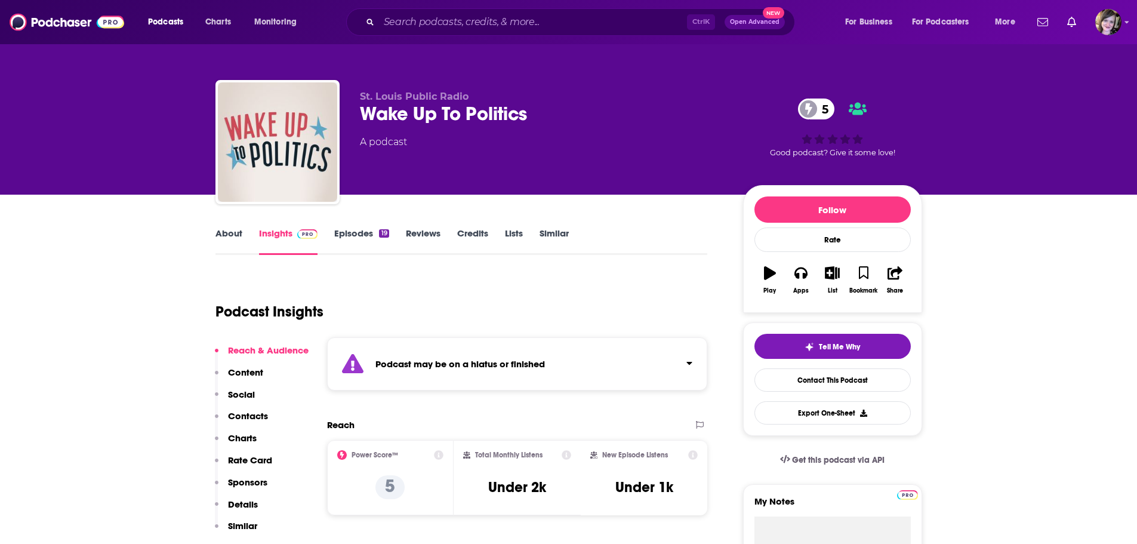
click at [234, 236] on link "About" at bounding box center [228, 240] width 27 height 27
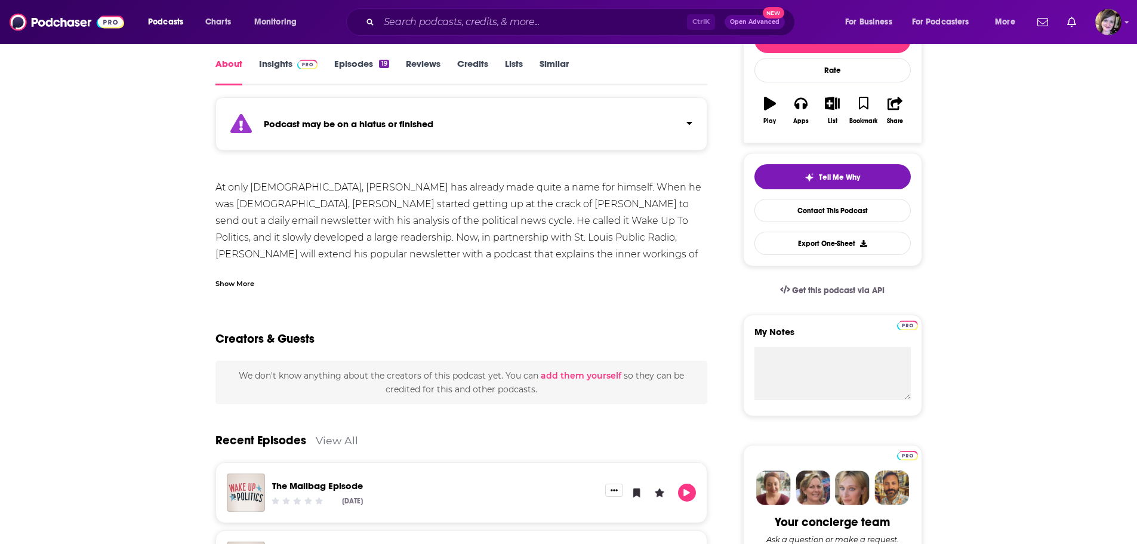
scroll to position [179, 0]
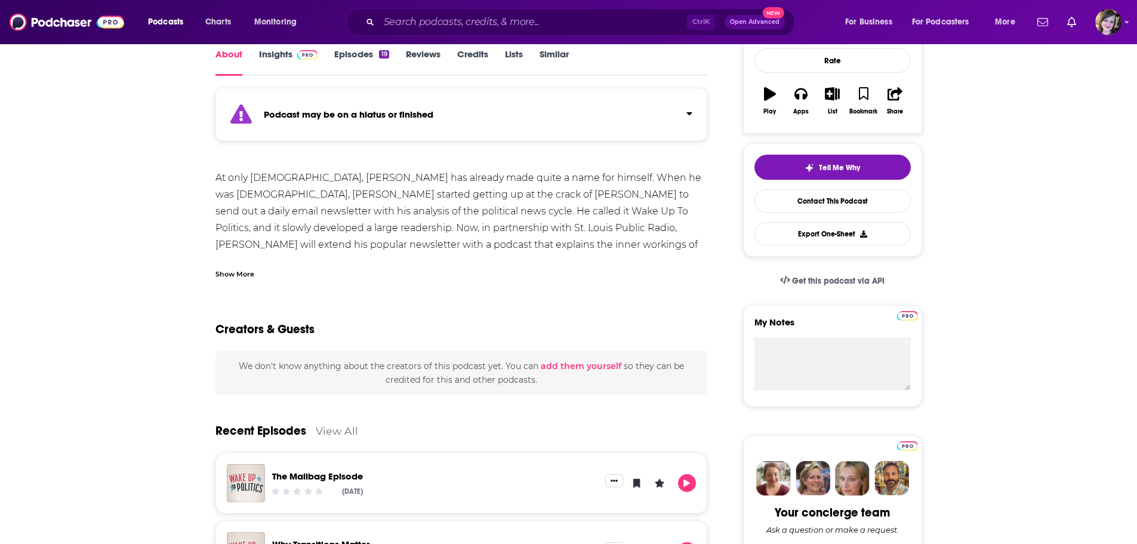
click at [225, 271] on div "Show More" at bounding box center [234, 272] width 39 height 11
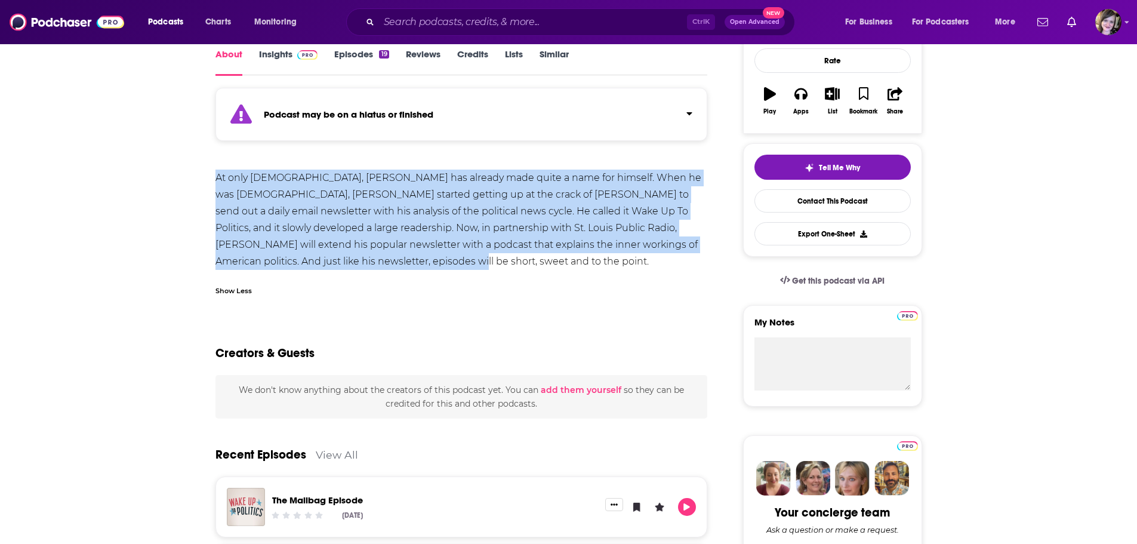
drag, startPoint x: 206, startPoint y: 180, endPoint x: 376, endPoint y: 268, distance: 191.9
copy div "At only [DEMOGRAPHIC_DATA], [PERSON_NAME] has already made quite a name for him…"
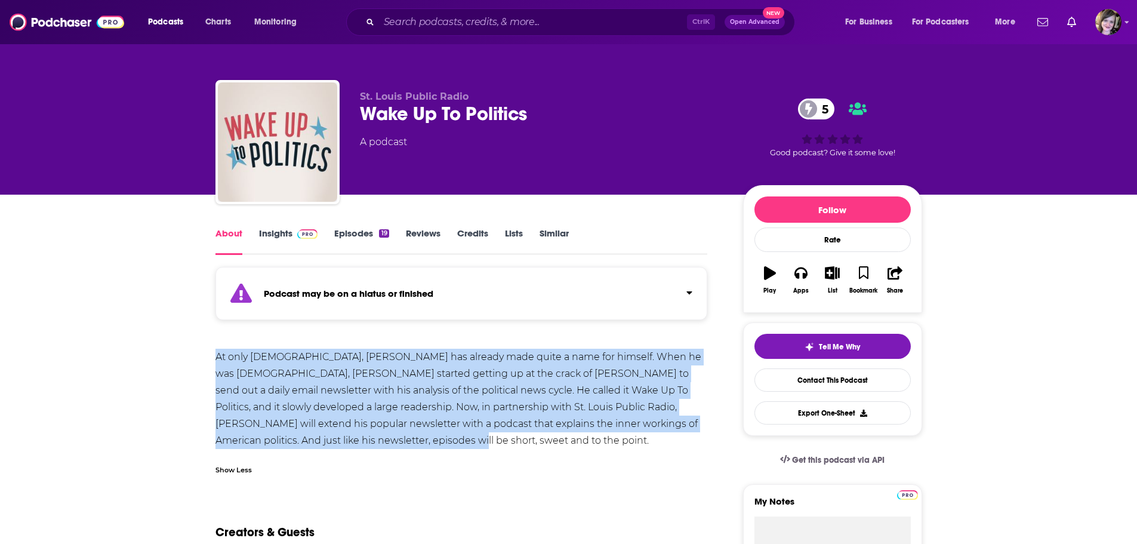
click at [275, 229] on link "Insights" at bounding box center [288, 240] width 59 height 27
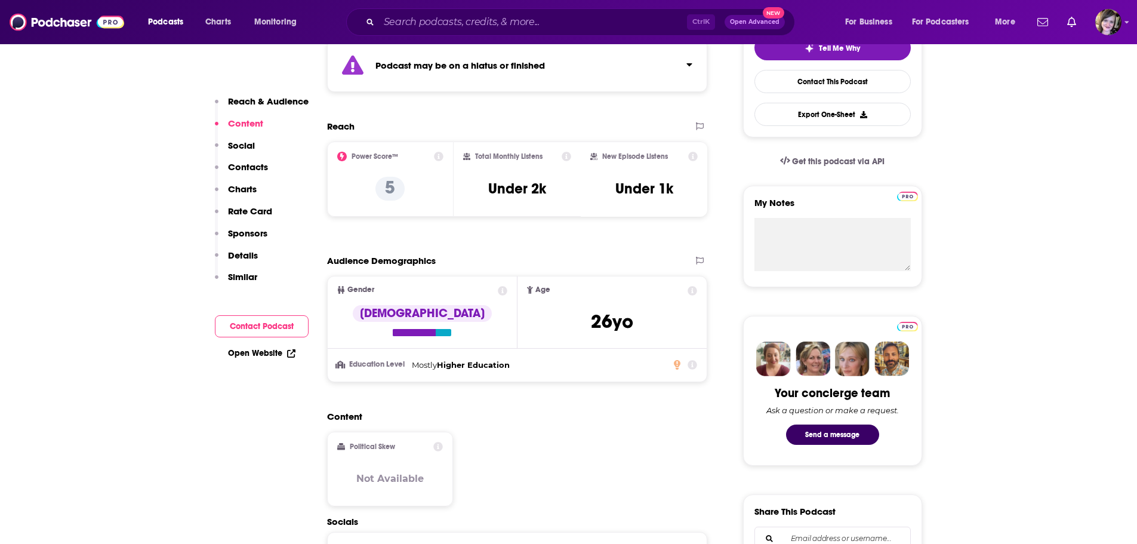
scroll to position [656, 0]
